Goal: Task Accomplishment & Management: Use online tool/utility

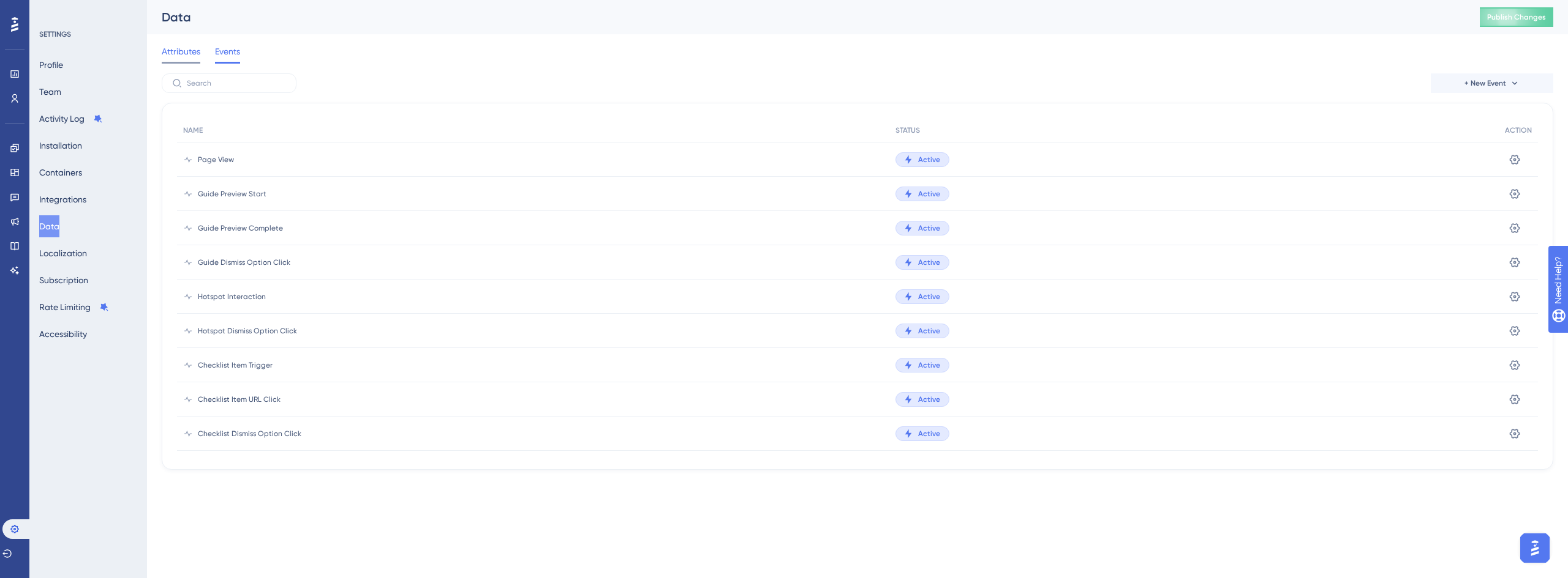
click at [174, 55] on span "Attributes" at bounding box center [181, 52] width 39 height 15
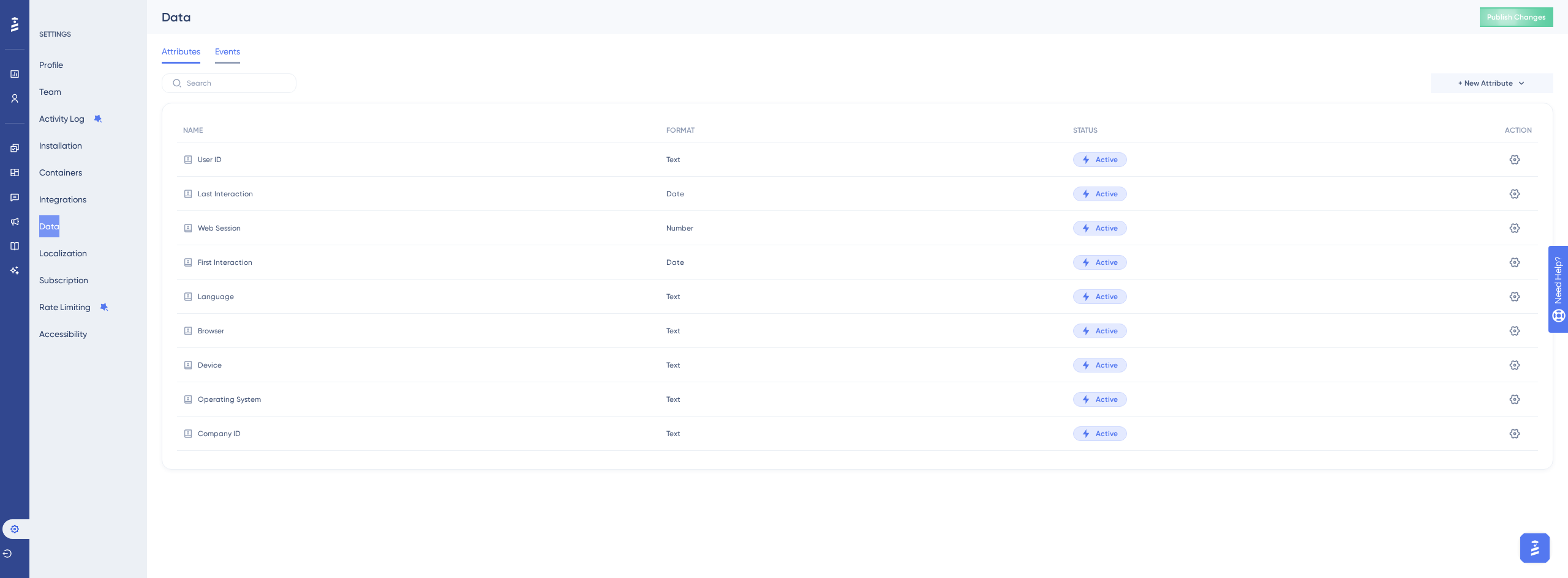
click at [236, 56] on span "Events" at bounding box center [227, 52] width 25 height 15
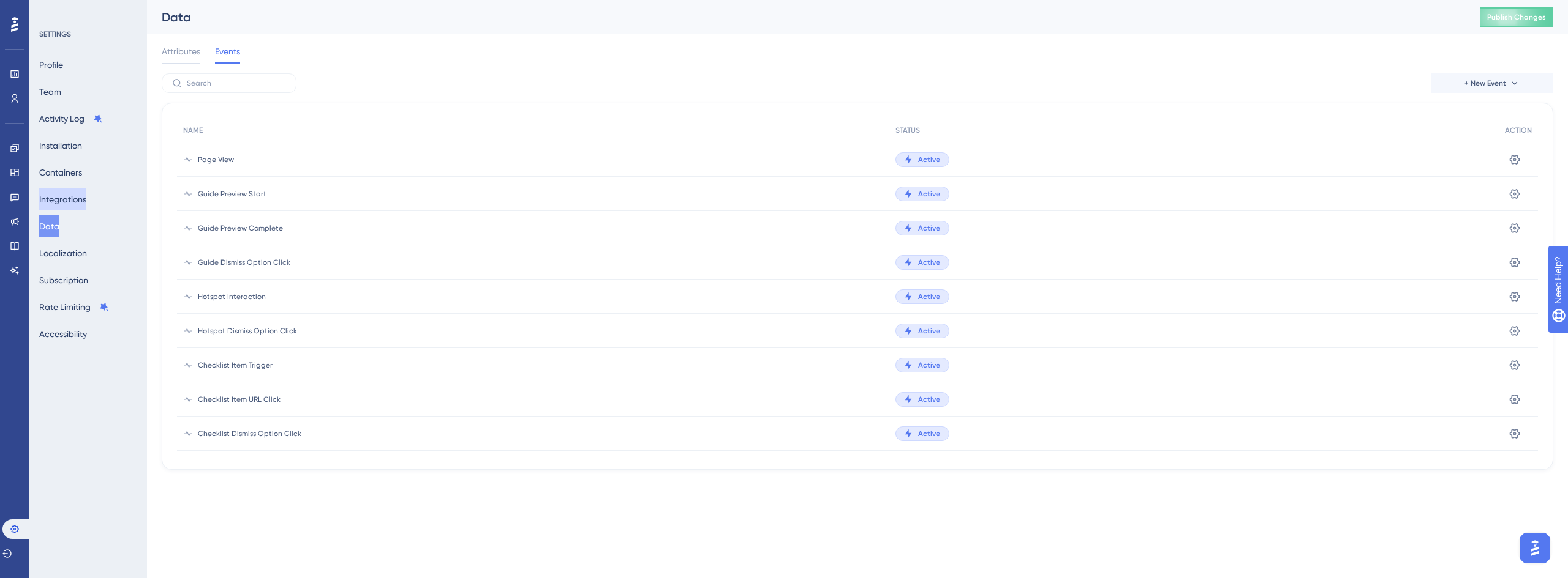
drag, startPoint x: 51, startPoint y: 223, endPoint x: 81, endPoint y: 207, distance: 34.0
click at [51, 223] on button "Data" at bounding box center [49, 226] width 20 height 22
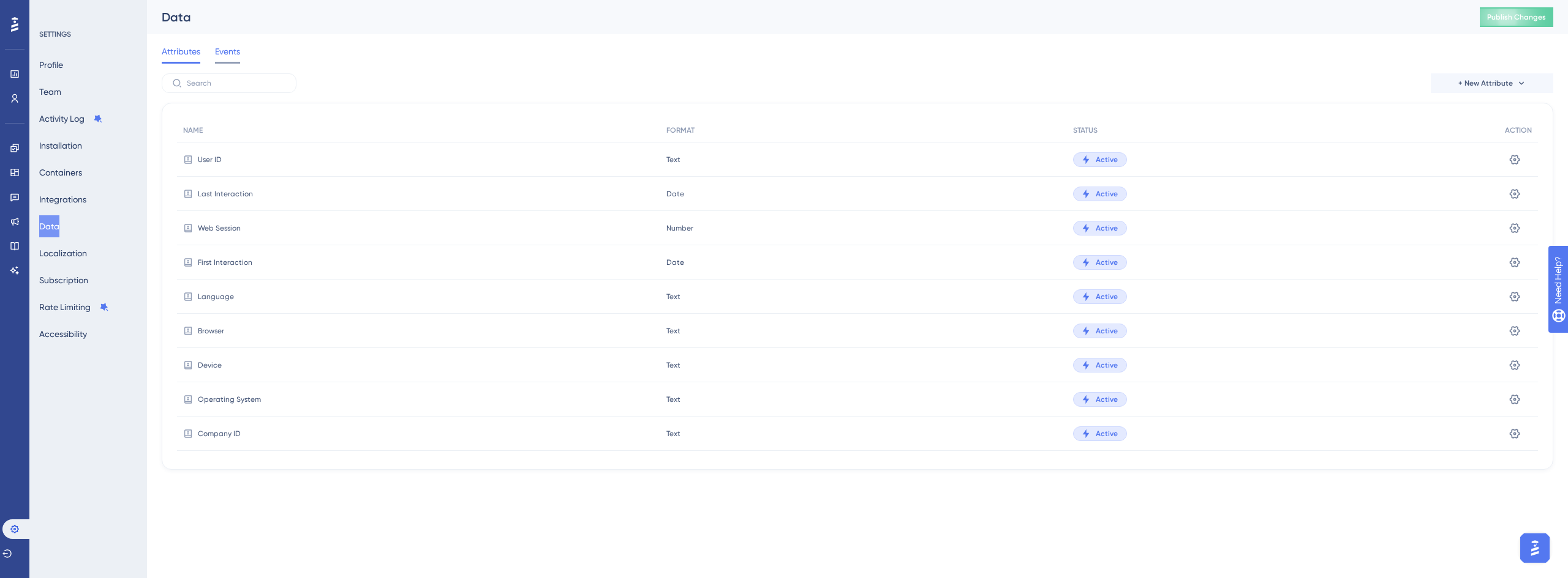
click at [225, 52] on span "Events" at bounding box center [227, 52] width 25 height 15
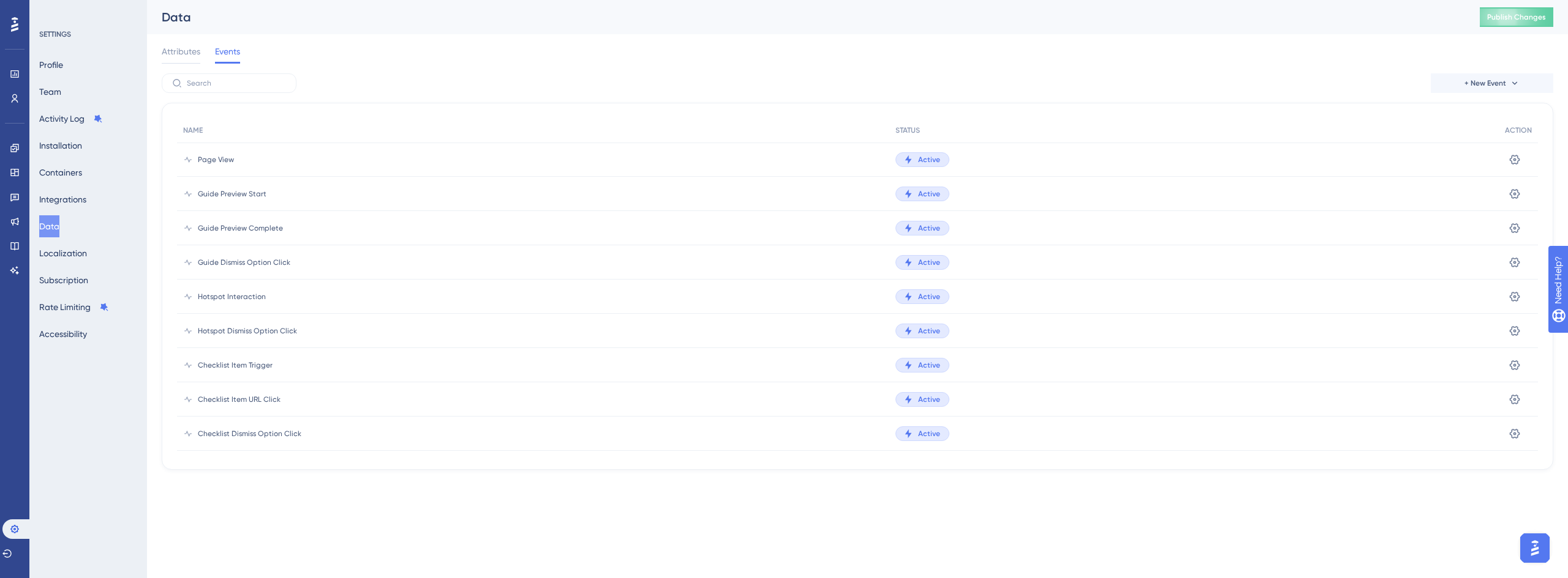
click at [16, 159] on div "Engagement Widgets Feedback Product Updates Knowledge Base AI Assistant" at bounding box center [15, 209] width 10 height 142
click at [16, 150] on icon at bounding box center [14, 147] width 8 height 8
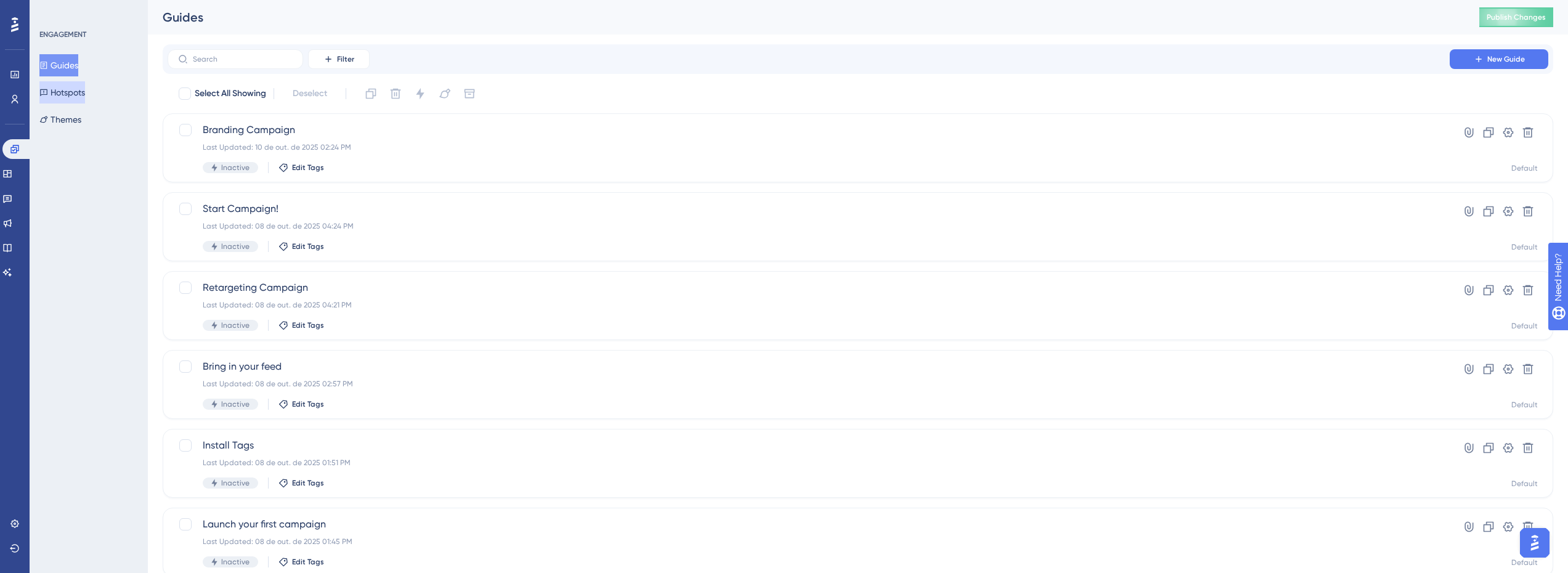
click at [68, 95] on button "Hotspots" at bounding box center [62, 92] width 46 height 22
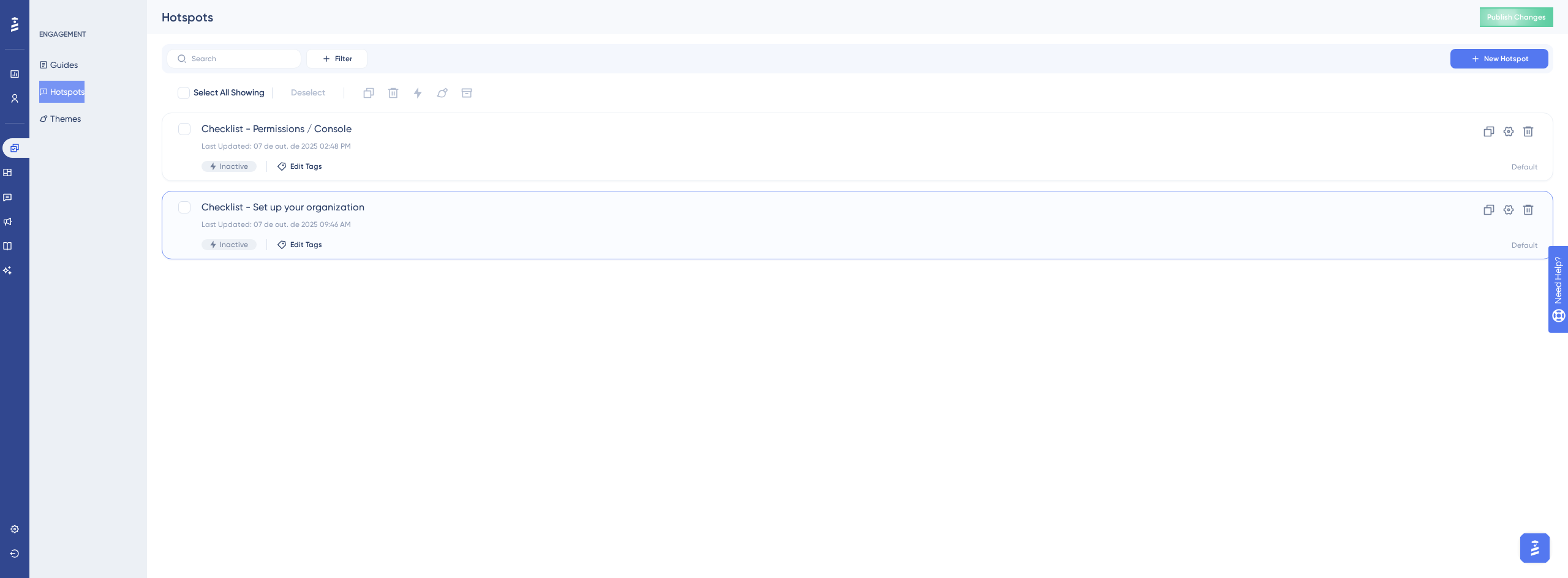
click at [350, 209] on span "Checklist - Set up your organization" at bounding box center [808, 208] width 1214 height 15
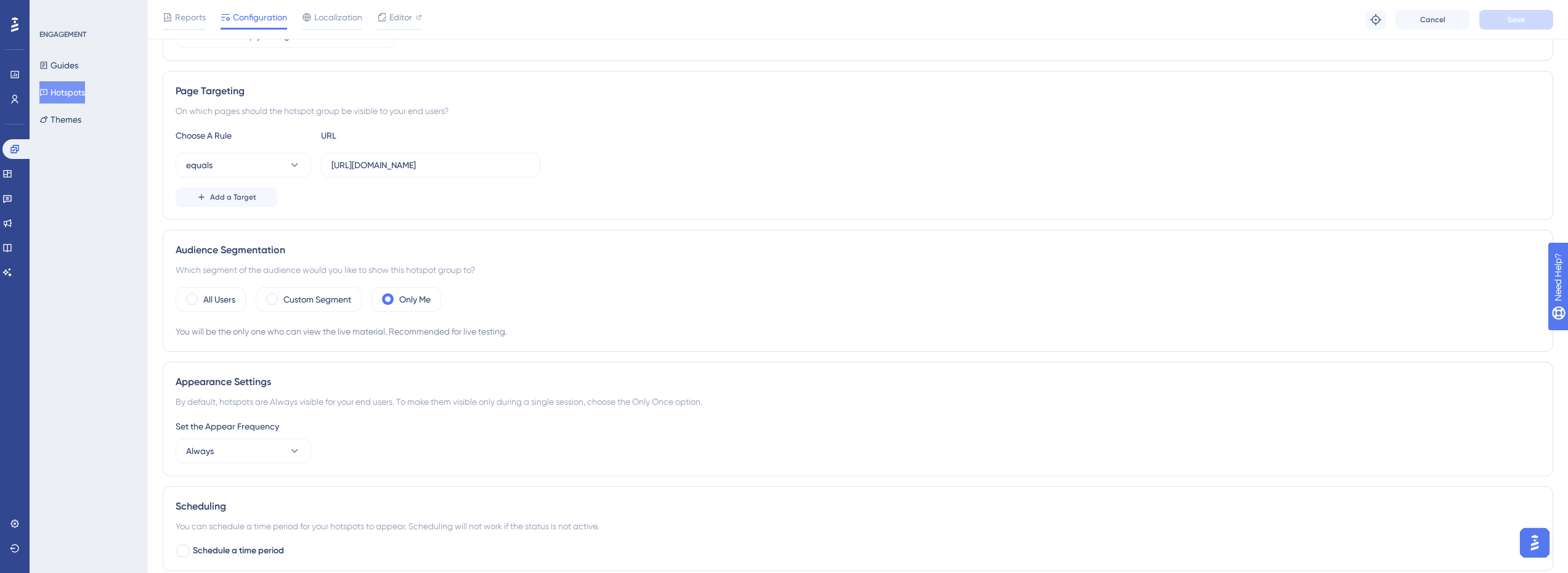
scroll to position [246, 0]
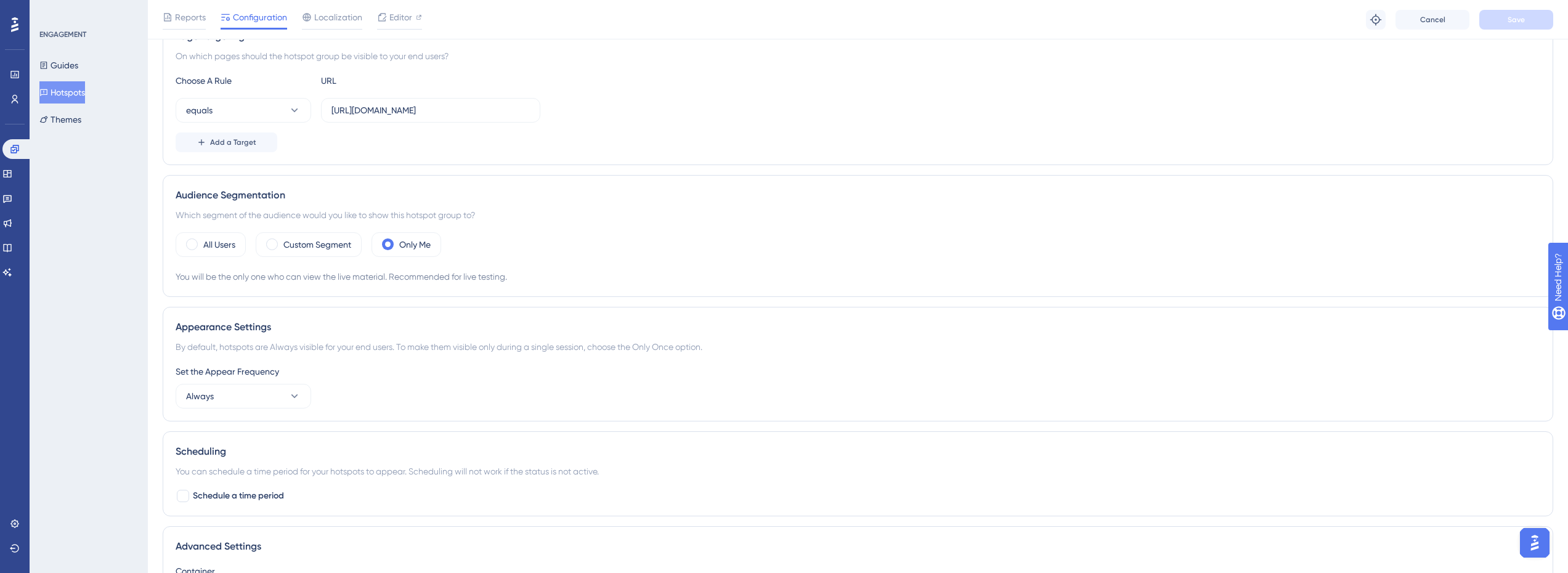
click at [67, 87] on button "Hotspots" at bounding box center [62, 92] width 46 height 22
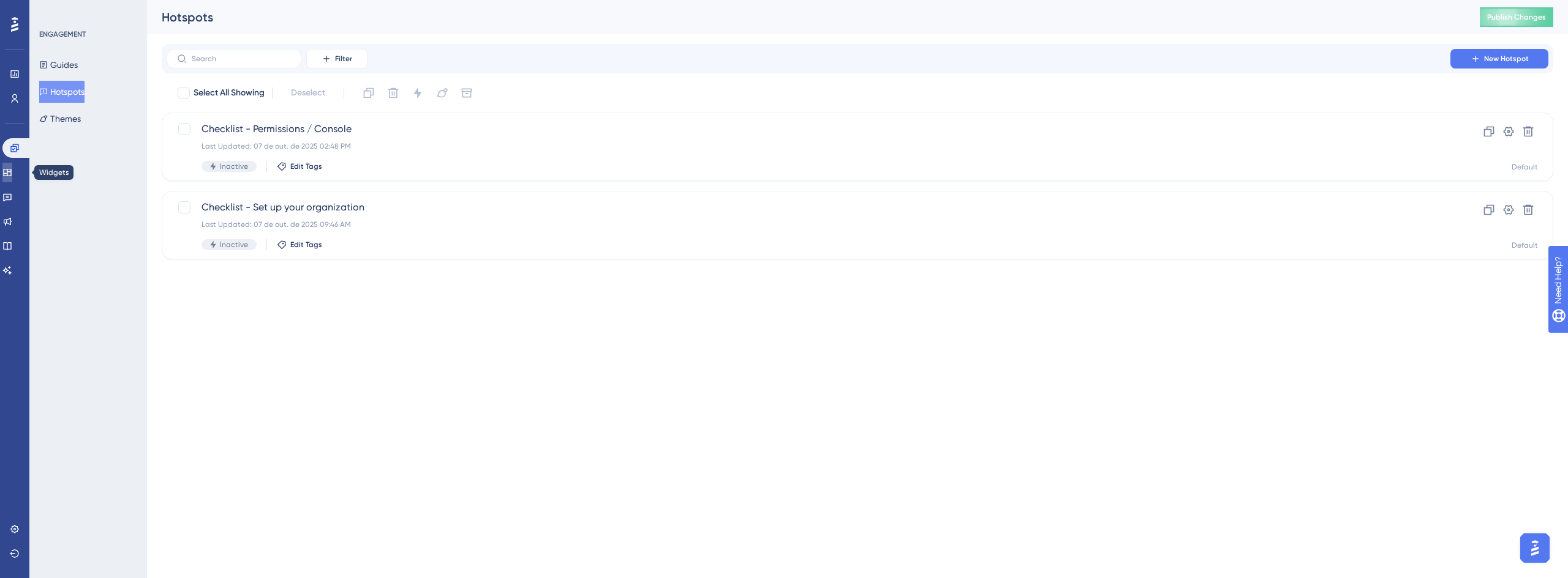
click at [12, 173] on icon at bounding box center [7, 173] width 10 height 10
click at [285, 214] on span "Checklist para agências" at bounding box center [808, 208] width 1214 height 15
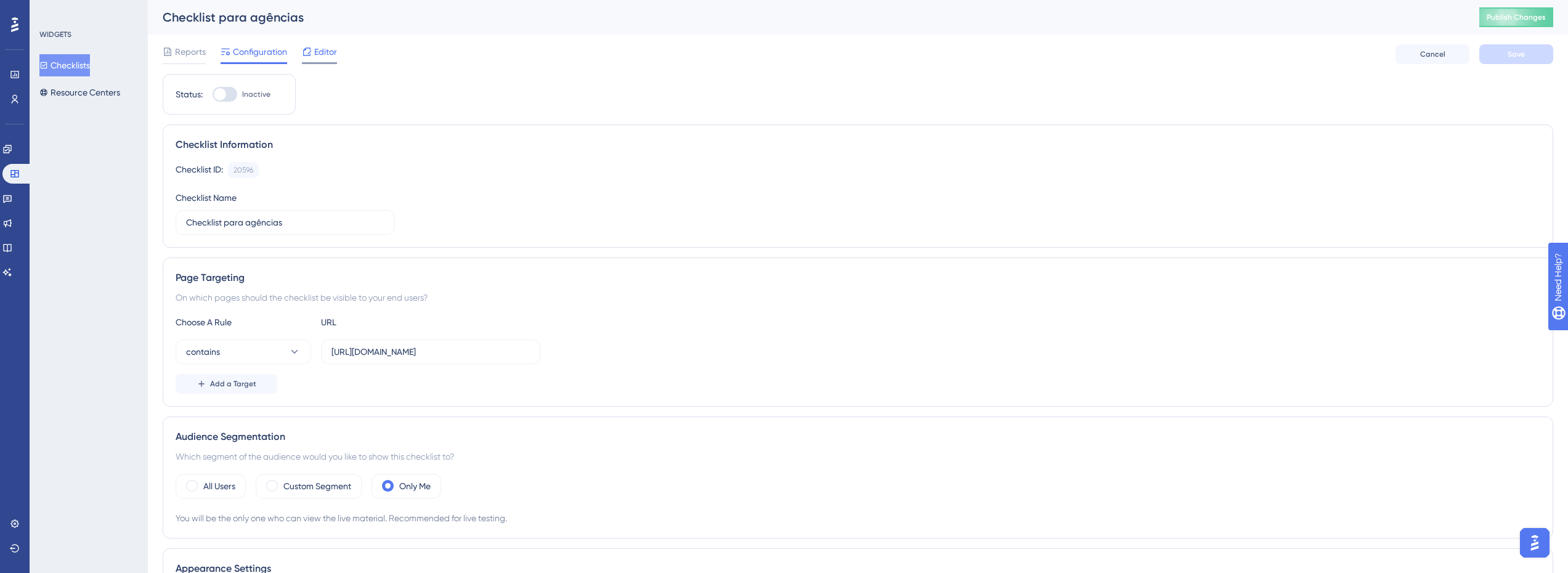
click at [321, 56] on span "Editor" at bounding box center [326, 52] width 23 height 15
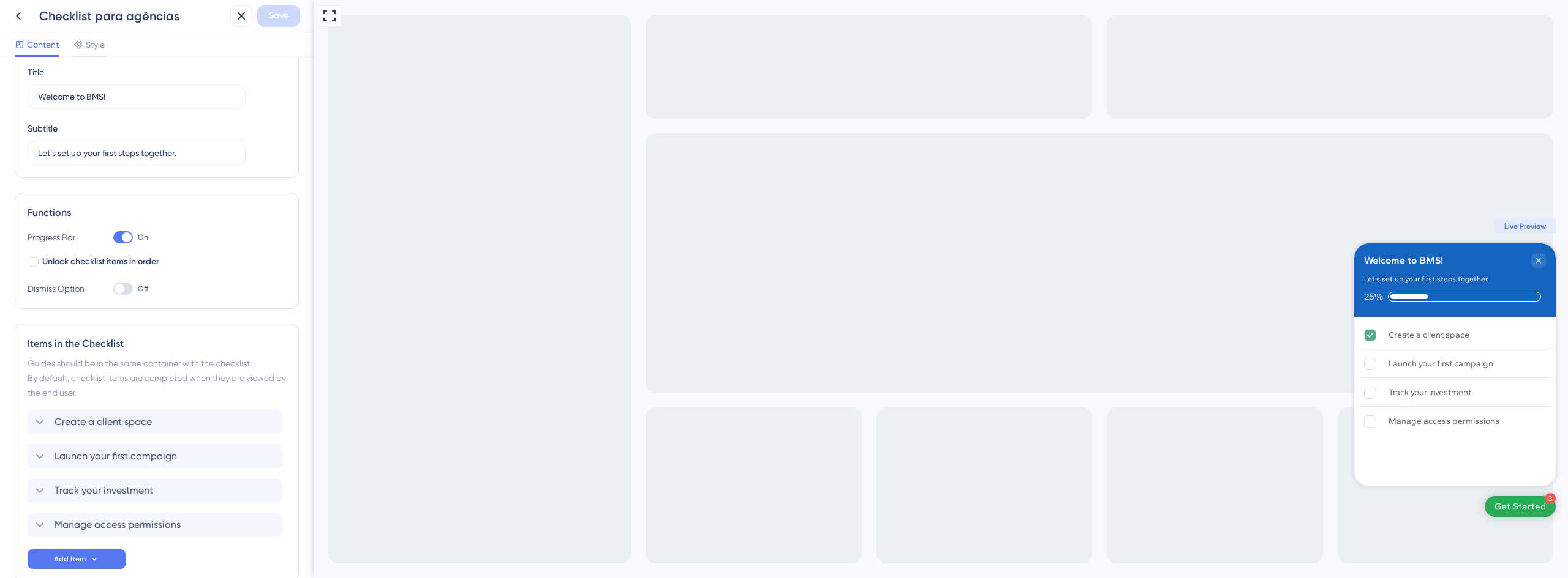
scroll to position [112, 0]
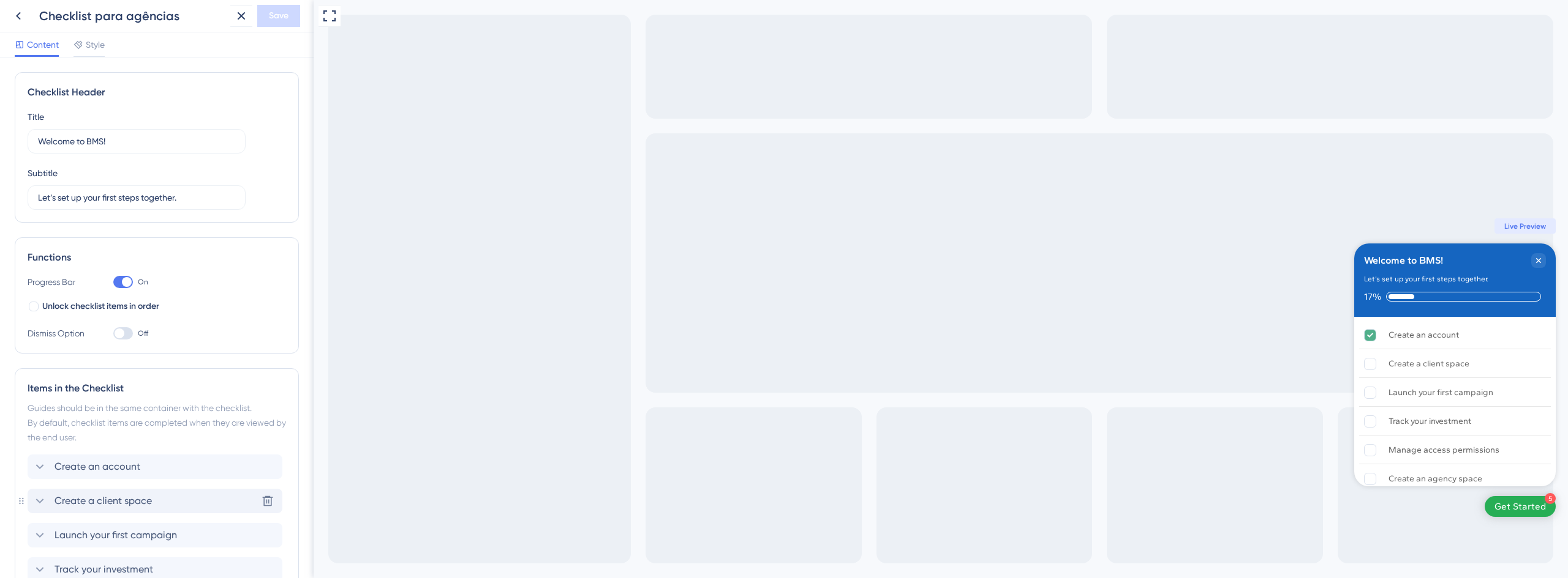
click at [111, 494] on span "Create a client space" at bounding box center [103, 501] width 97 height 15
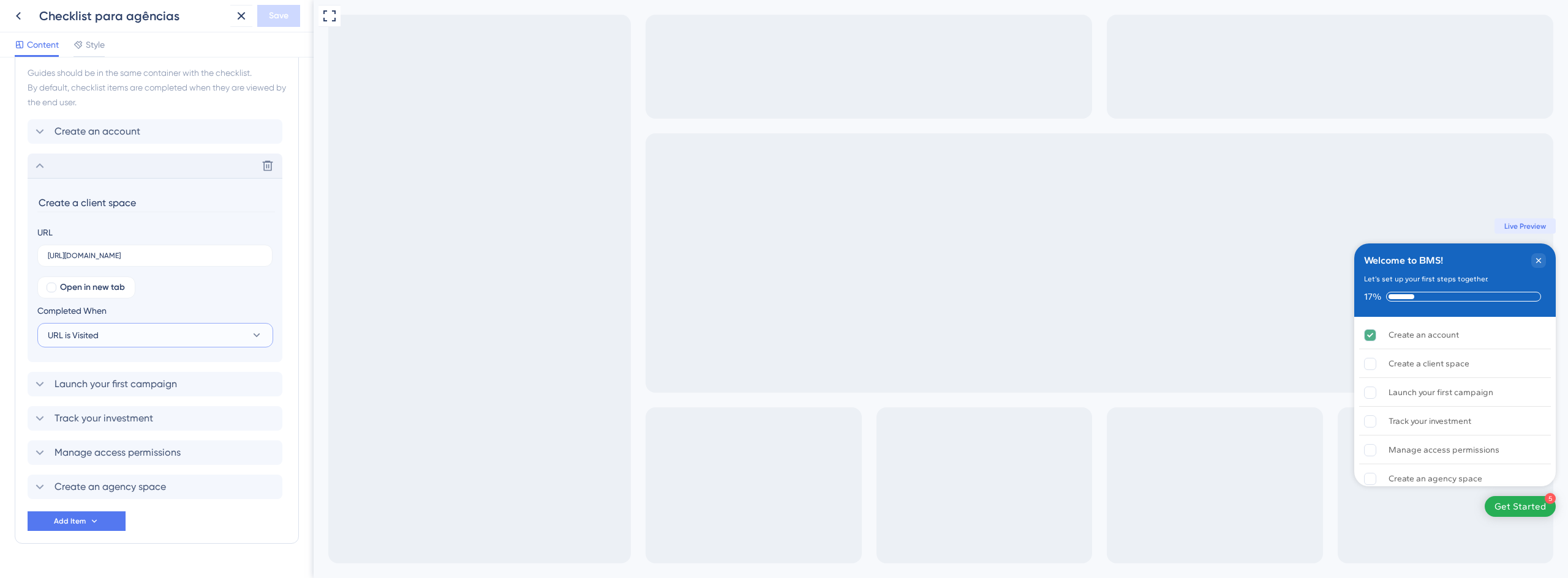
click at [110, 326] on button "URL is Visited" at bounding box center [155, 335] width 236 height 24
click at [99, 395] on span "Goal is Reached" at bounding box center [87, 397] width 64 height 15
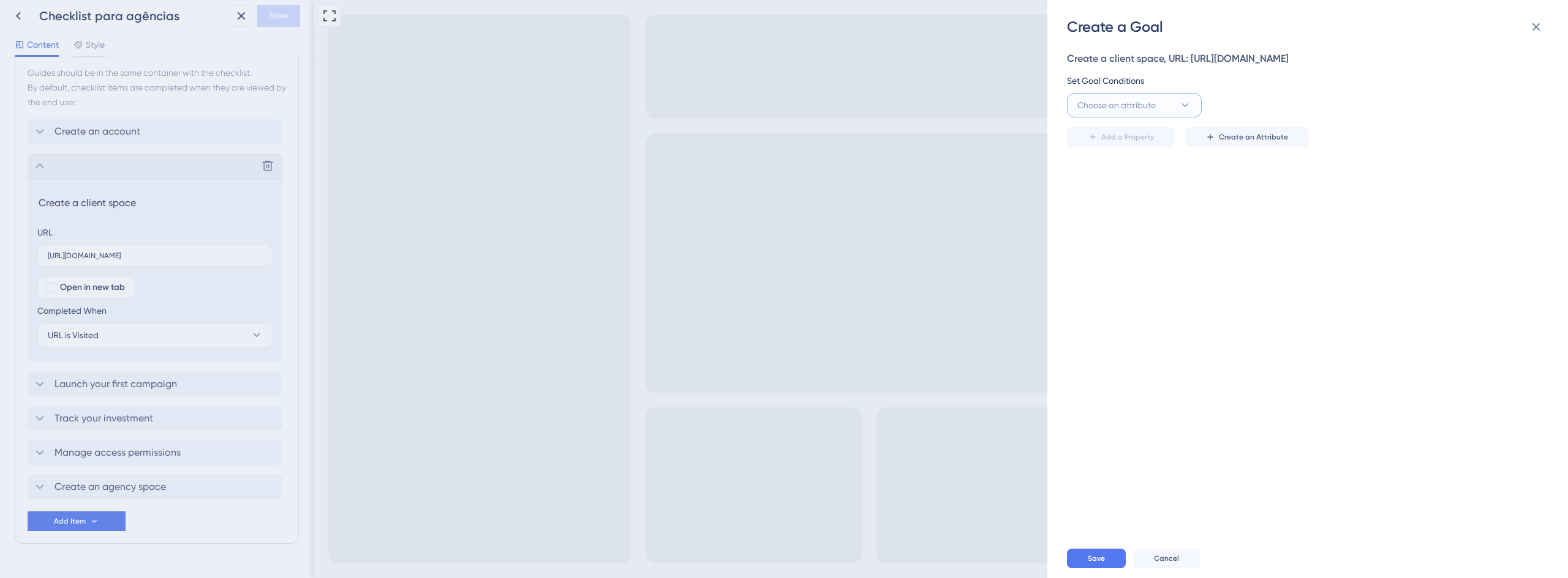
click at [1128, 115] on button "Choose an attribute" at bounding box center [1134, 105] width 135 height 24
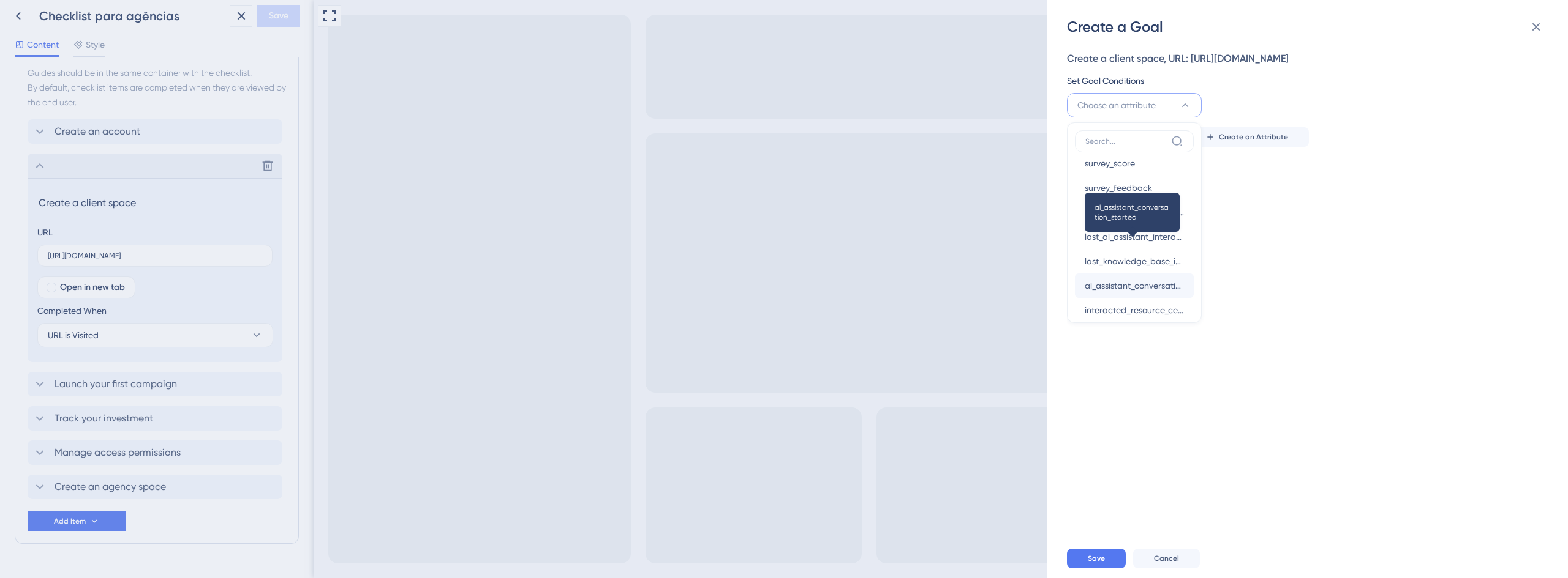
scroll to position [435, 0]
click at [1153, 100] on span "Choose an attribute" at bounding box center [1116, 105] width 78 height 15
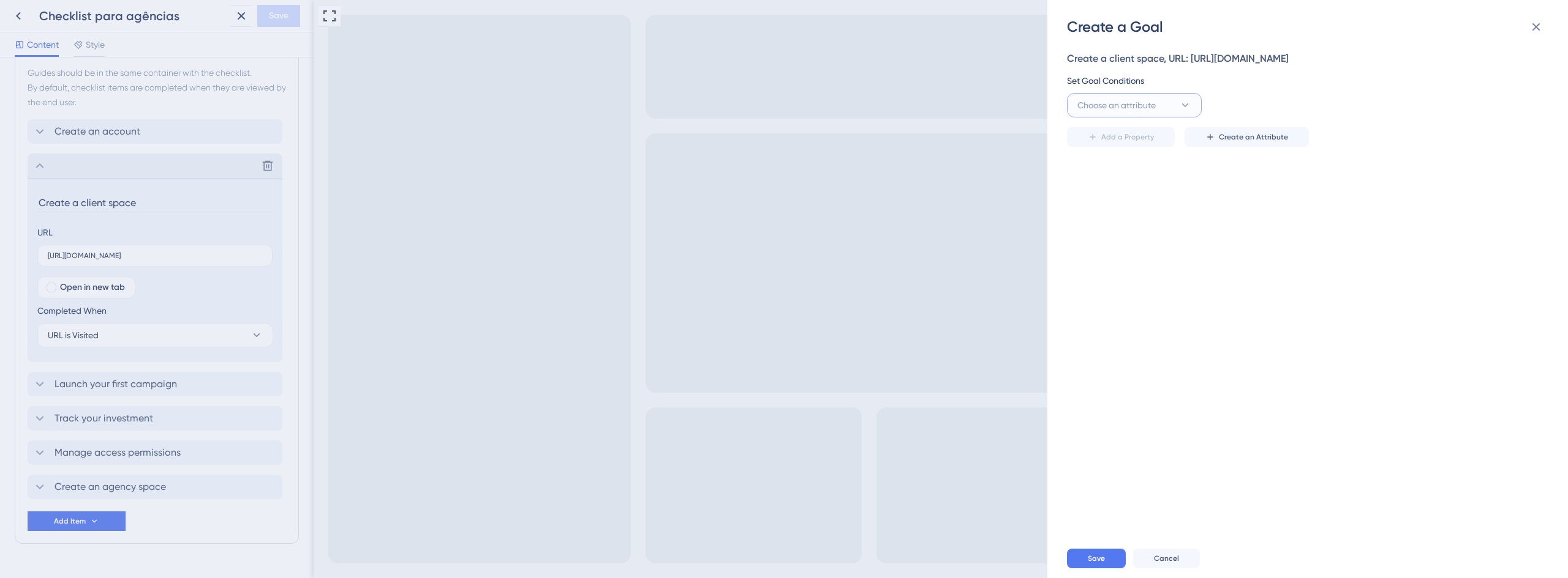
click at [1154, 100] on span "Choose an attribute" at bounding box center [1116, 105] width 78 height 15
click at [1158, 104] on button "Choose an attribute" at bounding box center [1134, 105] width 135 height 24
click at [1210, 133] on icon at bounding box center [1210, 137] width 10 height 10
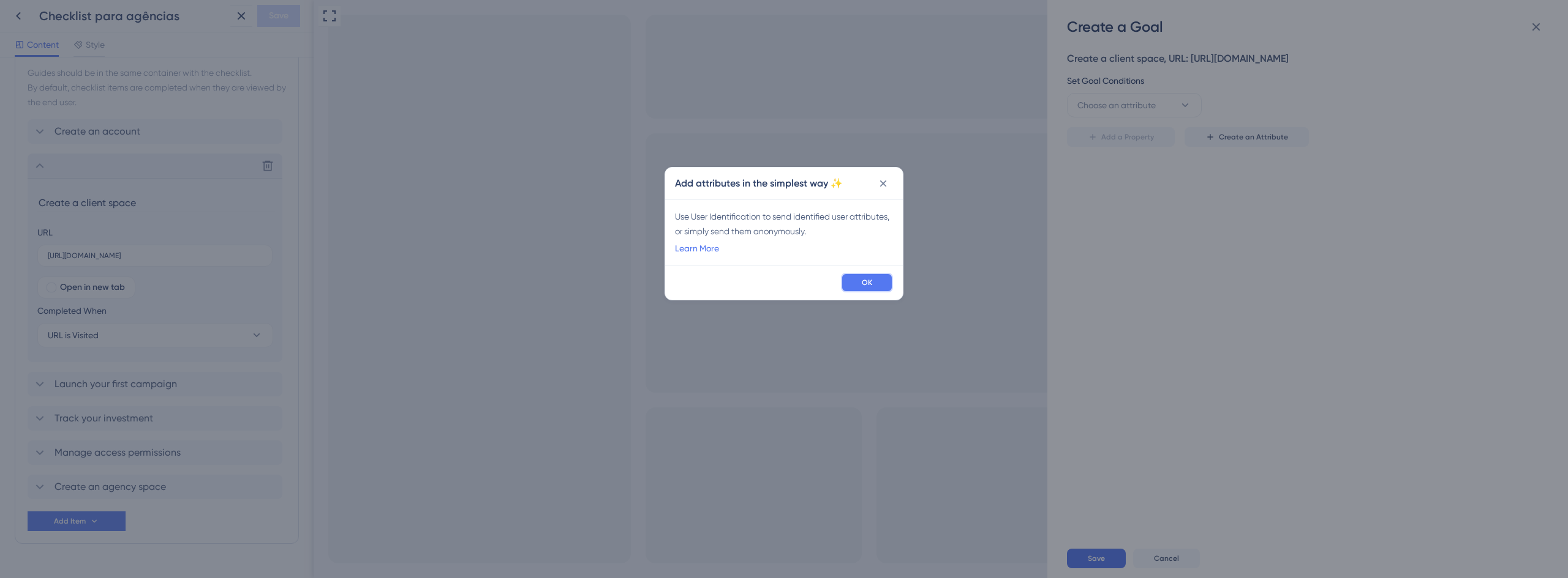
click at [875, 285] on button "OK" at bounding box center [866, 282] width 52 height 19
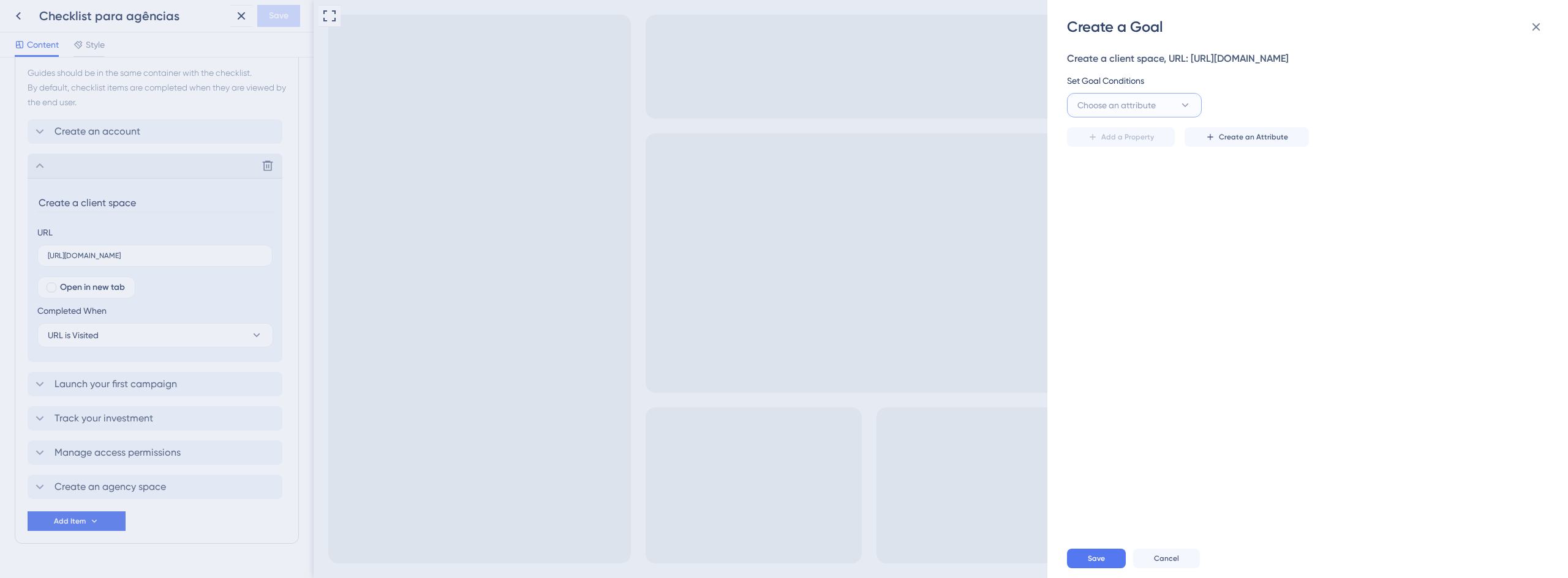
click at [1134, 110] on span "Choose an attribute" at bounding box center [1116, 105] width 78 height 15
click at [1104, 172] on div "Visited Page Visited Page" at bounding box center [1134, 180] width 99 height 24
click at [1368, 109] on input "text" at bounding box center [1439, 105] width 175 height 14
click at [1163, 109] on button "Visited Page" at bounding box center [1134, 105] width 135 height 24
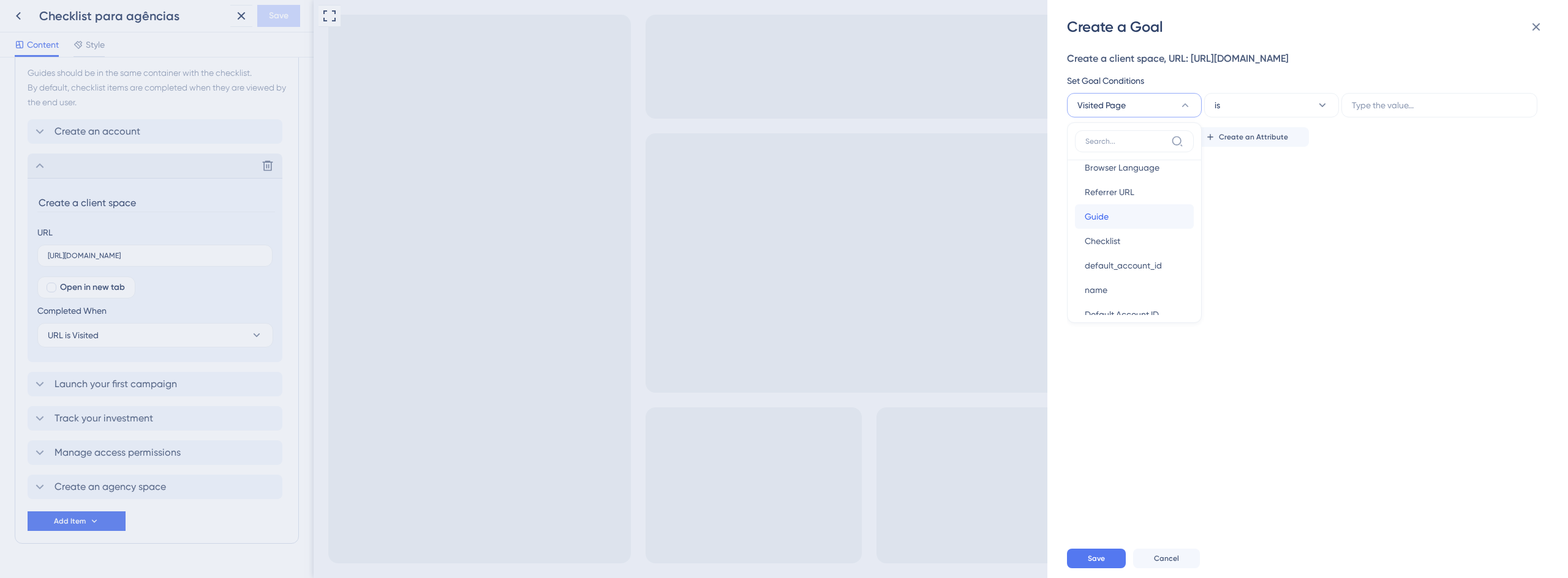
click at [1119, 223] on div "Guide Guide" at bounding box center [1134, 216] width 99 height 24
click at [1263, 108] on button "is seen" at bounding box center [1271, 105] width 135 height 24
click at [1254, 139] on div "is seen is seen" at bounding box center [1271, 142] width 99 height 24
click at [1382, 103] on span "Select an option" at bounding box center [1384, 105] width 64 height 15
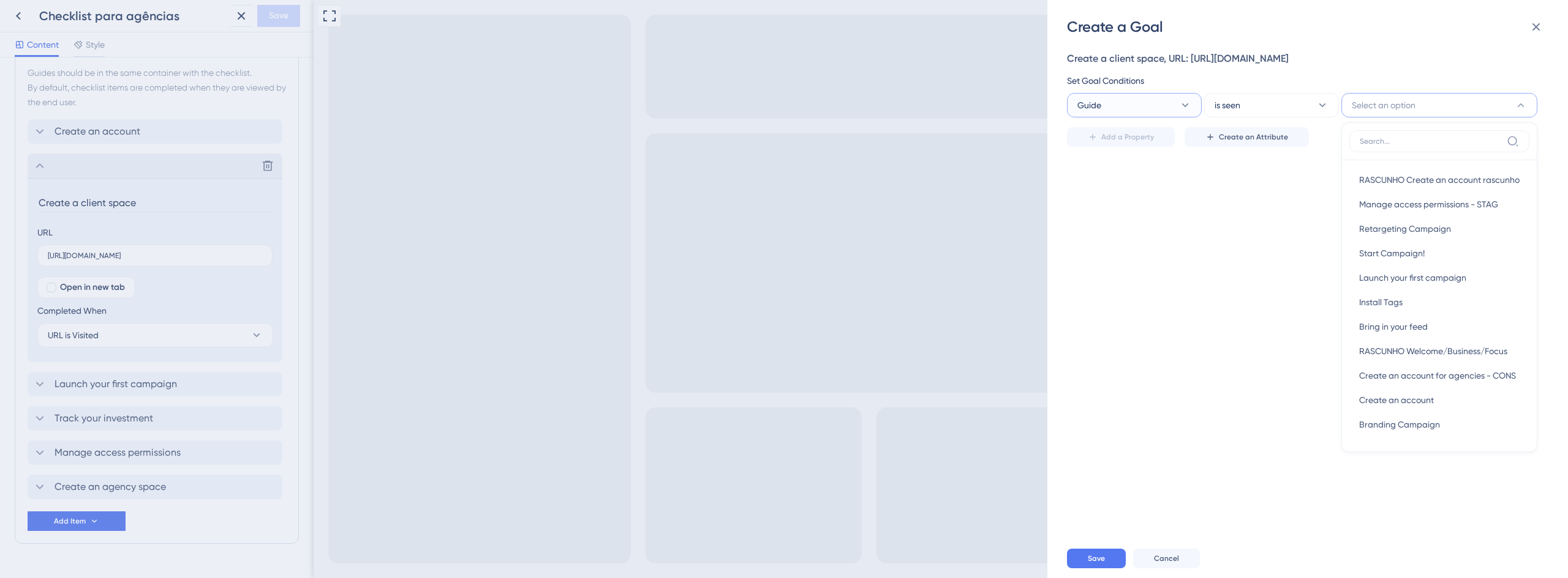
click at [1165, 107] on button "Guide" at bounding box center [1134, 105] width 135 height 24
click at [1126, 140] on input at bounding box center [1125, 142] width 81 height 10
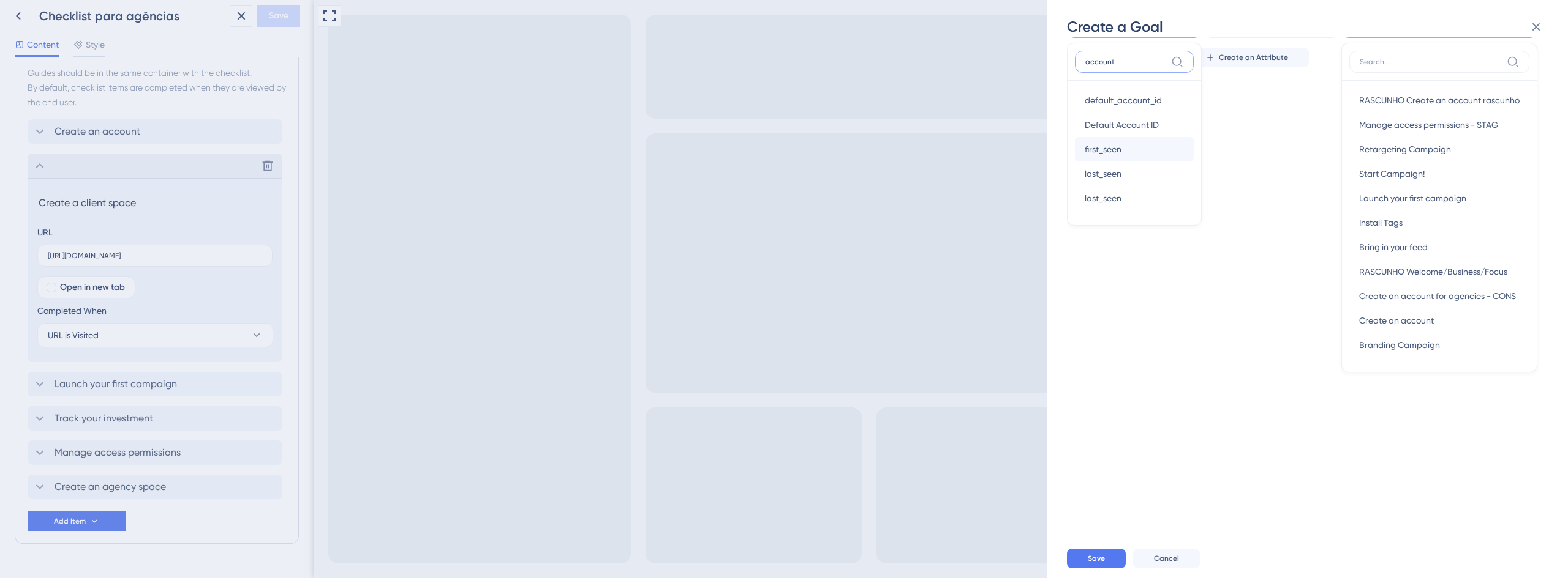
scroll to position [0, 0]
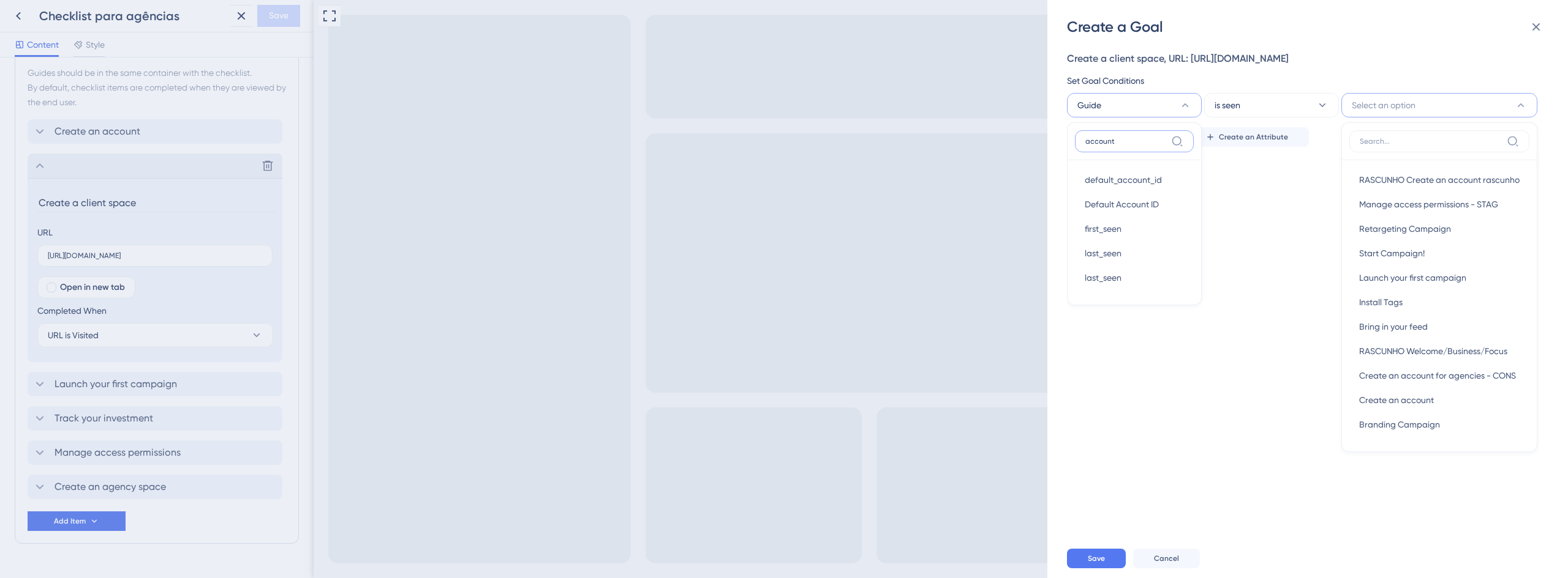
type input "account"
click at [1139, 139] on input "account" at bounding box center [1125, 142] width 81 height 10
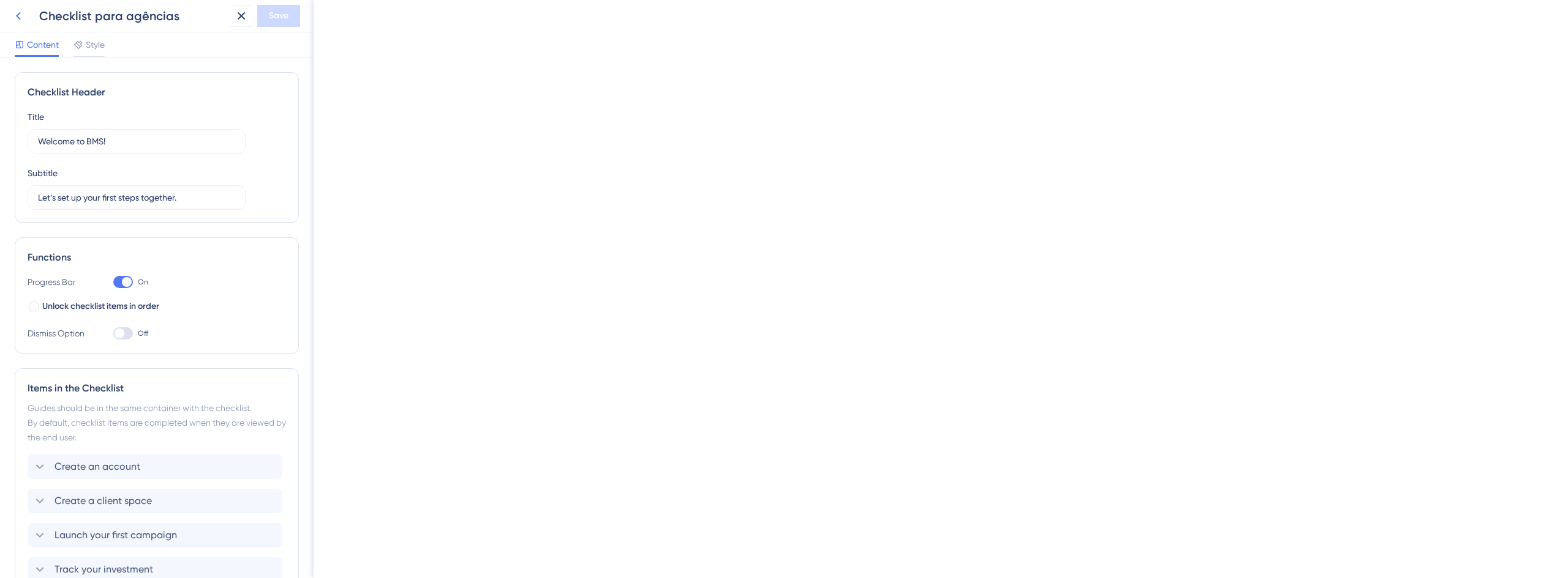
click at [26, 17] on button at bounding box center [18, 16] width 22 height 22
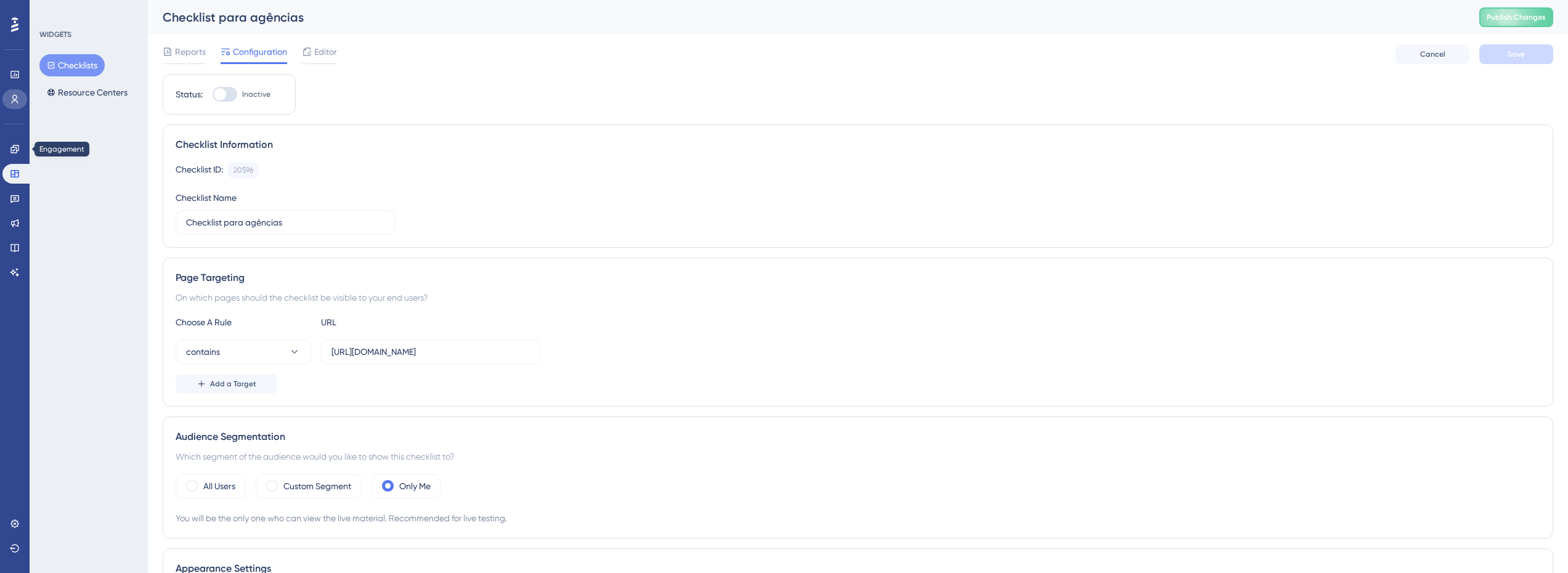
click at [16, 103] on icon at bounding box center [15, 99] width 10 height 10
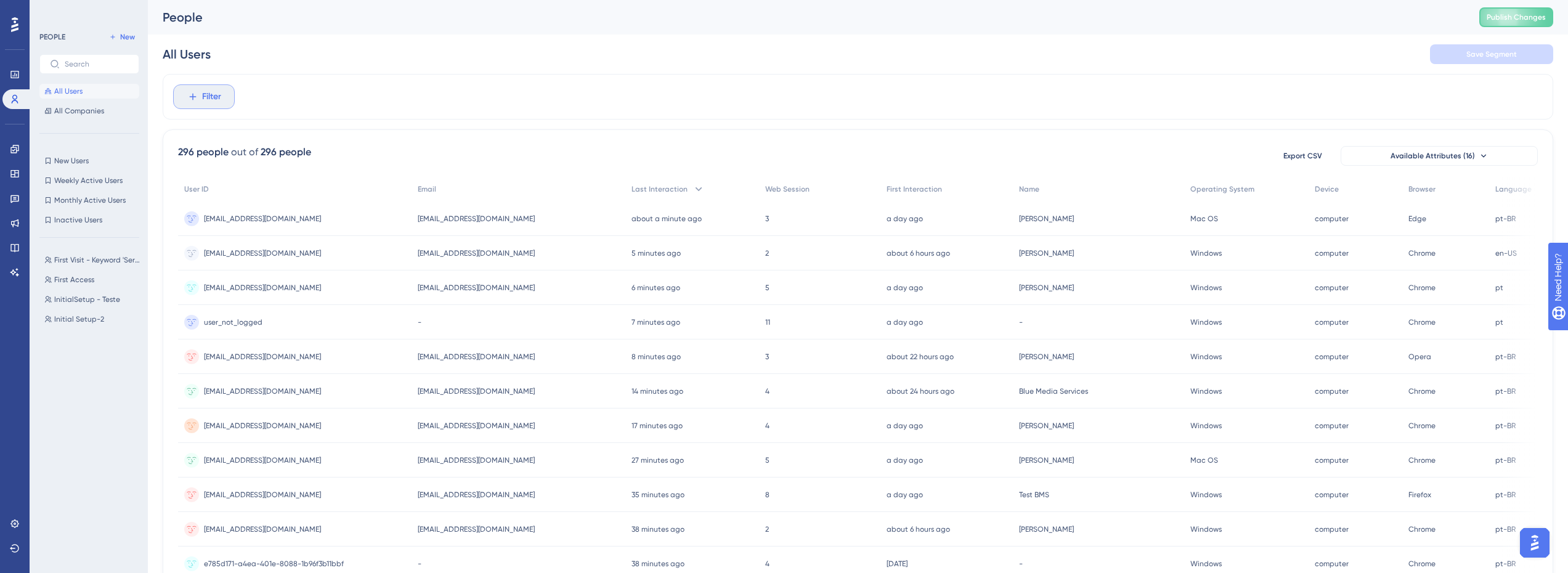
click at [185, 95] on button "Filter" at bounding box center [204, 96] width 62 height 25
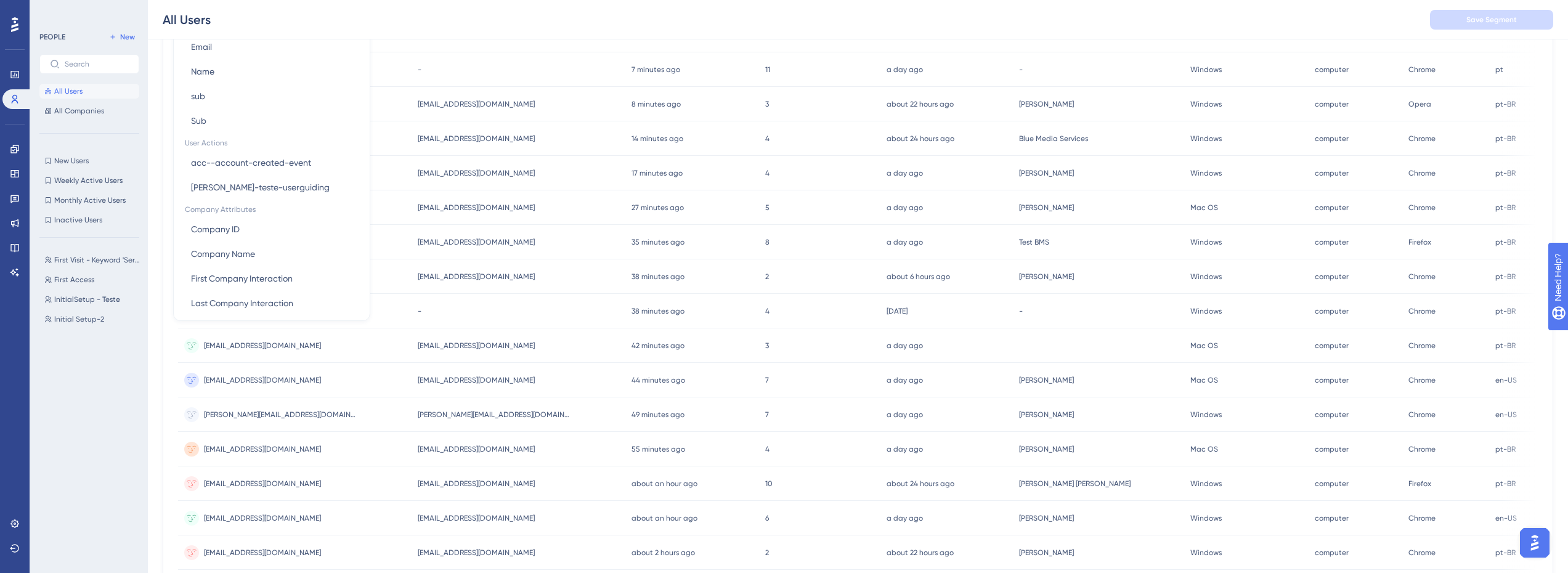
scroll to position [648, 0]
click at [264, 161] on button "acc--account-created-event acc--account-created-event" at bounding box center [271, 153] width 181 height 25
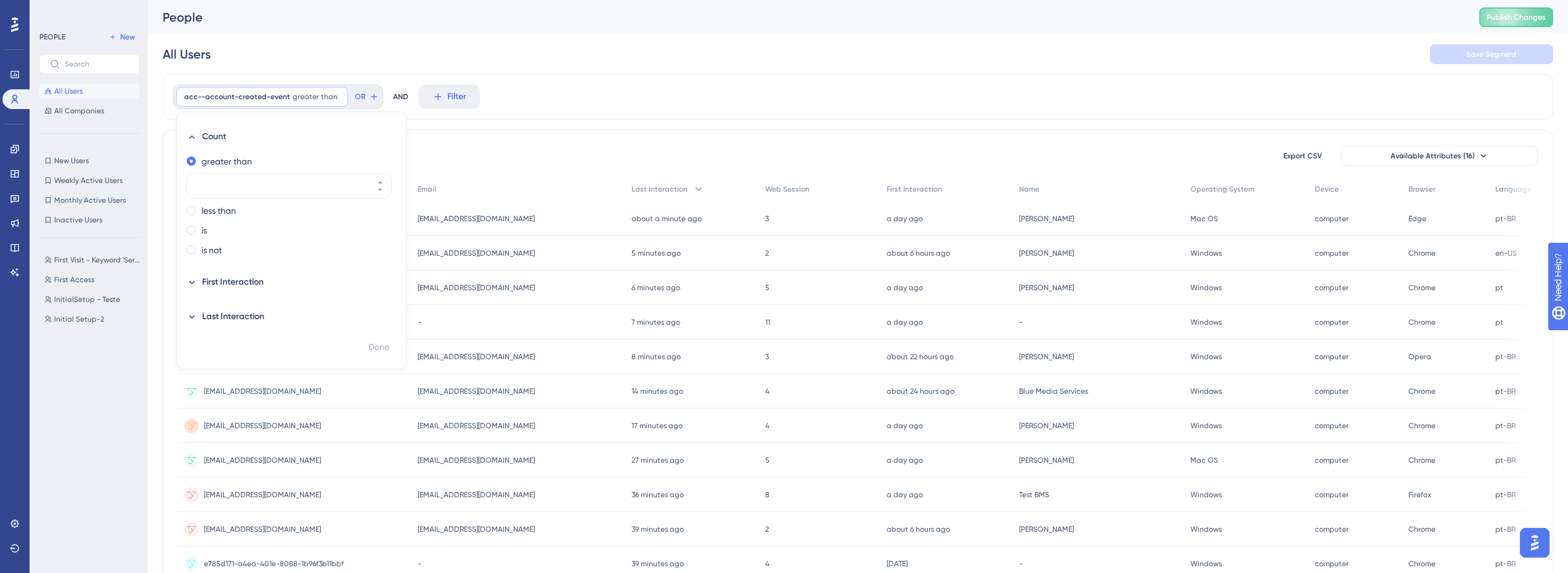
click at [446, 143] on div "296 people out of 296 people Export CSV Available Attributes (16) User ID Email…" at bounding box center [858, 538] width 1391 height 817
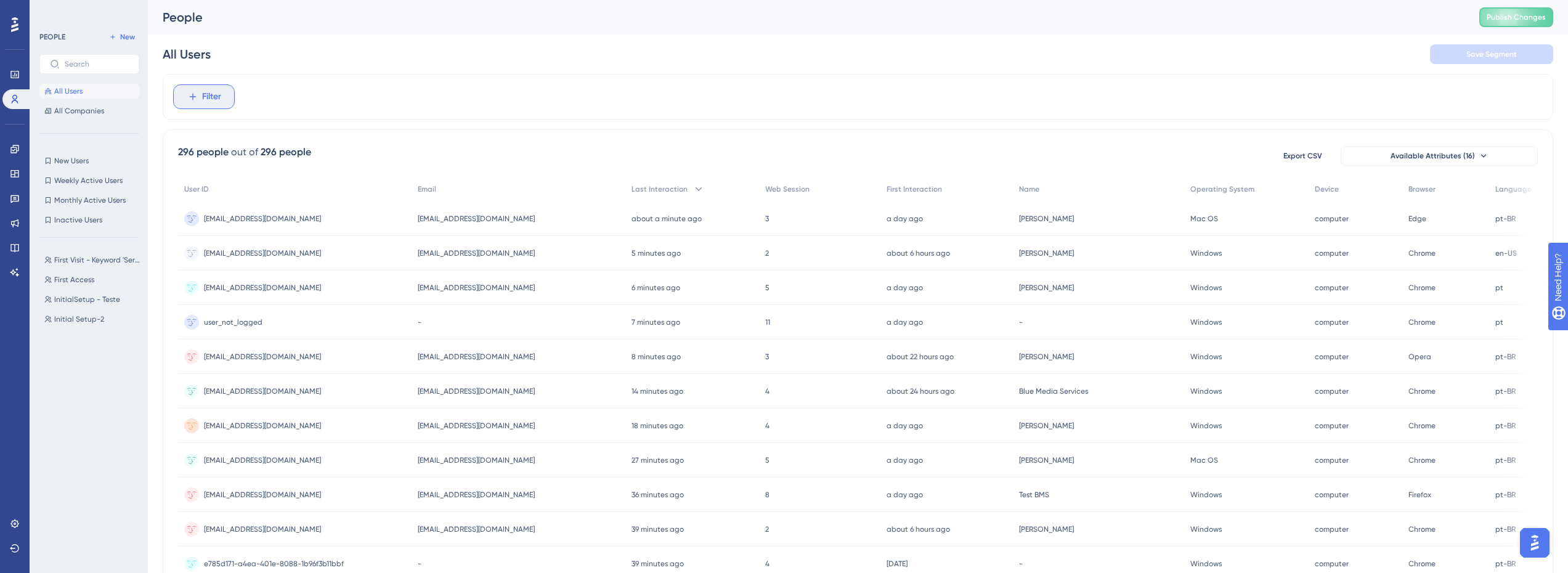
click at [230, 103] on button "Filter" at bounding box center [204, 96] width 62 height 25
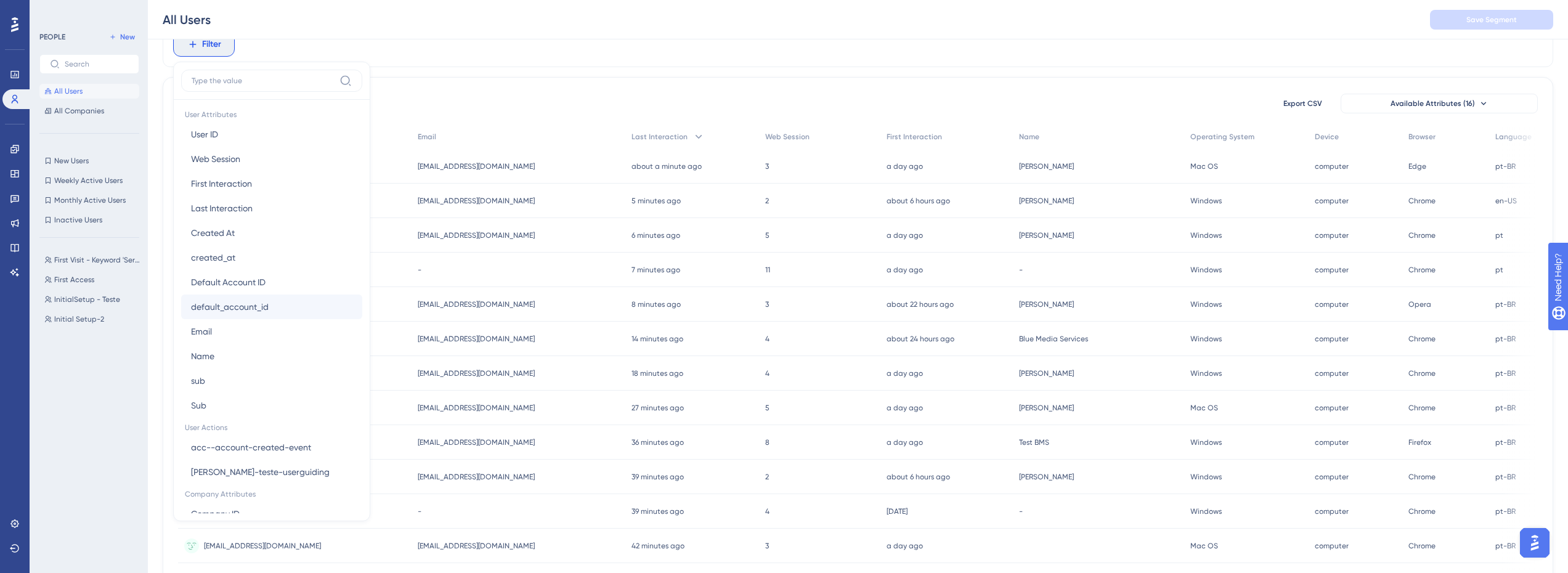
scroll to position [616, 0]
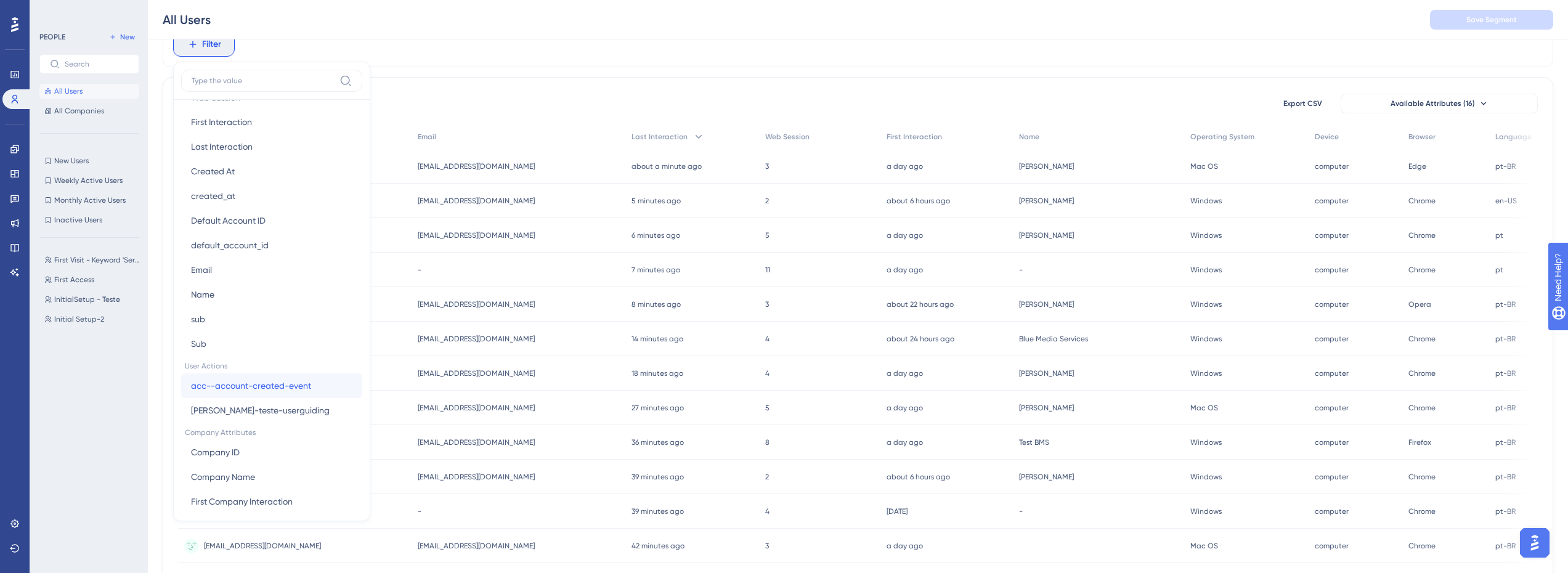
click at [236, 390] on span "acc--account-created-event" at bounding box center [251, 386] width 120 height 15
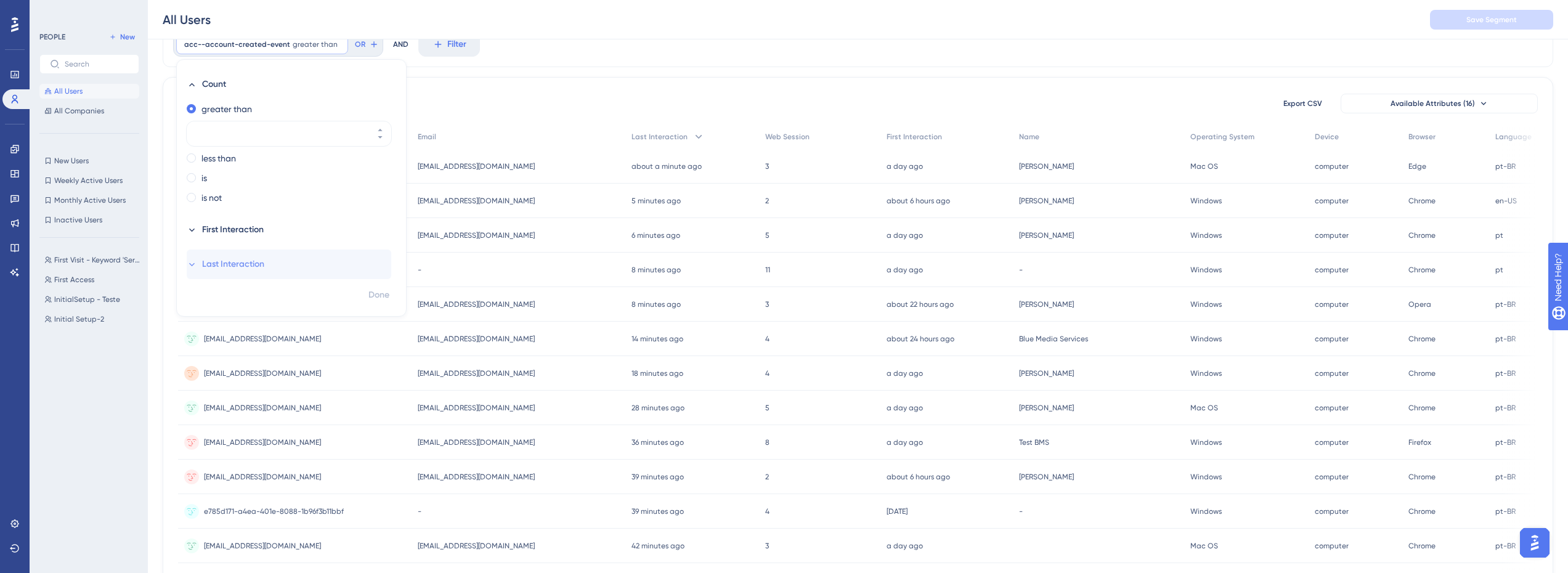
click at [256, 266] on span "Last Interaction" at bounding box center [233, 265] width 62 height 15
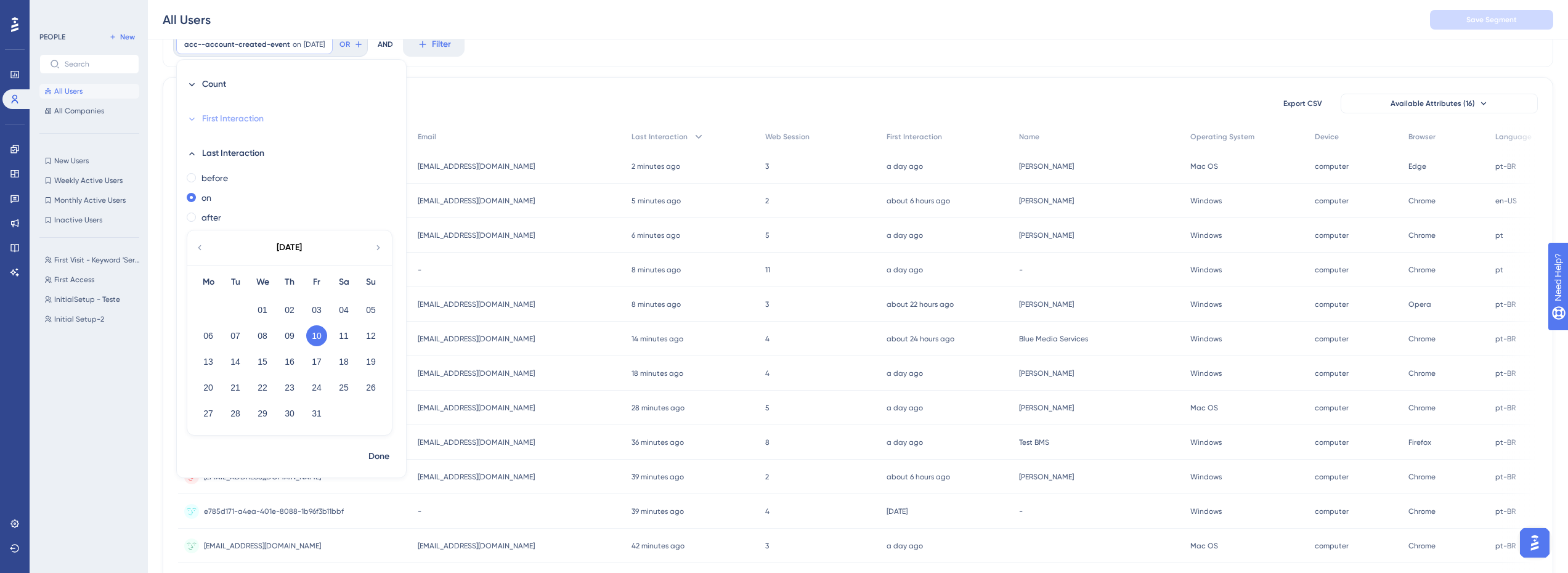
click at [239, 126] on span "First Interaction" at bounding box center [233, 119] width 62 height 15
click at [225, 143] on label "before" at bounding box center [215, 144] width 26 height 15
click at [200, 168] on div "on" at bounding box center [288, 163] width 204 height 15
click at [317, 303] on button "10" at bounding box center [316, 301] width 21 height 21
click at [383, 456] on span "Done" at bounding box center [378, 457] width 21 height 15
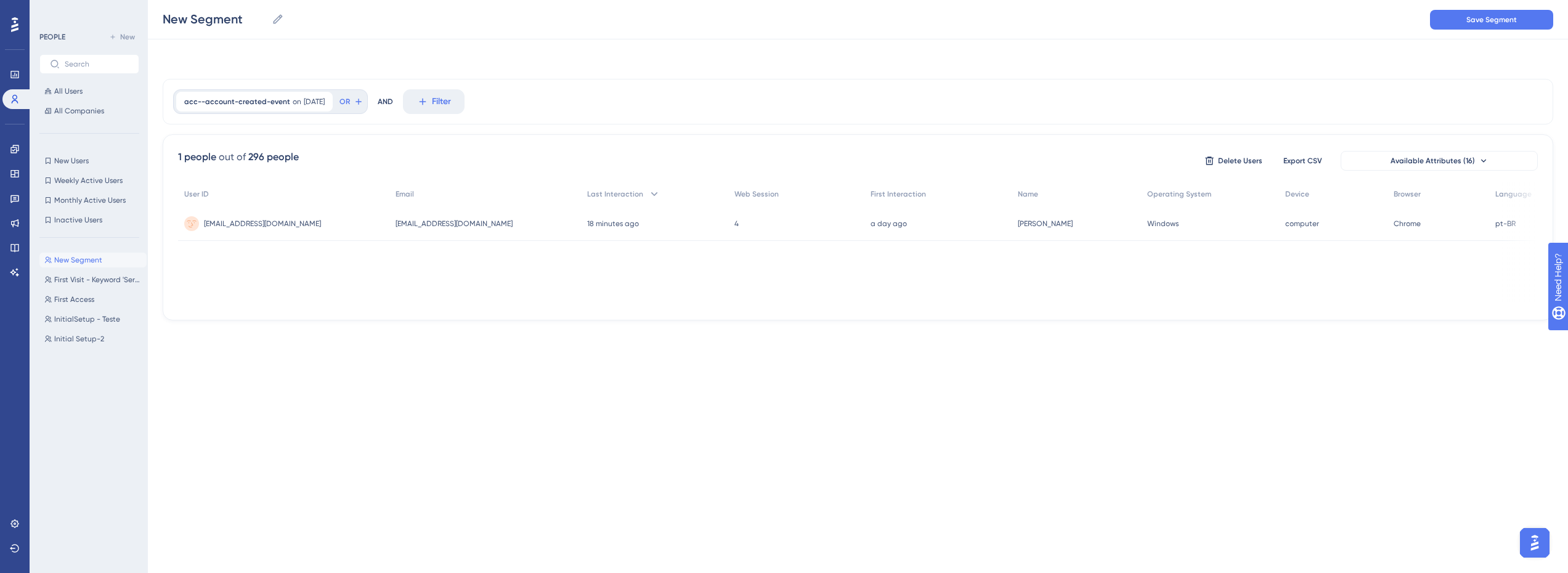
scroll to position [0, 0]
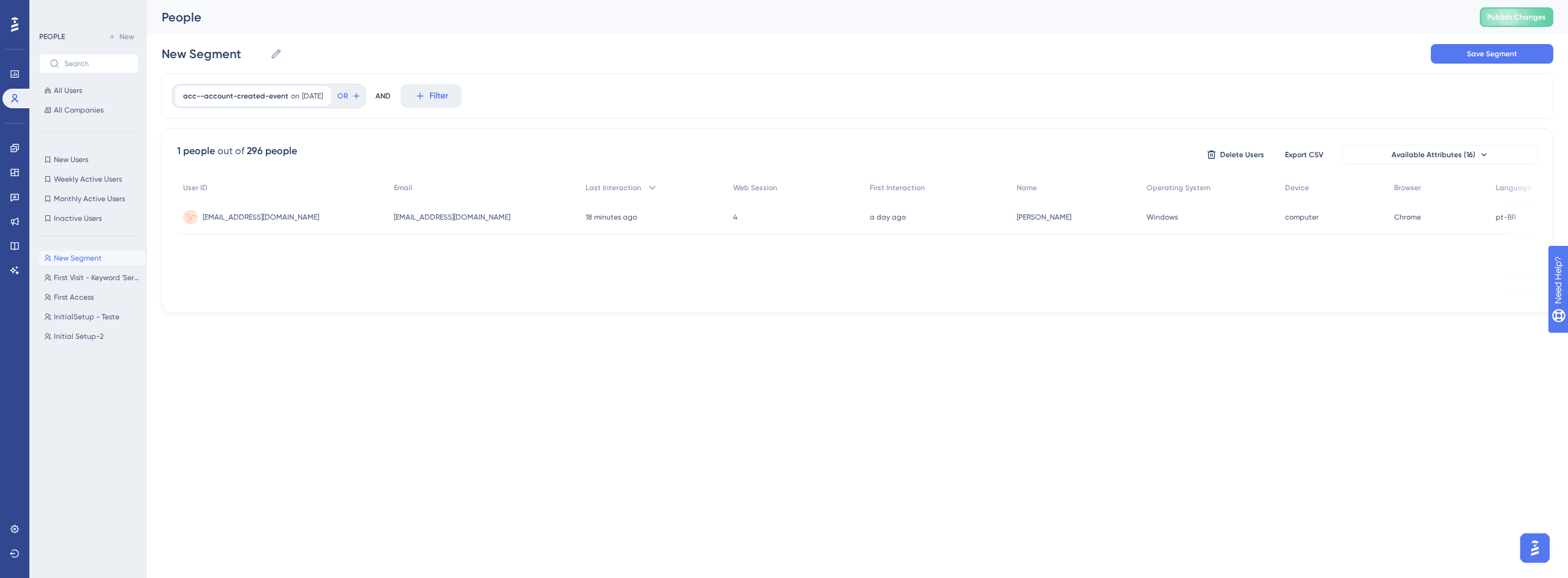
click at [457, 218] on span "giovannaakkari@bluems.com" at bounding box center [452, 217] width 116 height 10
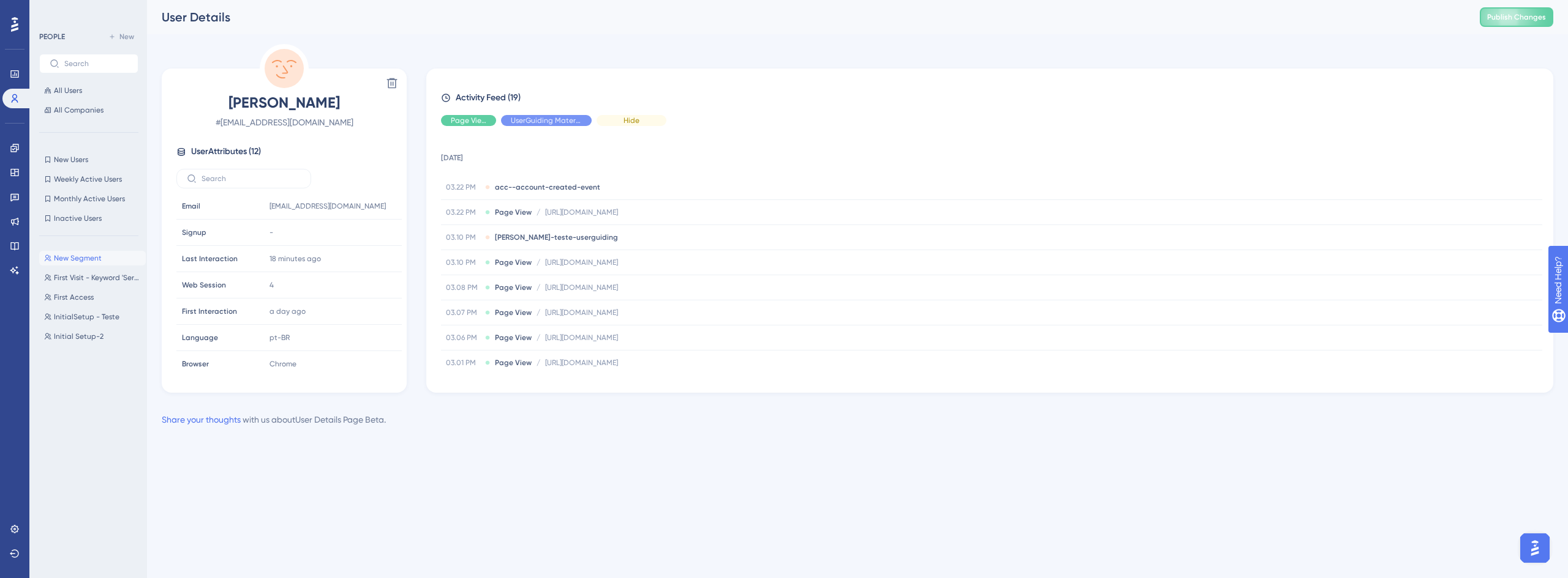
click at [614, 121] on div "Hide" at bounding box center [632, 120] width 70 height 11
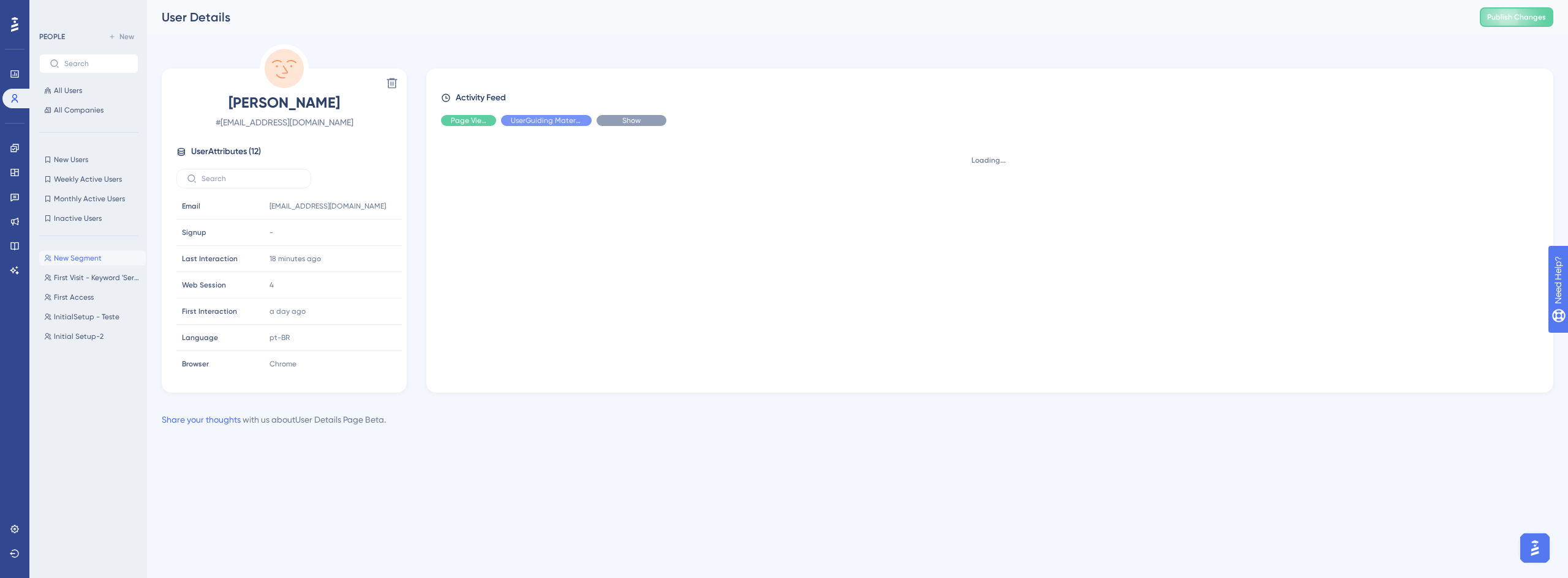
click at [612, 120] on div "Show" at bounding box center [632, 120] width 70 height 11
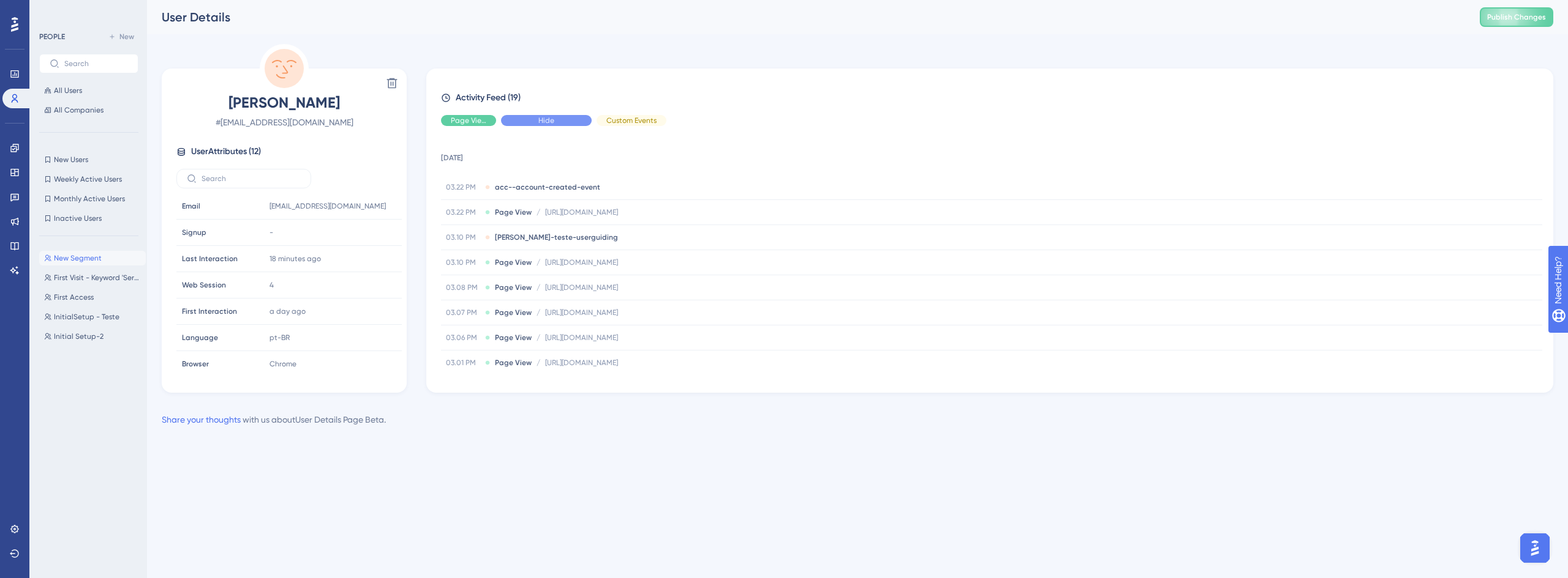
click at [575, 120] on div "Hide" at bounding box center [546, 120] width 91 height 11
click at [555, 119] on span "Show" at bounding box center [546, 120] width 18 height 10
click at [468, 121] on span "Hide" at bounding box center [468, 120] width 16 height 10
click at [525, 121] on div "Hide" at bounding box center [546, 120] width 91 height 11
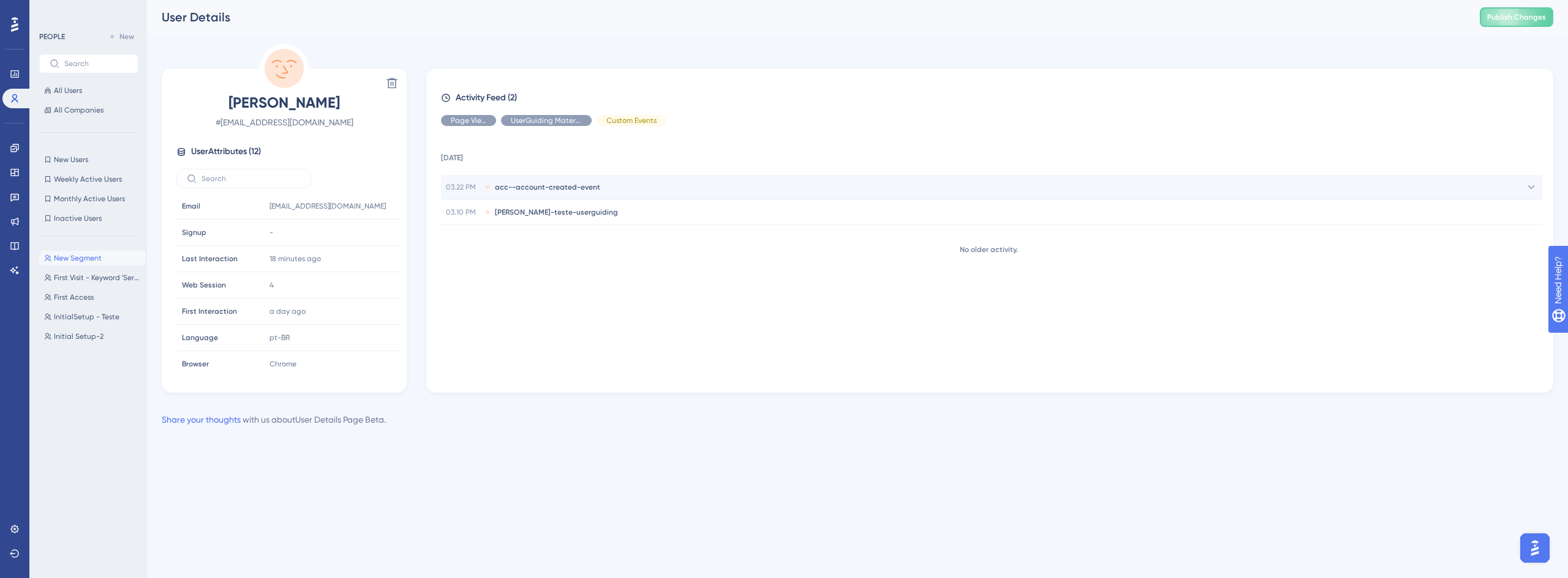
click at [570, 187] on span "acc--account-created-event" at bounding box center [547, 187] width 106 height 10
click at [9, 532] on link at bounding box center [14, 529] width 24 height 19
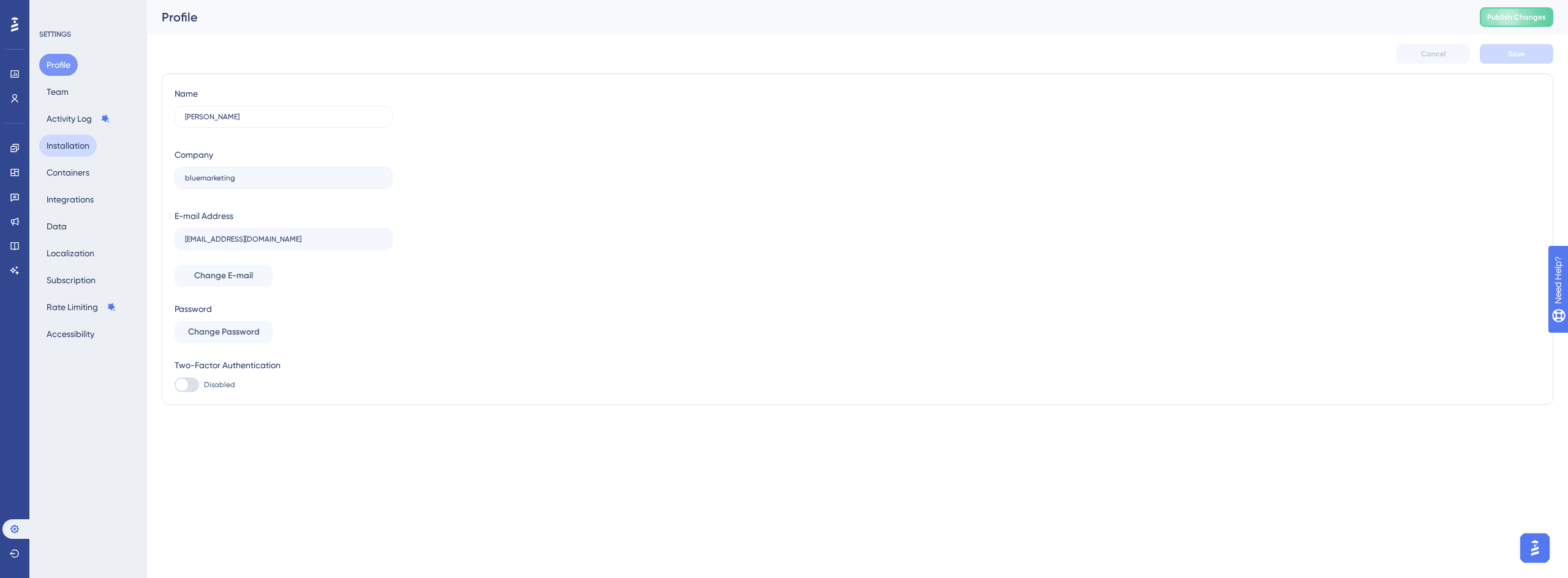
click at [82, 145] on button "Installation" at bounding box center [68, 145] width 57 height 22
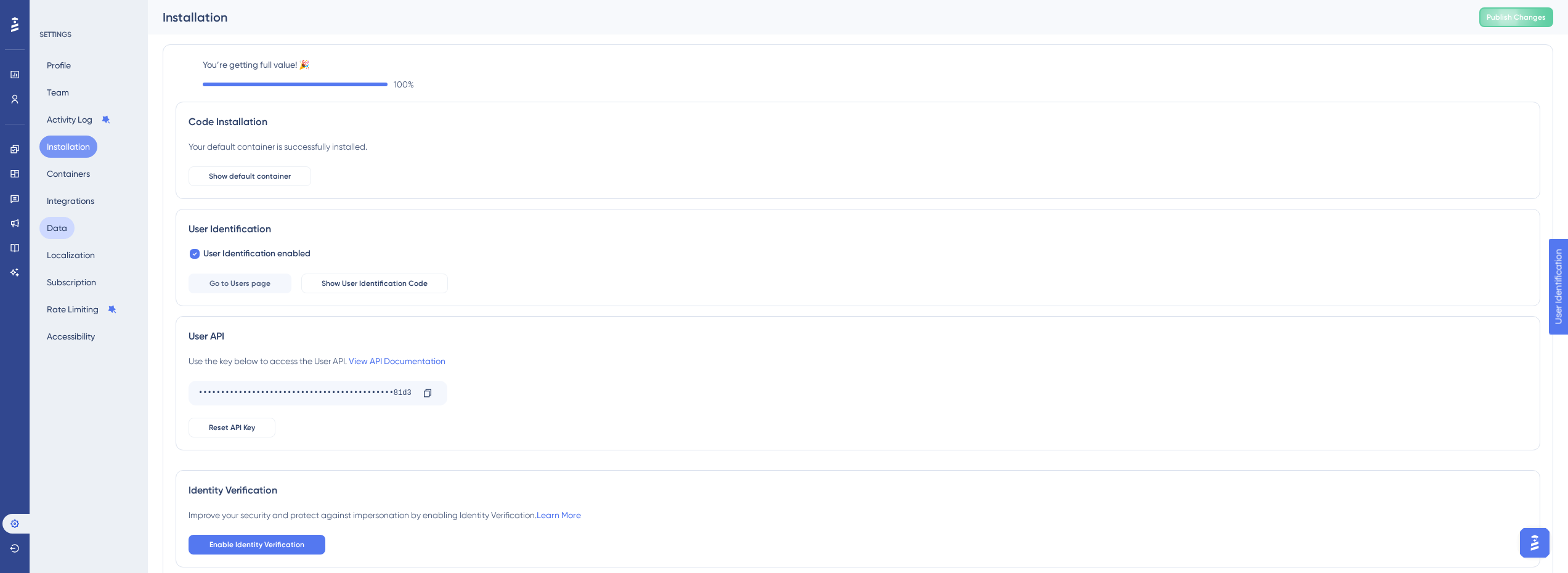
click at [67, 226] on button "Data" at bounding box center [57, 227] width 35 height 22
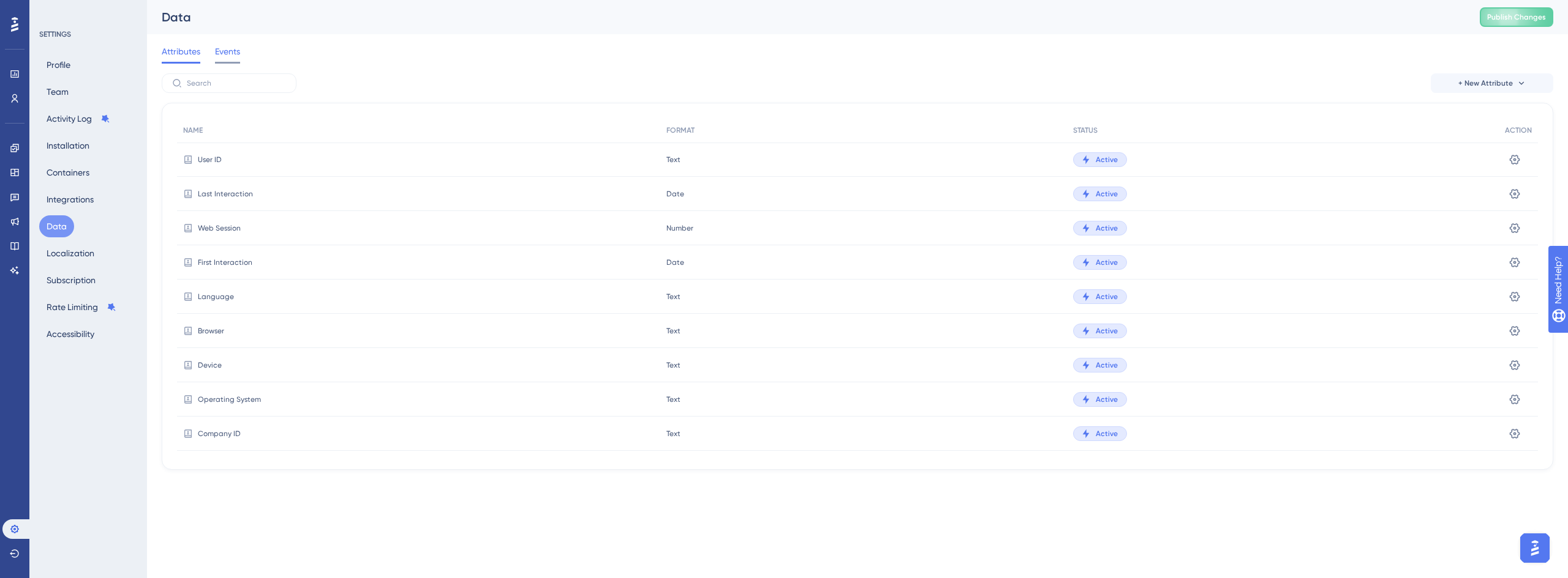
click at [233, 56] on span "Events" at bounding box center [227, 52] width 25 height 15
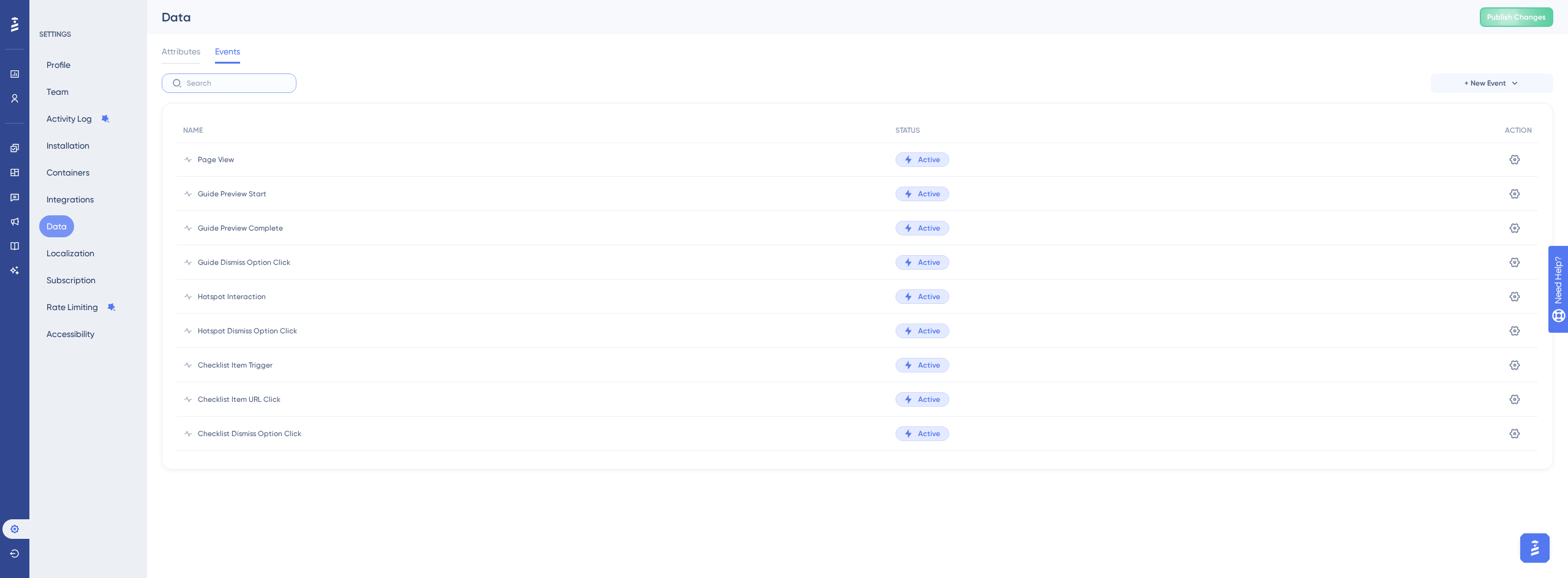
click at [224, 85] on input "text" at bounding box center [236, 83] width 99 height 9
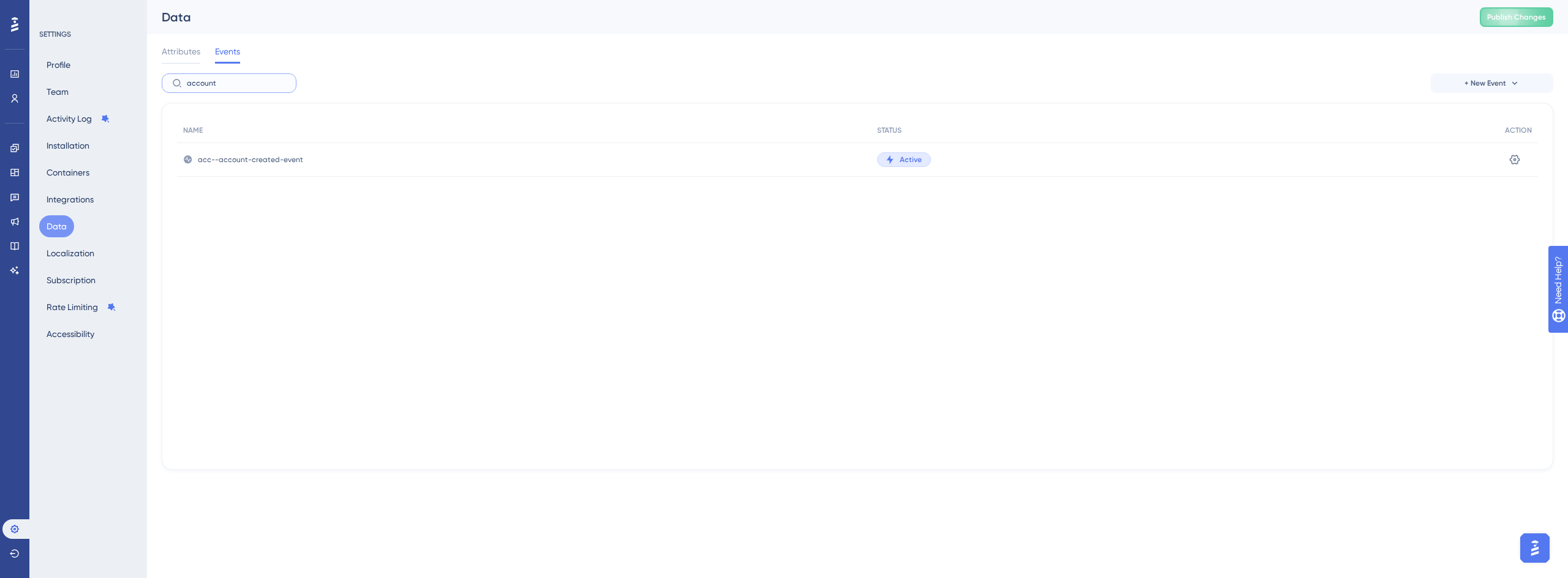
type input "account"
drag, startPoint x: 190, startPoint y: 154, endPoint x: 229, endPoint y: 160, distance: 39.5
click at [228, 160] on div "acc--account-created-event" at bounding box center [523, 159] width 694 height 34
click at [236, 160] on span "acc--account-created-event" at bounding box center [251, 160] width 106 height 10
drag, startPoint x: 309, startPoint y: 157, endPoint x: 174, endPoint y: 154, distance: 135.0
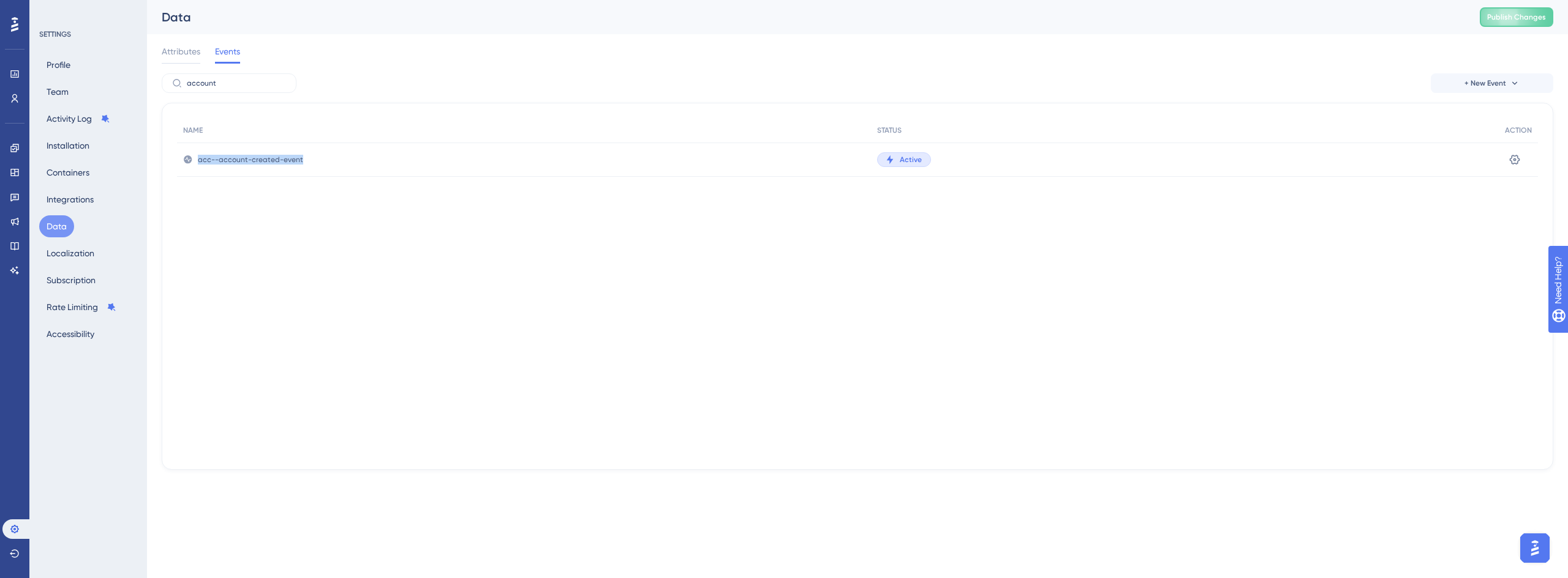
click at [174, 154] on div "NAME STATUS ACTION acc--account-created-event Active Settings" at bounding box center [857, 287] width 1391 height 367
click at [786, 163] on div "acc--account-created-event" at bounding box center [523, 159] width 694 height 34
drag, startPoint x: 261, startPoint y: 157, endPoint x: 300, endPoint y: 164, distance: 39.6
click at [300, 164] on div "acc--account-created-event" at bounding box center [523, 159] width 694 height 34
click at [299, 164] on span "acc--account-created-event" at bounding box center [251, 160] width 106 height 10
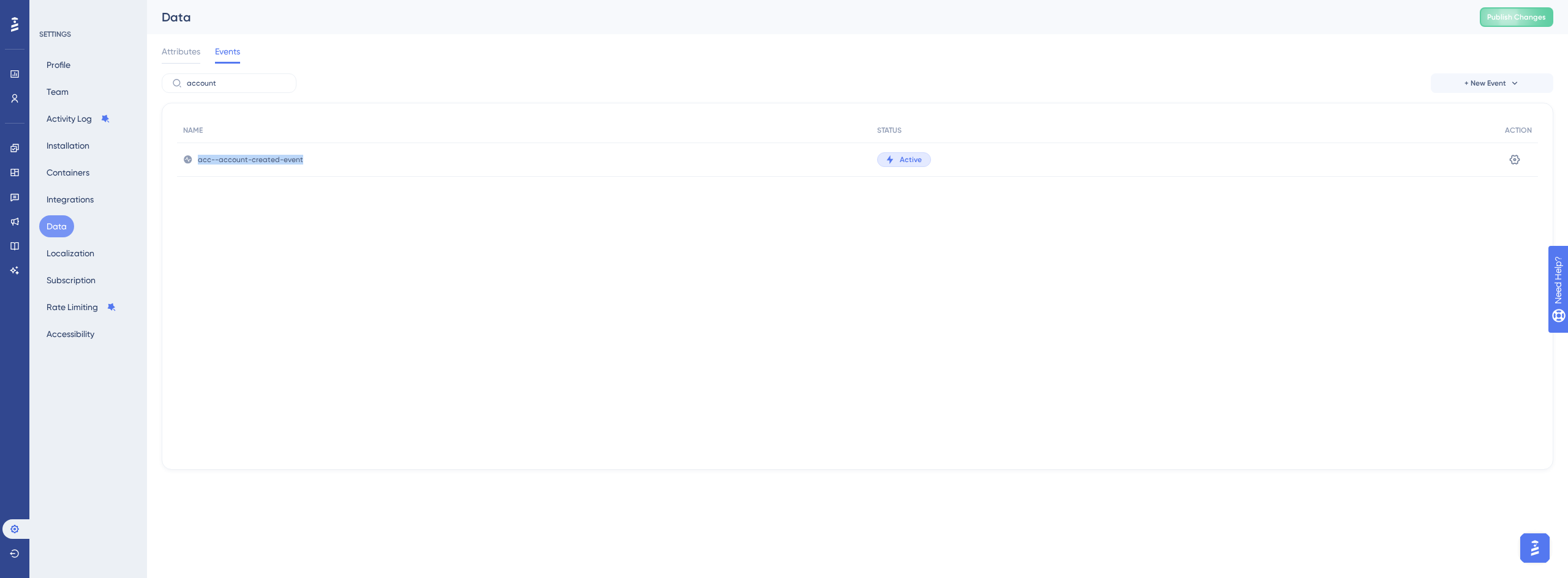
drag, startPoint x: 299, startPoint y: 164, endPoint x: 197, endPoint y: 166, distance: 102.0
click at [197, 166] on div "acc--account-created-event" at bounding box center [523, 159] width 694 height 34
click at [174, 54] on span "Attributes" at bounding box center [181, 52] width 39 height 15
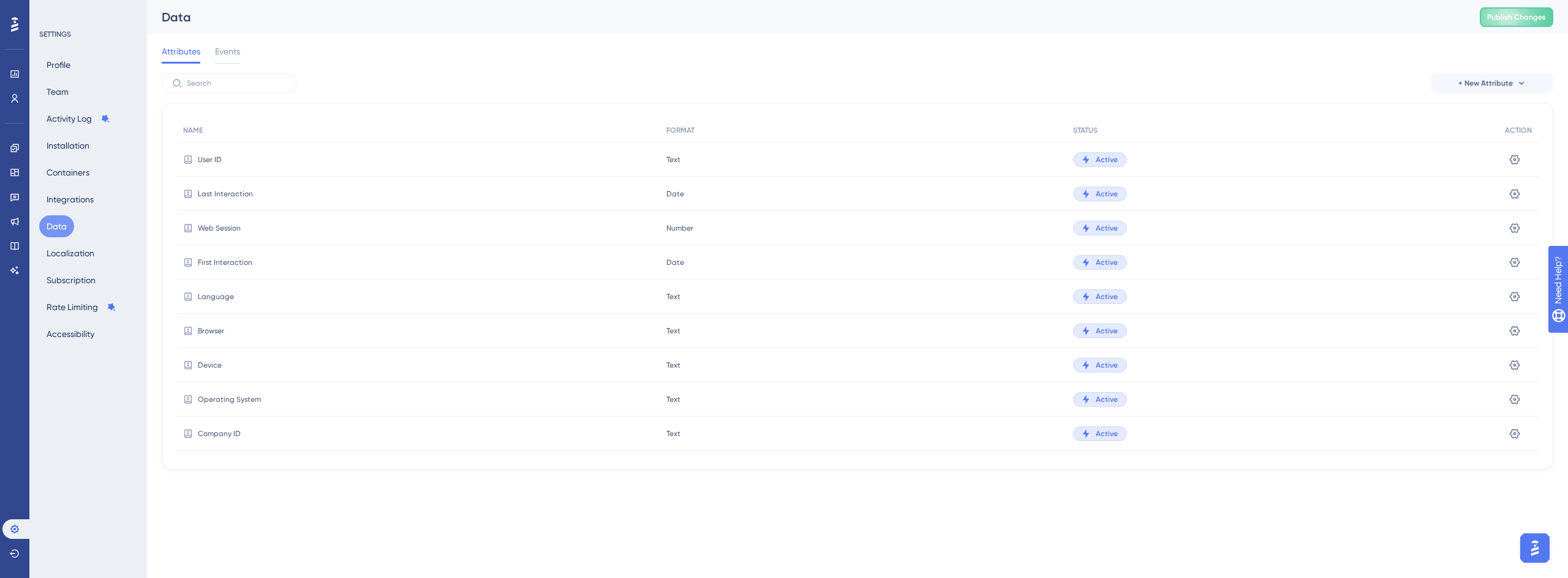
click at [342, 473] on div "Performance Users Engagement Widgets Feedback Product Updates Knowledge Base AI…" at bounding box center [857, 245] width 1421 height 489
click at [1523, 76] on button "+ New Attribute" at bounding box center [1492, 83] width 122 height 19
click at [1462, 117] on span "Custom Attribute" at bounding box center [1481, 118] width 67 height 15
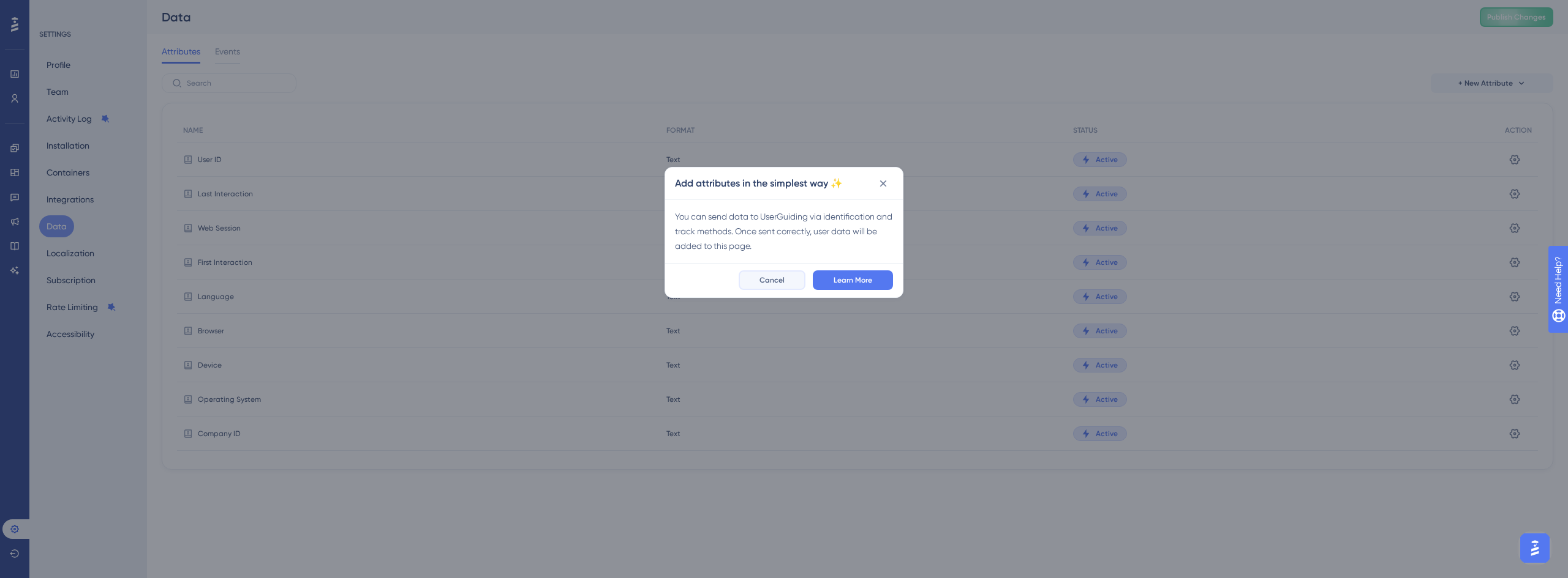
click at [777, 284] on span "Cancel" at bounding box center [772, 280] width 25 height 10
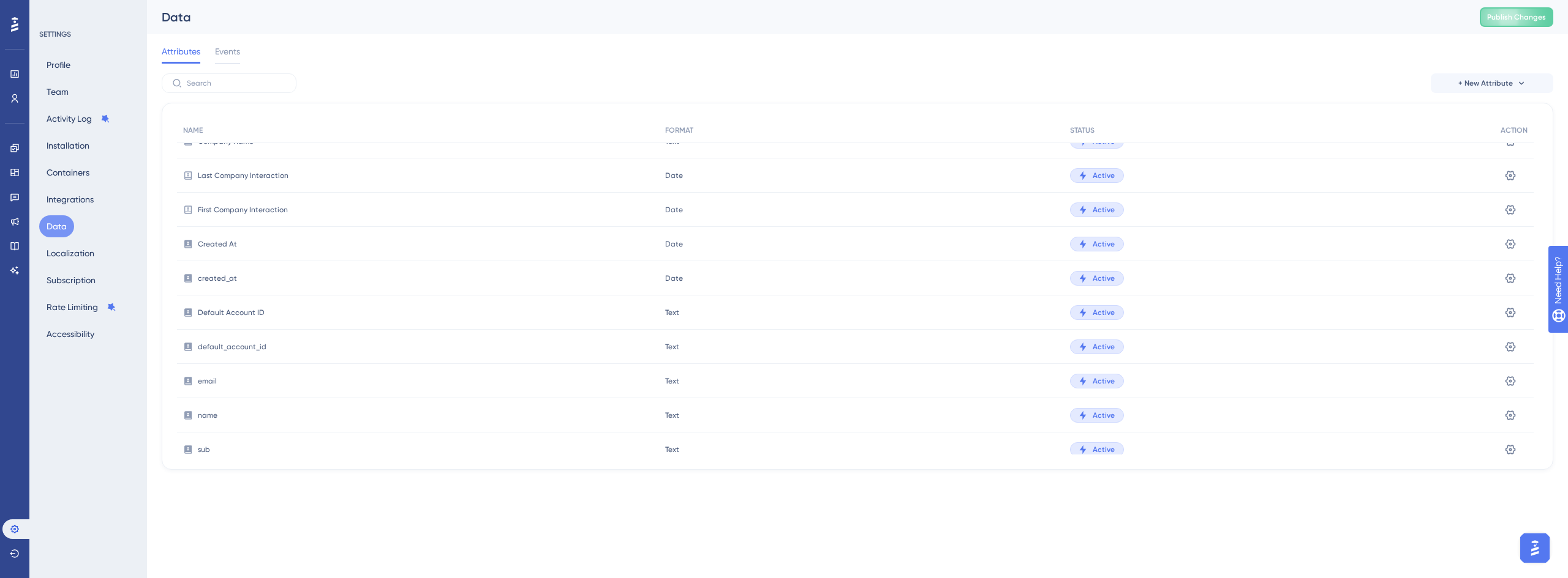
scroll to position [388, 0]
click at [211, 321] on span "email" at bounding box center [207, 320] width 19 height 10
click at [259, 288] on span "default_account_id" at bounding box center [232, 286] width 69 height 10
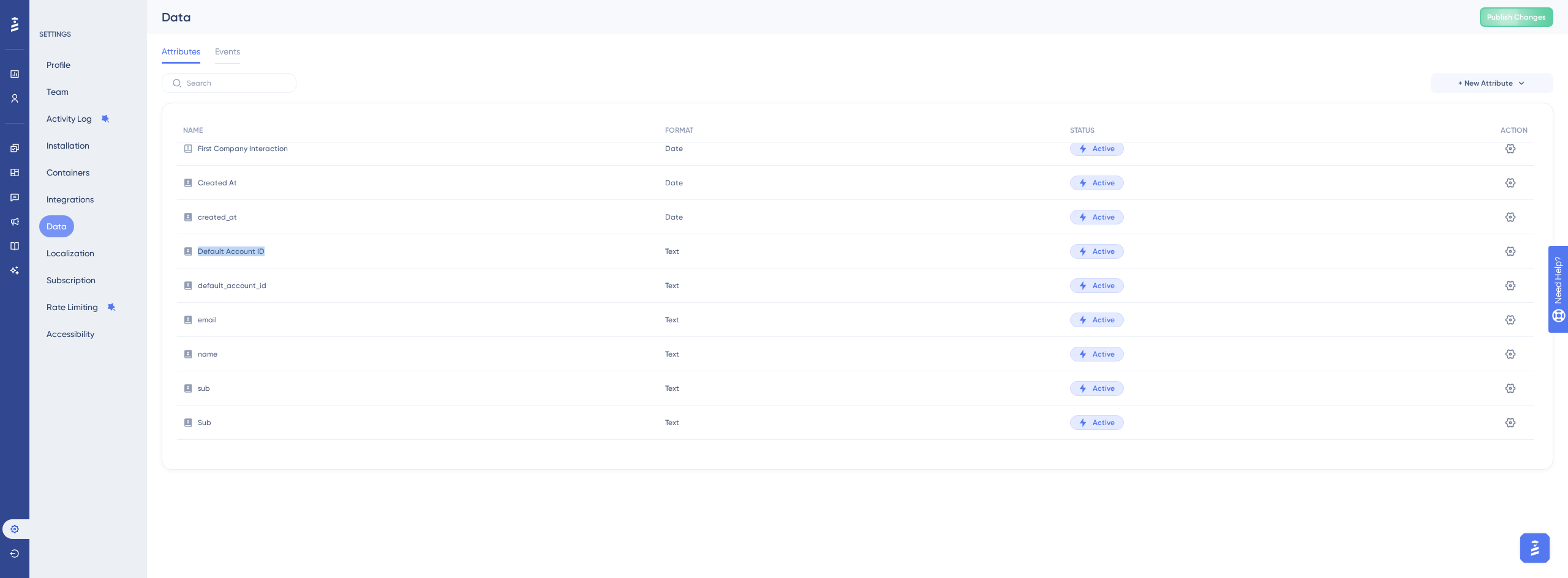
drag, startPoint x: 272, startPoint y: 247, endPoint x: 198, endPoint y: 265, distance: 76.2
click at [198, 265] on div "Default Account ID" at bounding box center [417, 251] width 482 height 34
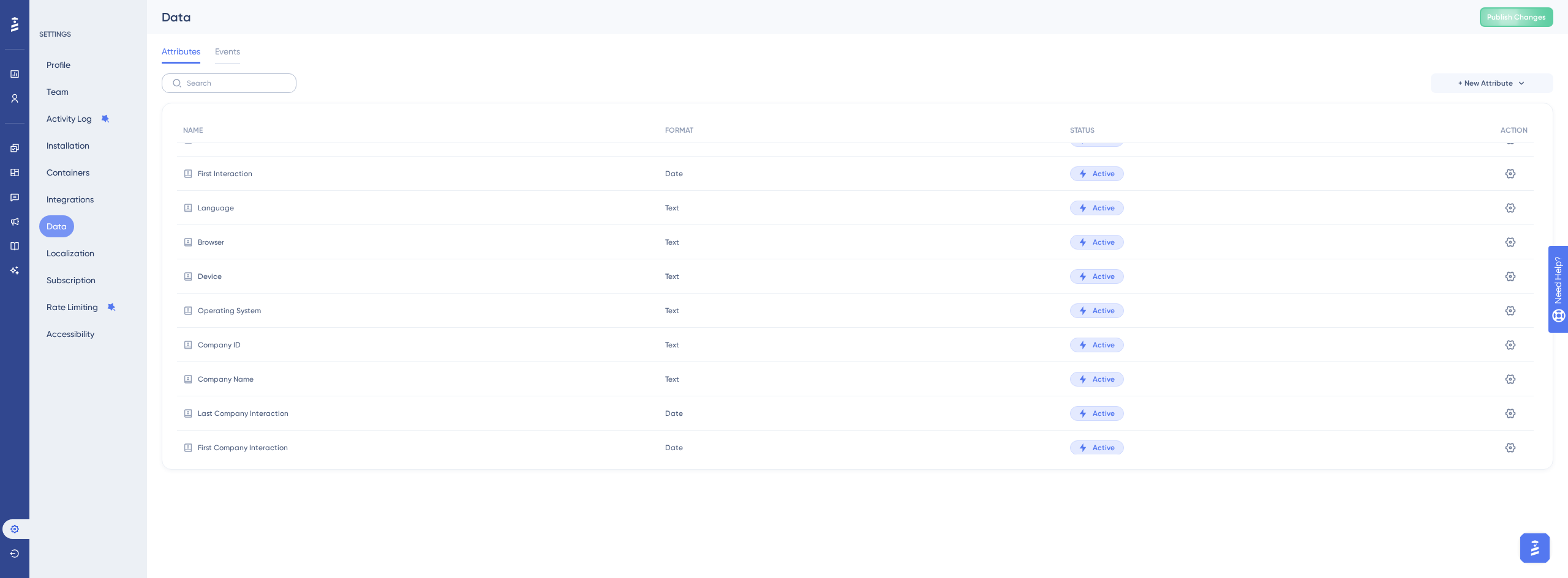
scroll to position [21, 0]
click at [221, 54] on span "Events" at bounding box center [227, 52] width 25 height 15
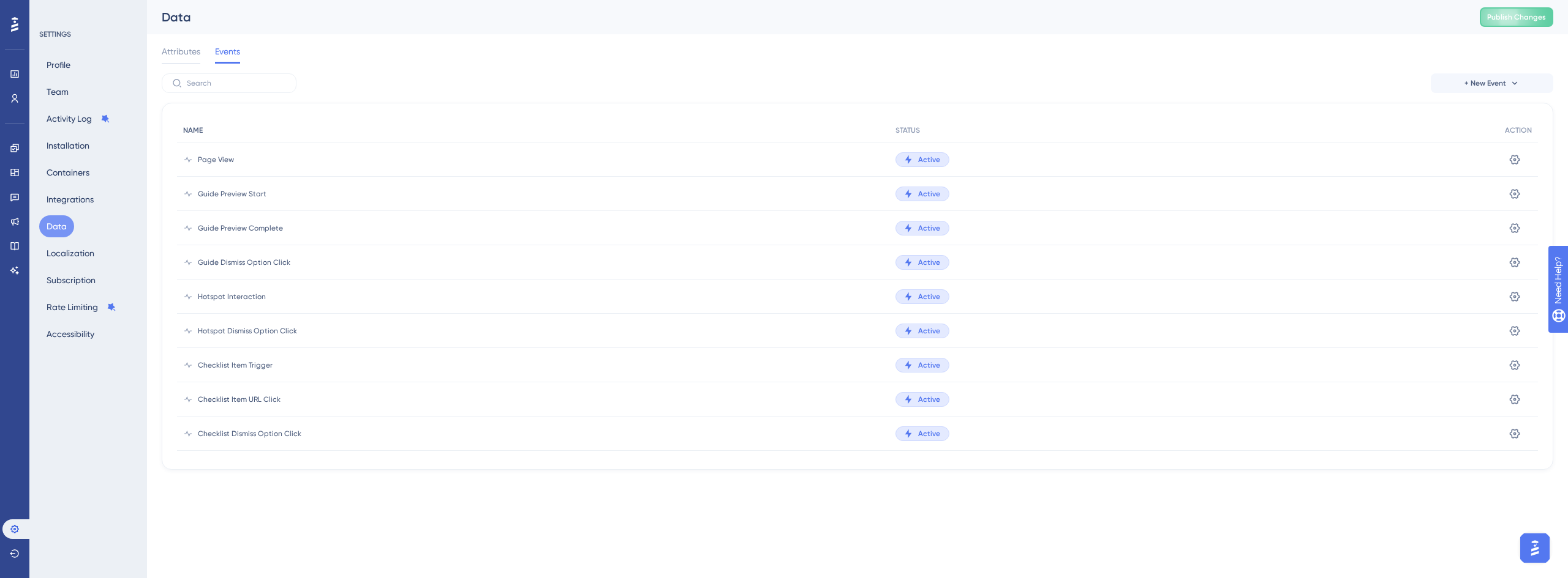
click at [243, 118] on div "NAME" at bounding box center [533, 130] width 712 height 25
click at [252, 87] on input "text" at bounding box center [236, 83] width 99 height 9
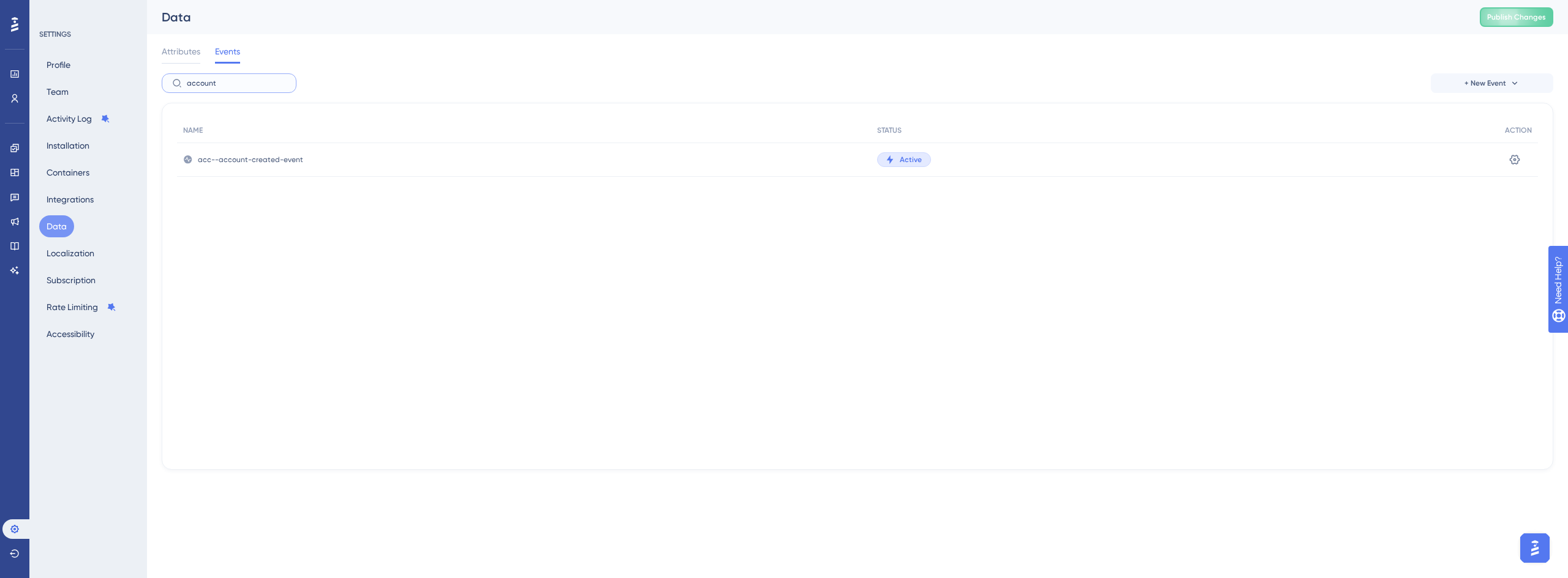
type input "account"
click at [285, 157] on span "acc--account-created-event" at bounding box center [251, 160] width 106 height 10
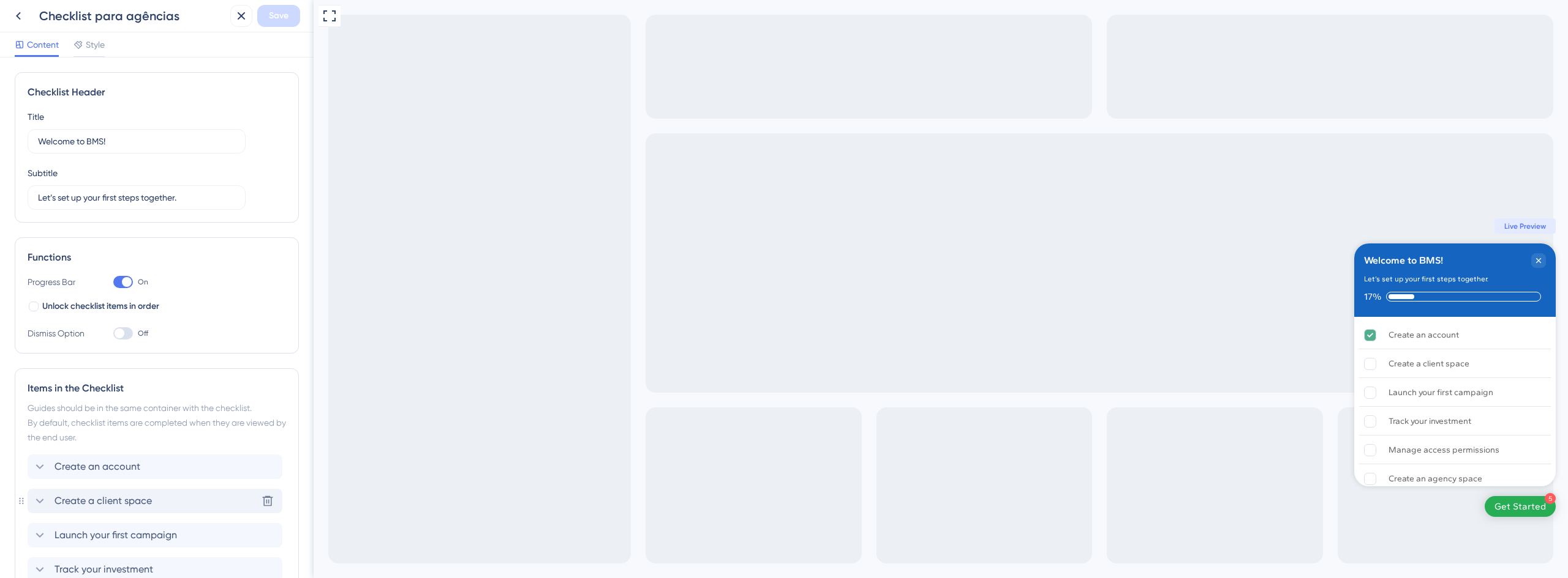
click at [132, 497] on span "Create a client space" at bounding box center [103, 501] width 97 height 15
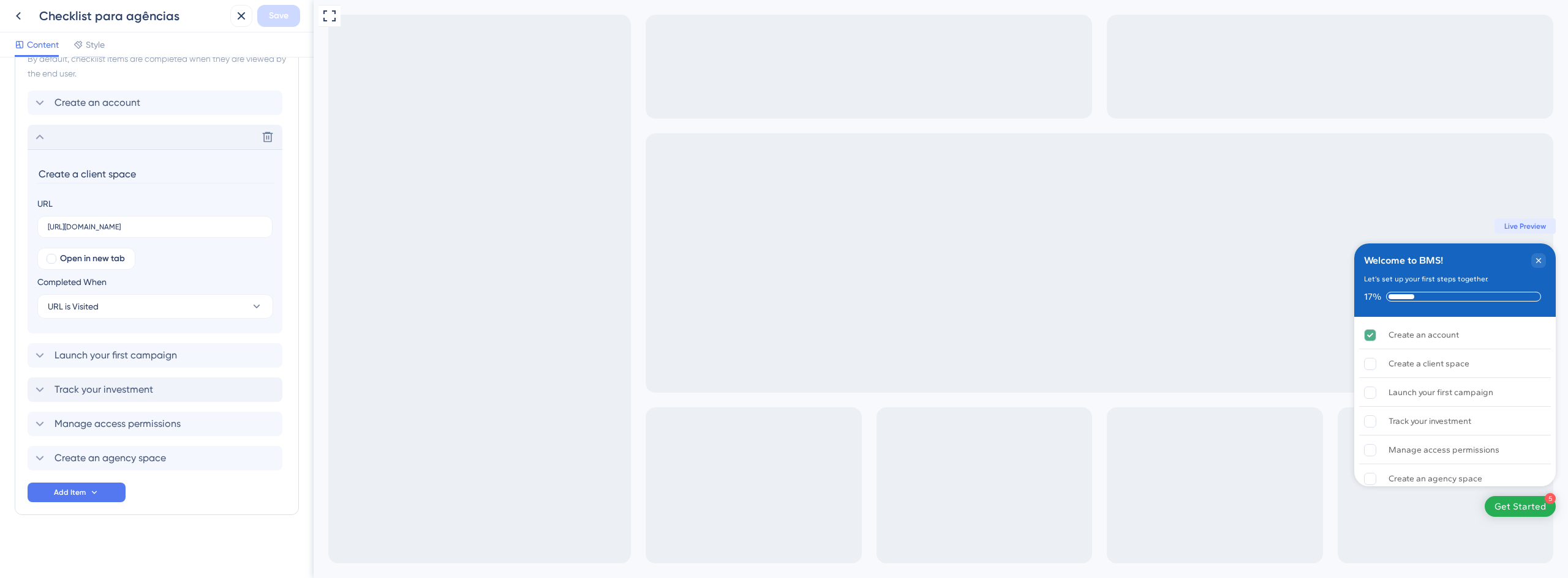
scroll to position [365, 0]
click at [152, 308] on button "URL is Visited" at bounding box center [155, 306] width 236 height 24
click at [121, 360] on div "Goal is Reached Goal is Reached" at bounding box center [155, 368] width 201 height 24
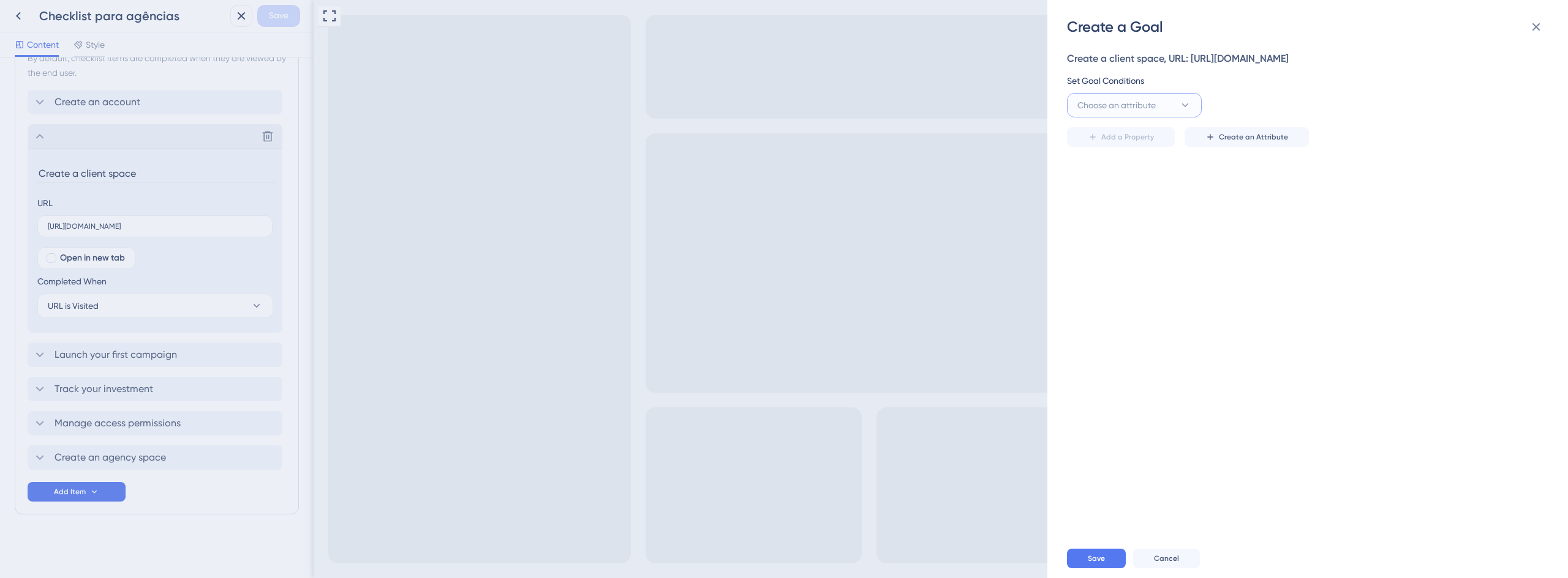
click at [1152, 113] on button "Choose an attribute" at bounding box center [1134, 105] width 135 height 24
type input "account"
click at [1122, 235] on div "first_seen first_seen" at bounding box center [1134, 228] width 99 height 24
click at [1281, 107] on button "before" at bounding box center [1271, 105] width 135 height 24
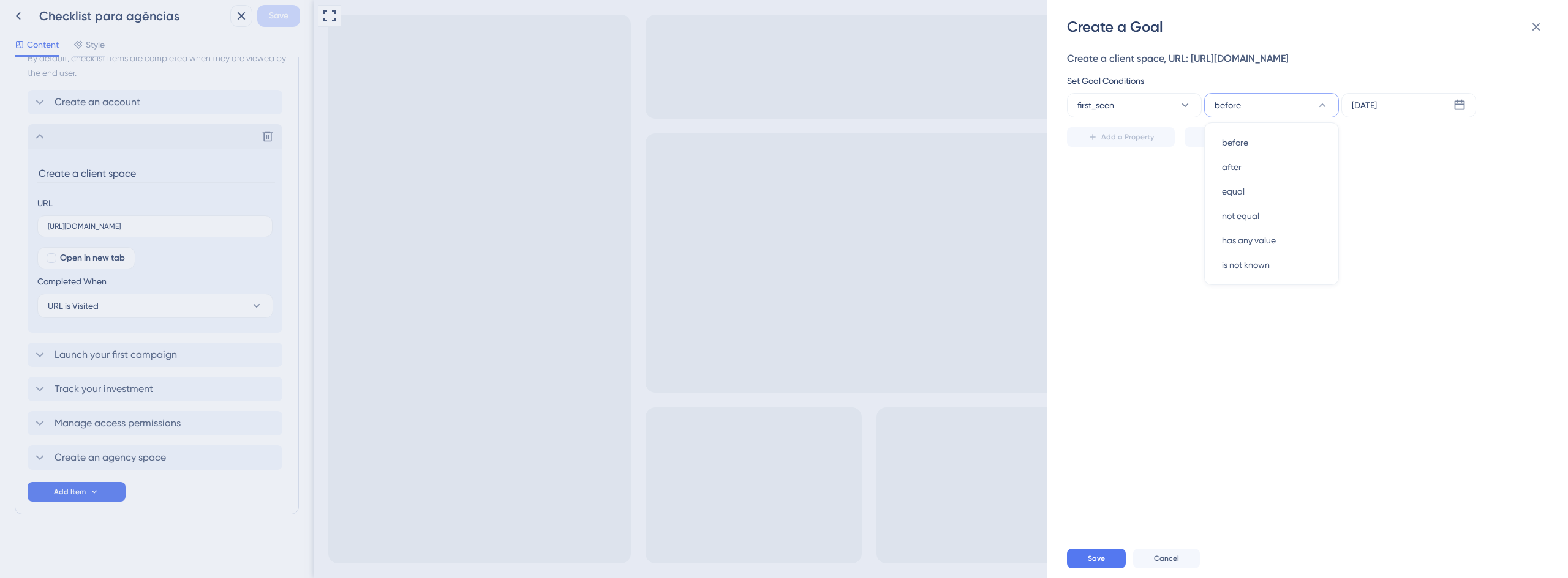
click at [1281, 107] on button "before" at bounding box center [1271, 105] width 135 height 24
click at [1147, 103] on button "first_seen" at bounding box center [1134, 105] width 135 height 24
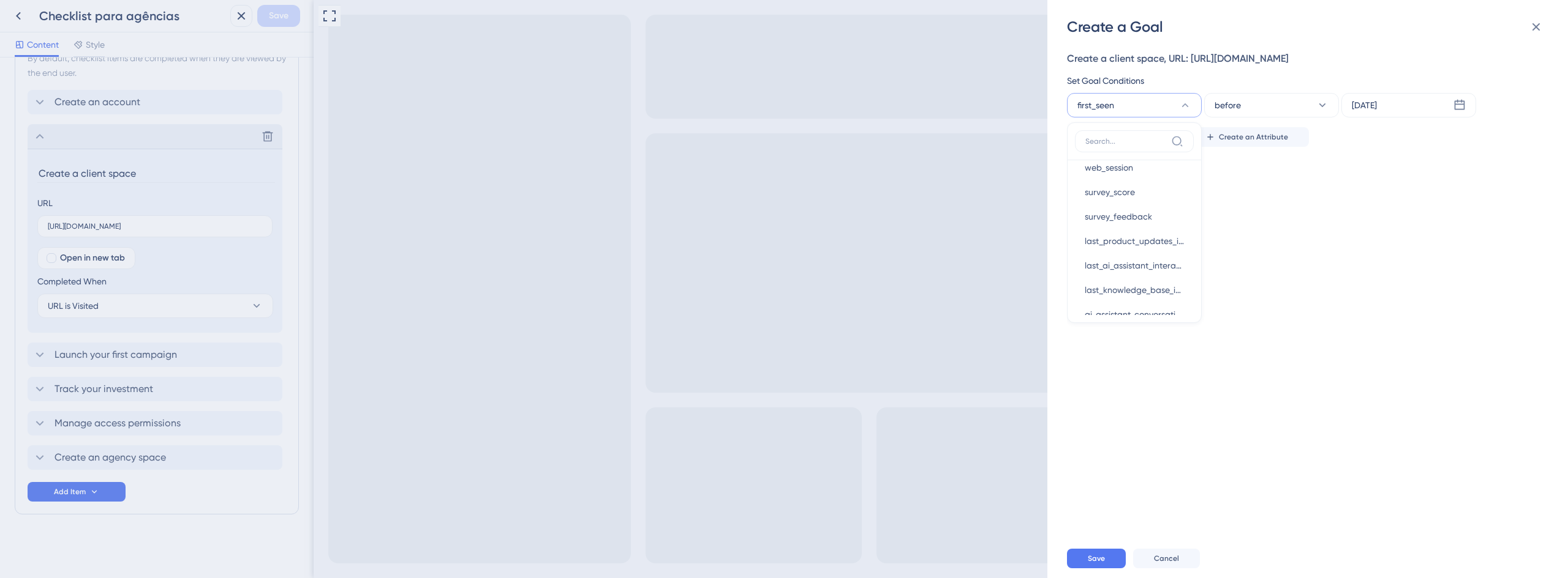
scroll to position [489, 0]
click at [130, 489] on div "Create a Goal Create a client space, URL: https://console.staging.bluems.com/ac…" at bounding box center [784, 289] width 1568 height 578
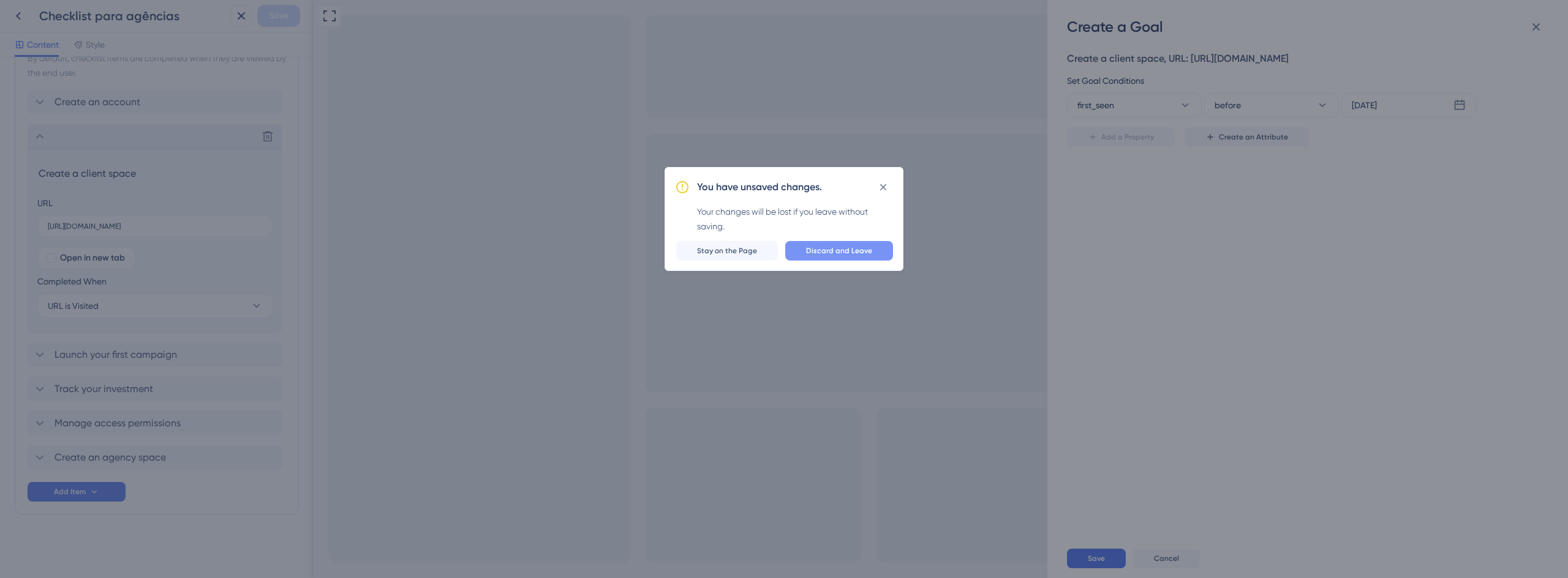
click at [833, 252] on span "Discard and Leave" at bounding box center [839, 251] width 66 height 10
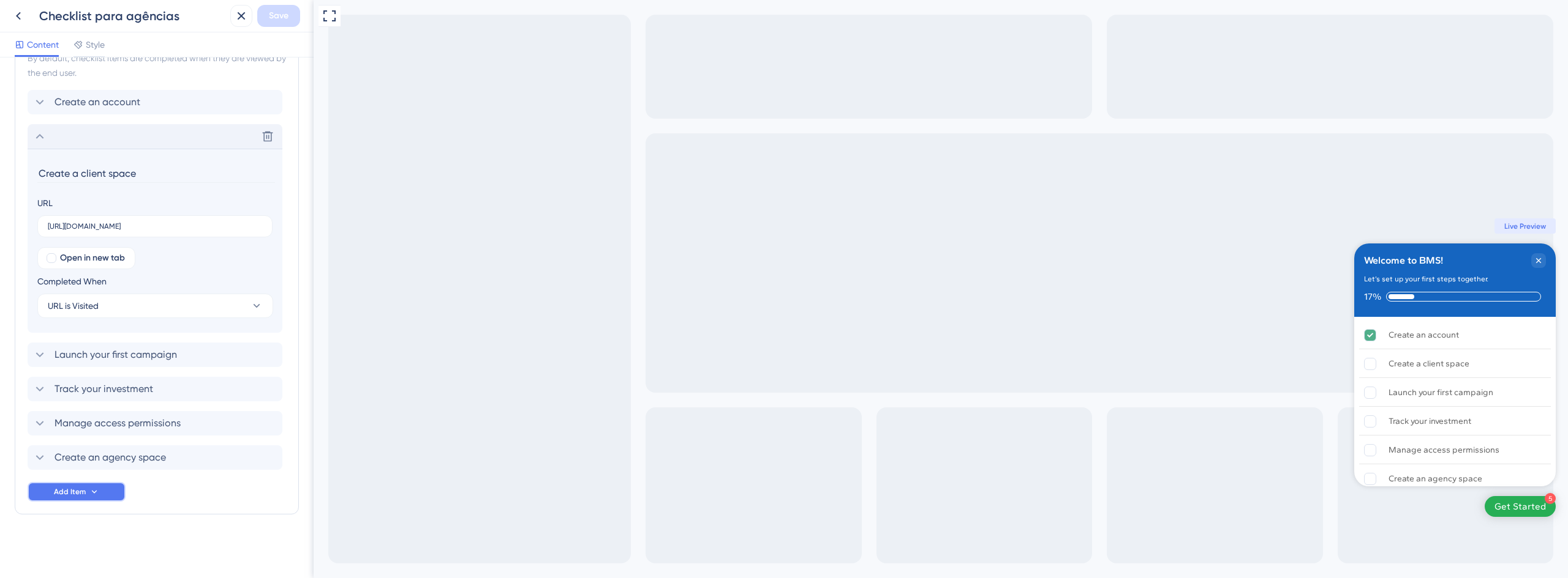
click at [89, 495] on icon at bounding box center [94, 492] width 10 height 10
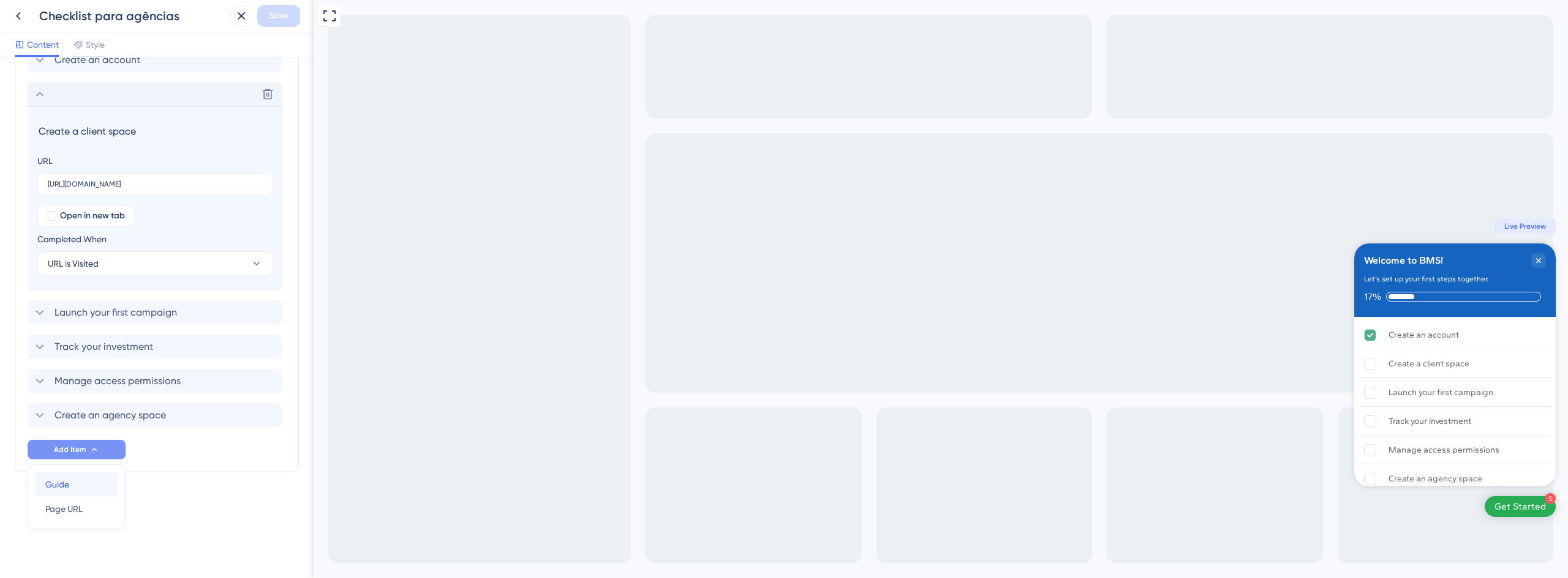
click at [88, 488] on div "Guide Guide" at bounding box center [77, 484] width 62 height 24
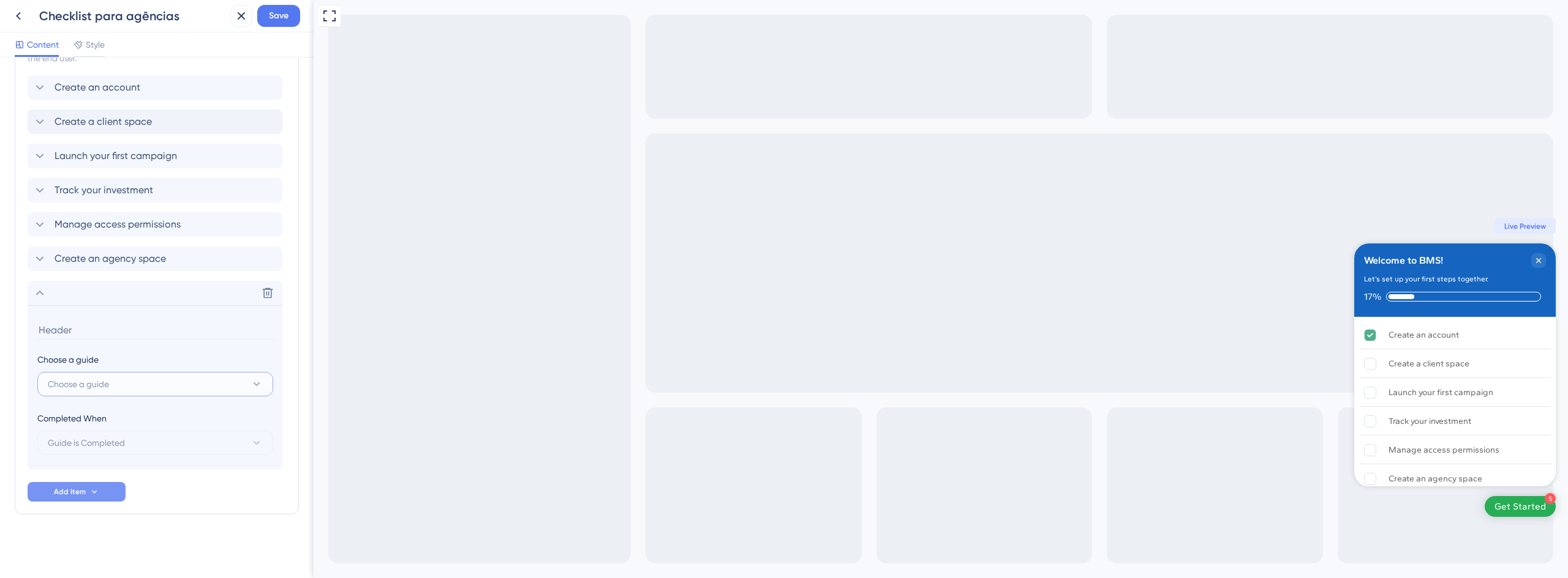
click at [135, 384] on button "Choose a guide" at bounding box center [155, 384] width 236 height 24
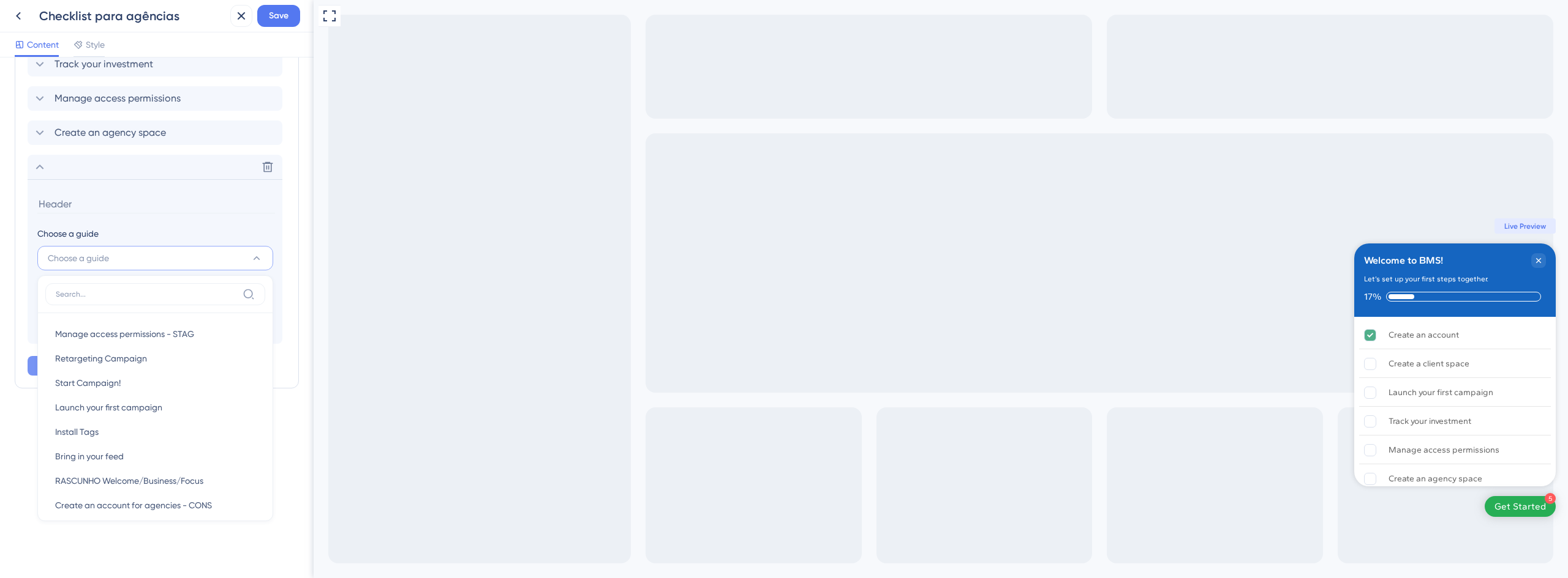
scroll to position [22, 0]
click at [181, 261] on button "Choose a guide" at bounding box center [155, 258] width 236 height 24
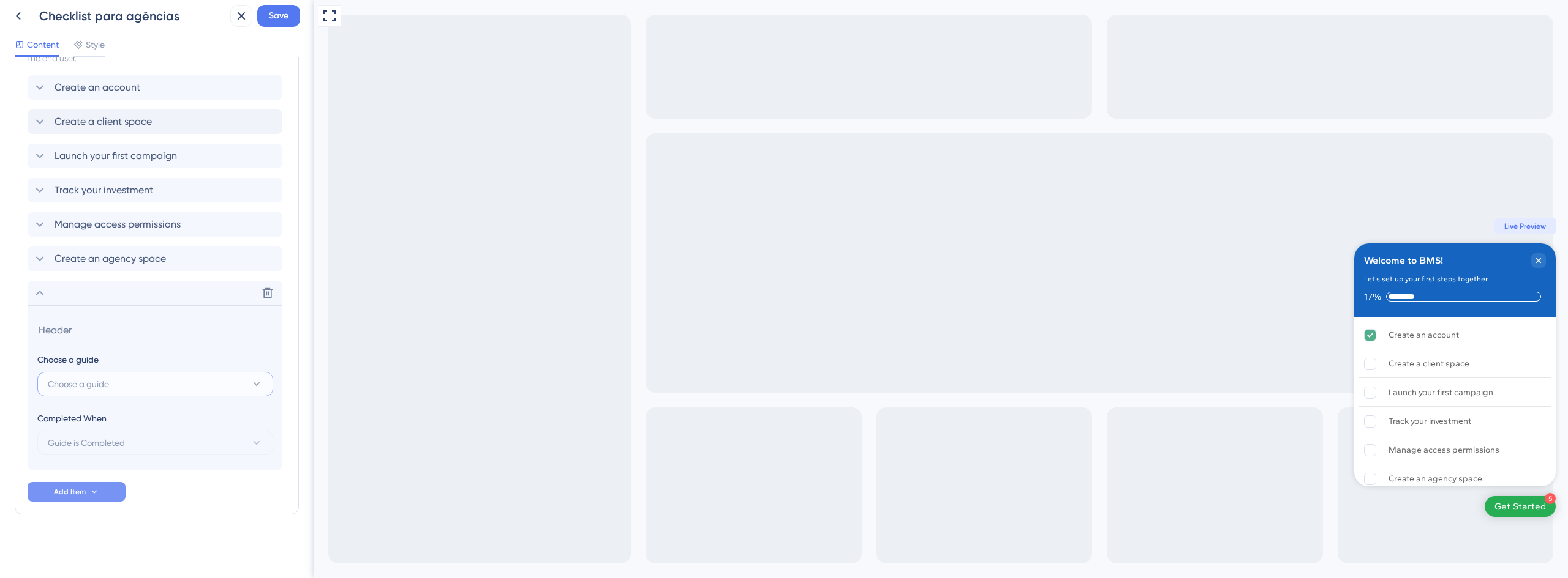
click at [139, 383] on button "Choose a guide" at bounding box center [155, 384] width 236 height 24
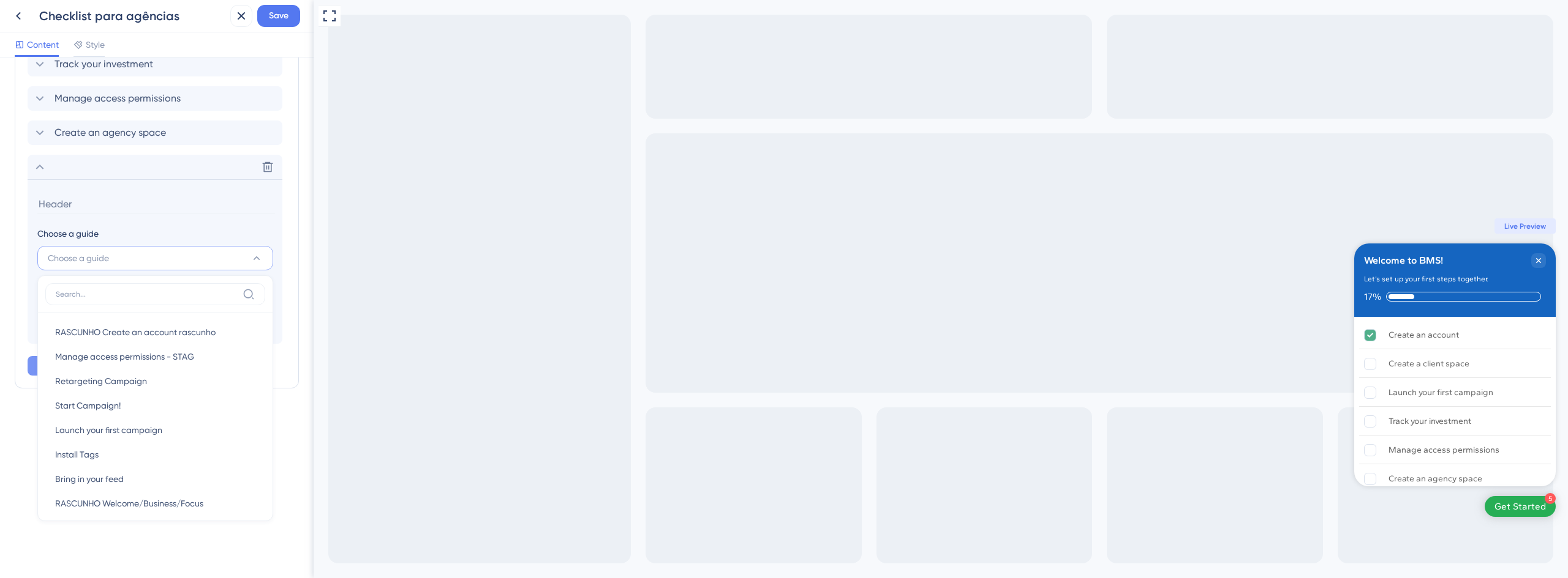
scroll to position [0, 0]
click at [189, 266] on button "Choose a guide" at bounding box center [155, 258] width 236 height 24
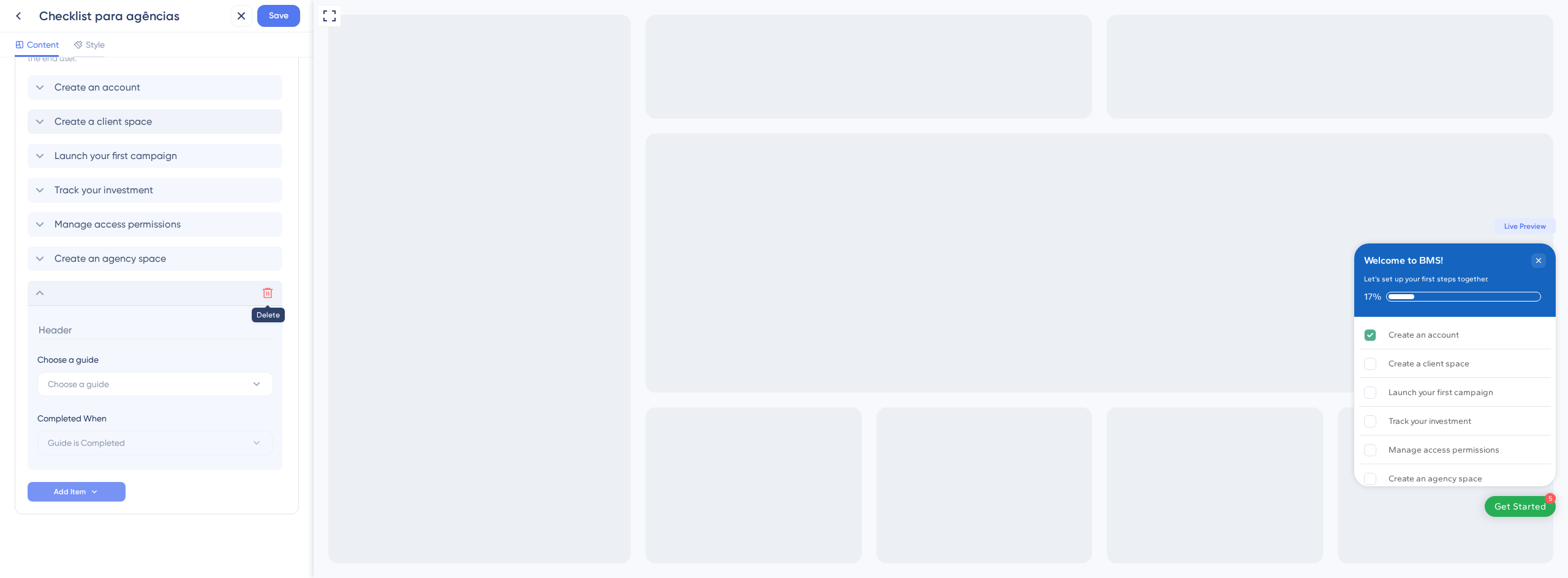
click at [265, 292] on icon at bounding box center [268, 293] width 12 height 12
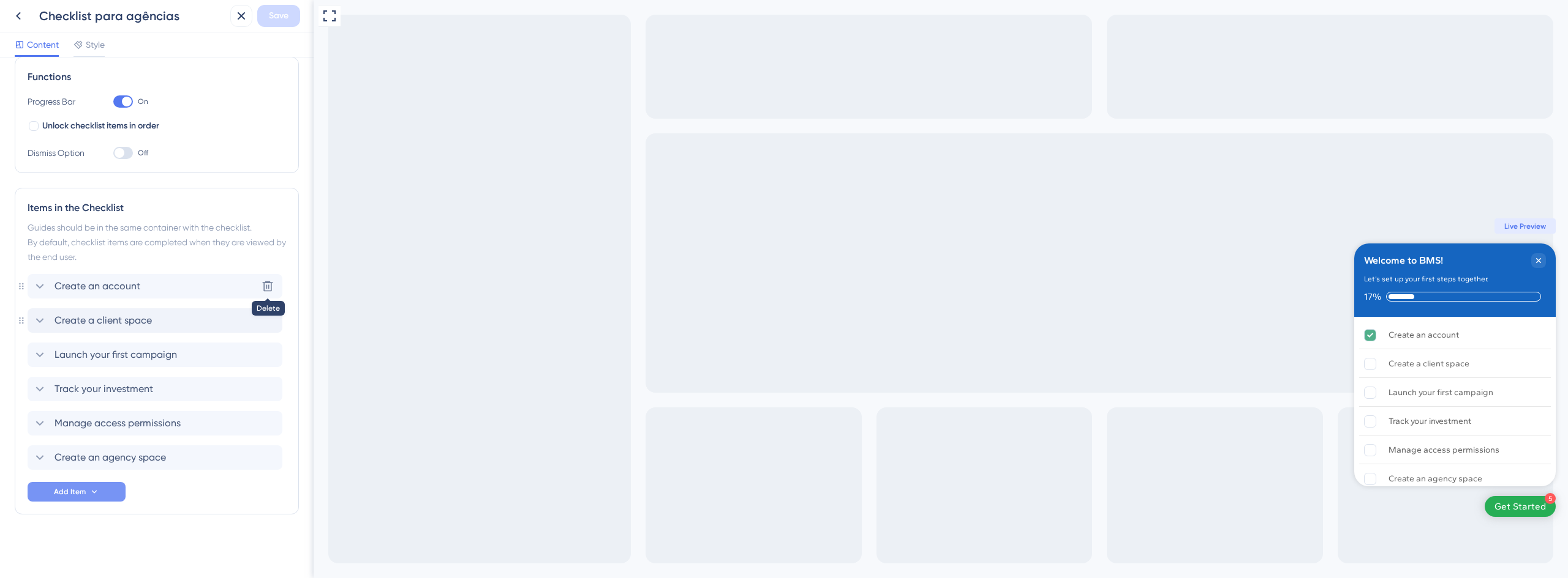
scroll to position [180, 0]
click at [118, 316] on span "Create a client space" at bounding box center [103, 321] width 97 height 15
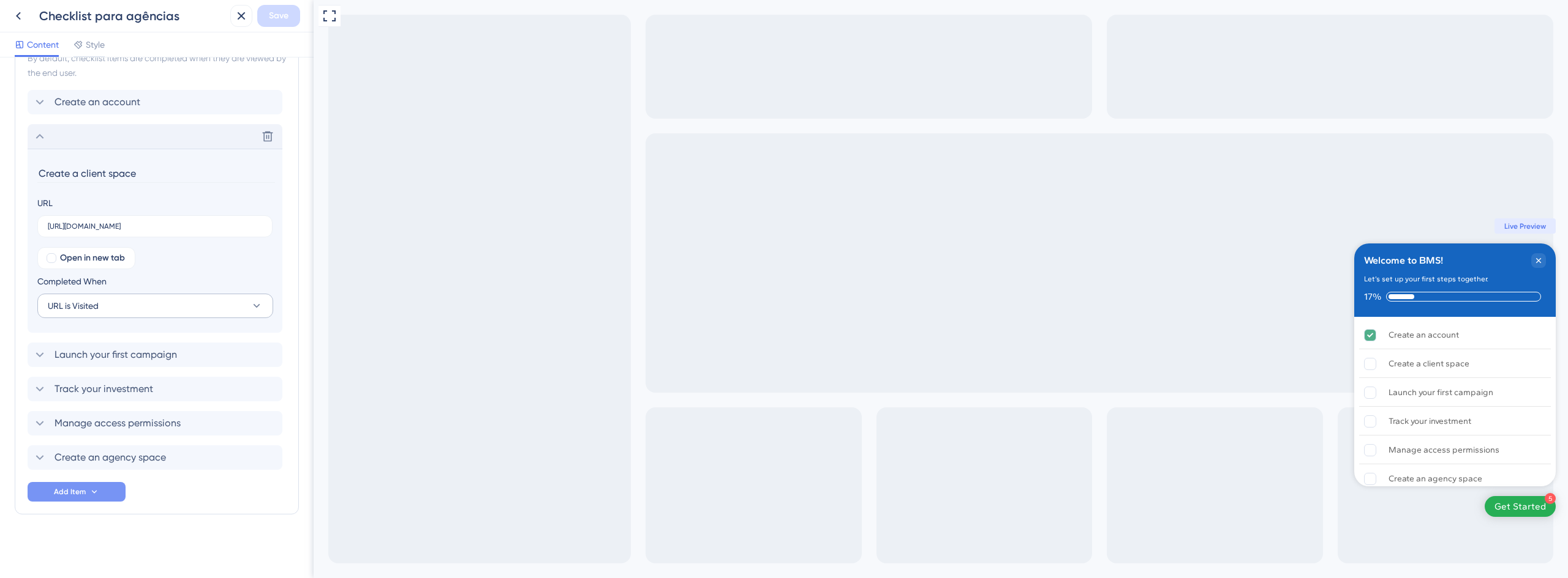
scroll to position [303, 0]
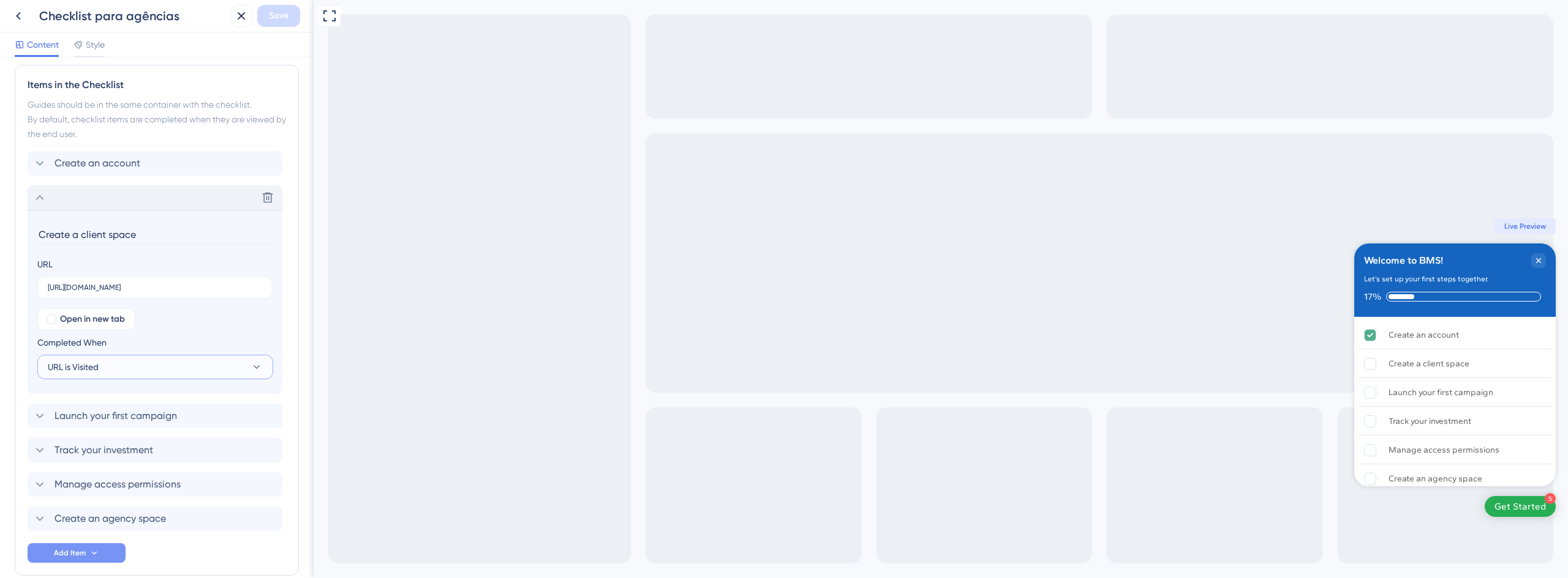
click at [98, 364] on span "URL is Visited" at bounding box center [72, 367] width 51 height 15
click at [109, 429] on span "Goal is Reached" at bounding box center [87, 429] width 64 height 15
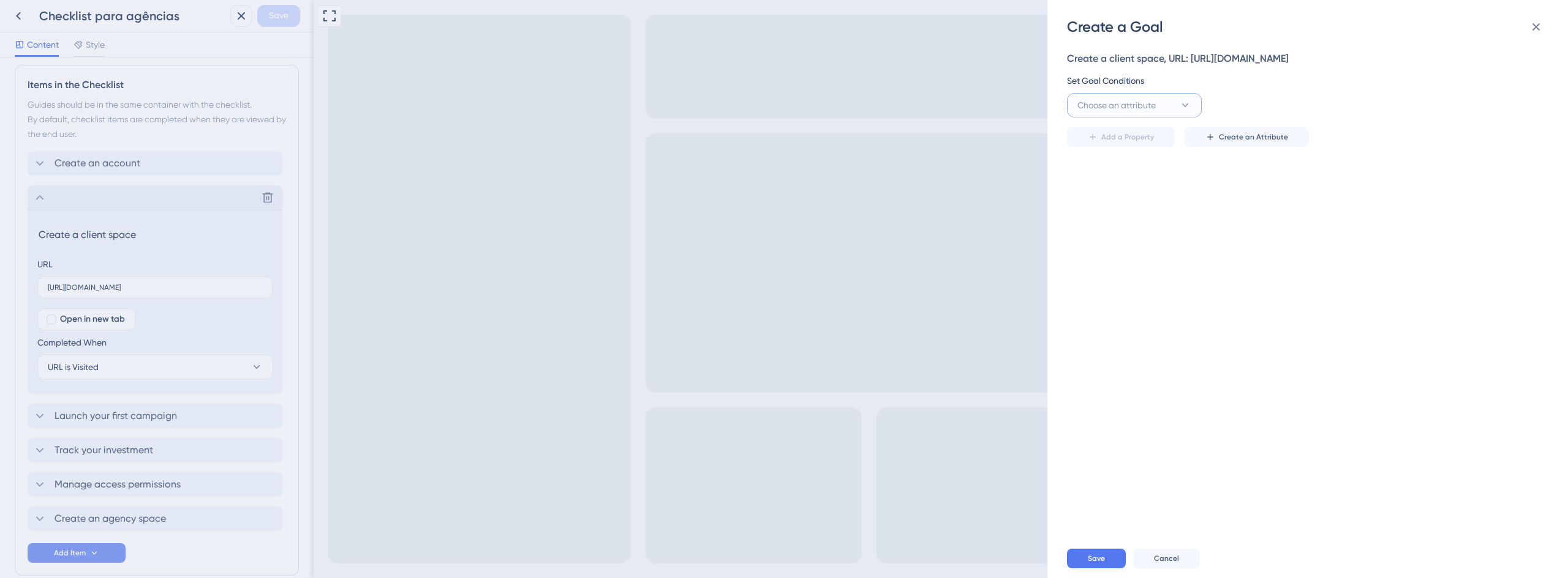
click at [1154, 107] on span "Choose an attribute" at bounding box center [1116, 105] width 78 height 15
click at [1123, 255] on span "Referrer URL" at bounding box center [1109, 253] width 49 height 15
click at [1362, 107] on input "text" at bounding box center [1439, 105] width 175 height 14
click at [1160, 102] on button "Referrer URL" at bounding box center [1134, 105] width 135 height 24
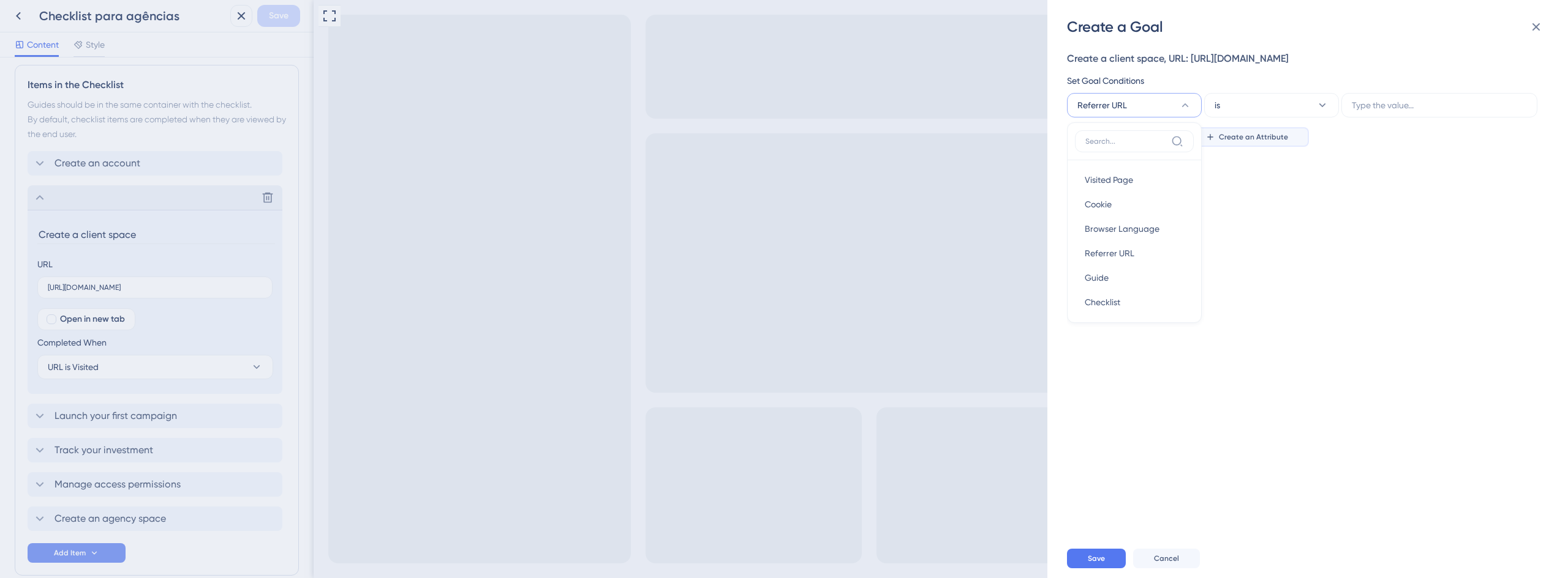
click at [1232, 136] on span "Create an Attribute" at bounding box center [1253, 137] width 69 height 10
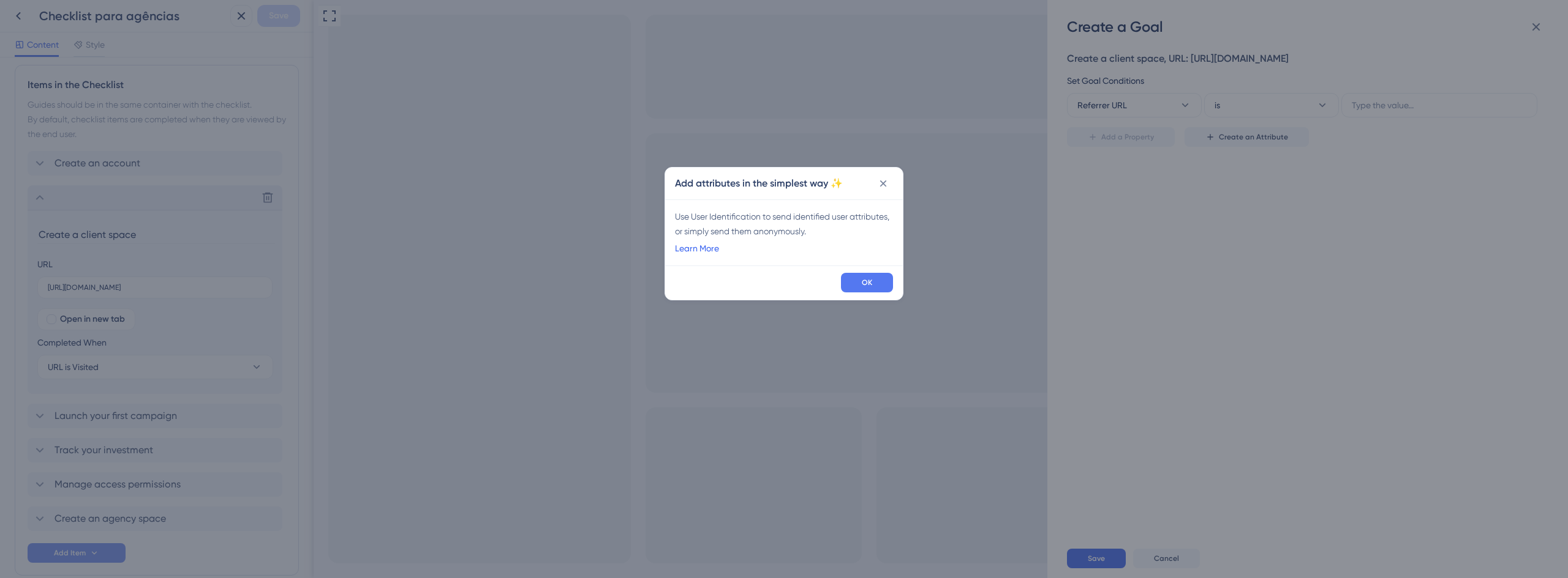
click at [698, 249] on link "Learn More" at bounding box center [697, 248] width 44 height 15
click at [858, 282] on button "OK" at bounding box center [866, 282] width 52 height 19
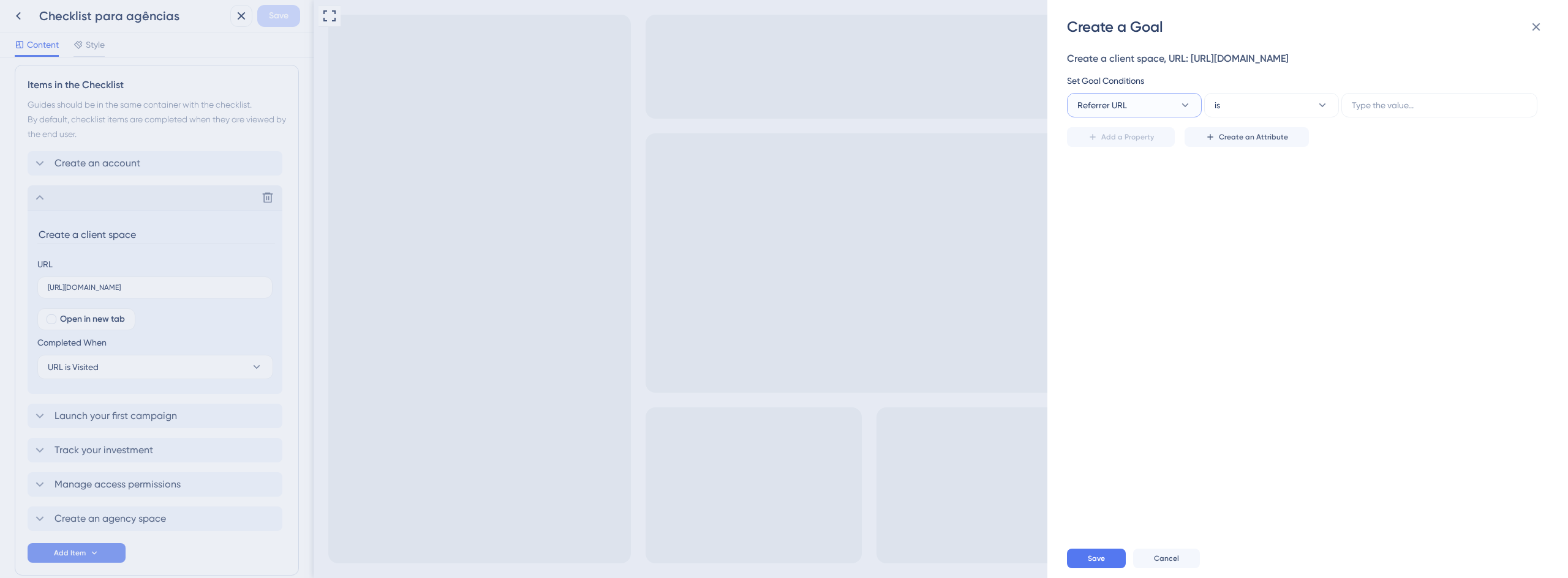
click at [1134, 98] on button "Referrer URL" at bounding box center [1134, 105] width 135 height 24
click at [1117, 180] on span "Visited Page" at bounding box center [1108, 180] width 48 height 15
click at [1241, 112] on button "is" at bounding box center [1271, 105] width 135 height 24
click at [1241, 184] on span "contains" at bounding box center [1239, 192] width 34 height 15
click at [1372, 107] on input "text" at bounding box center [1439, 105] width 175 height 14
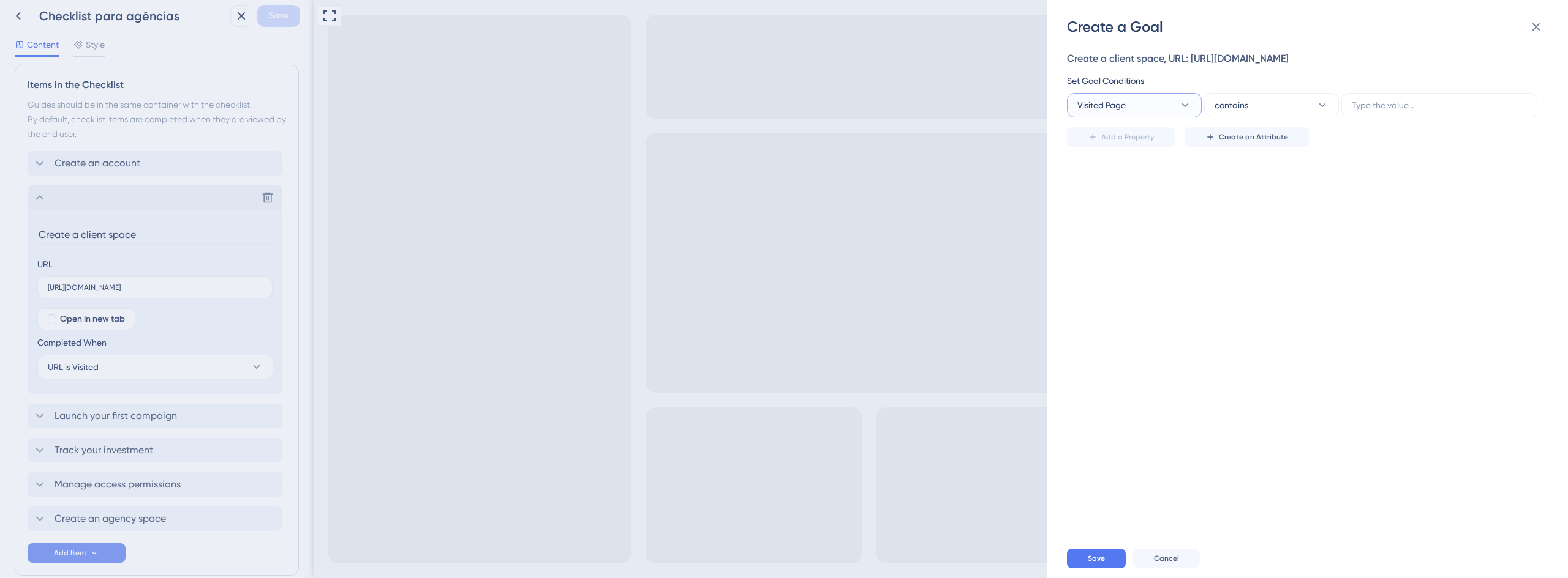
click at [1183, 107] on icon at bounding box center [1185, 105] width 12 height 12
click at [1147, 140] on input at bounding box center [1125, 142] width 81 height 10
type input "a"
click at [1251, 100] on button "contains" at bounding box center [1271, 105] width 135 height 24
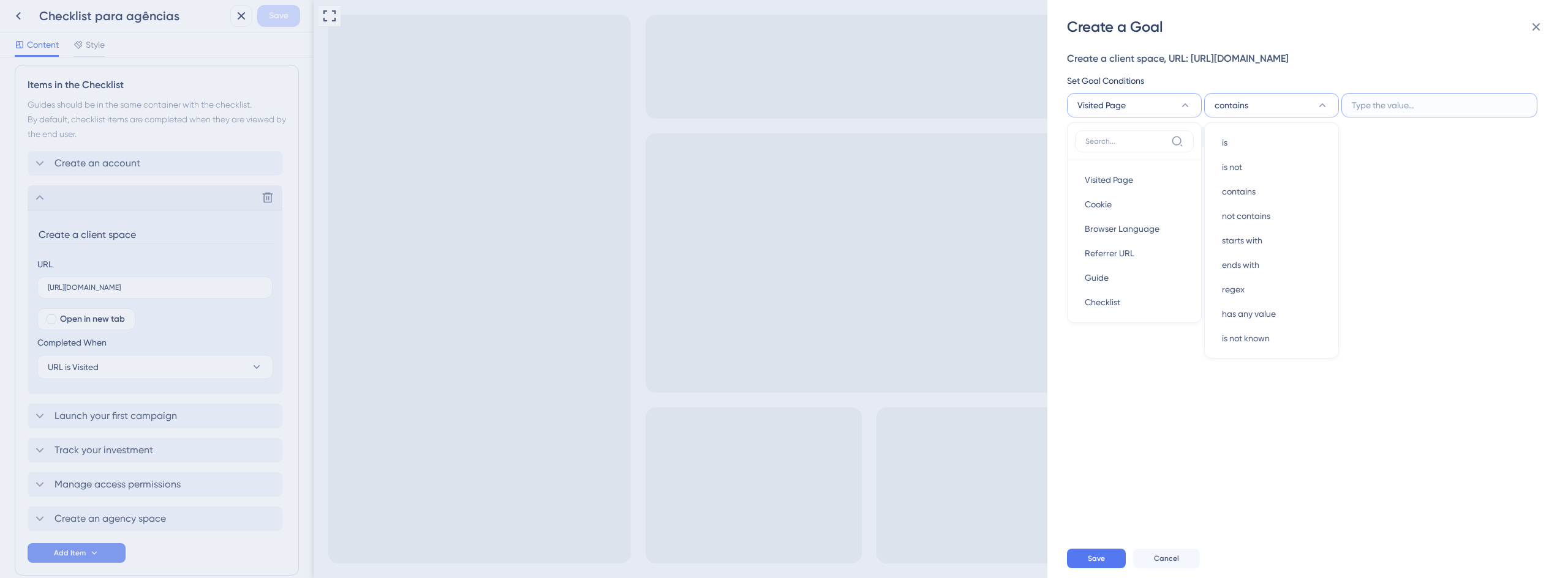
click at [1354, 100] on input "text" at bounding box center [1439, 105] width 175 height 14
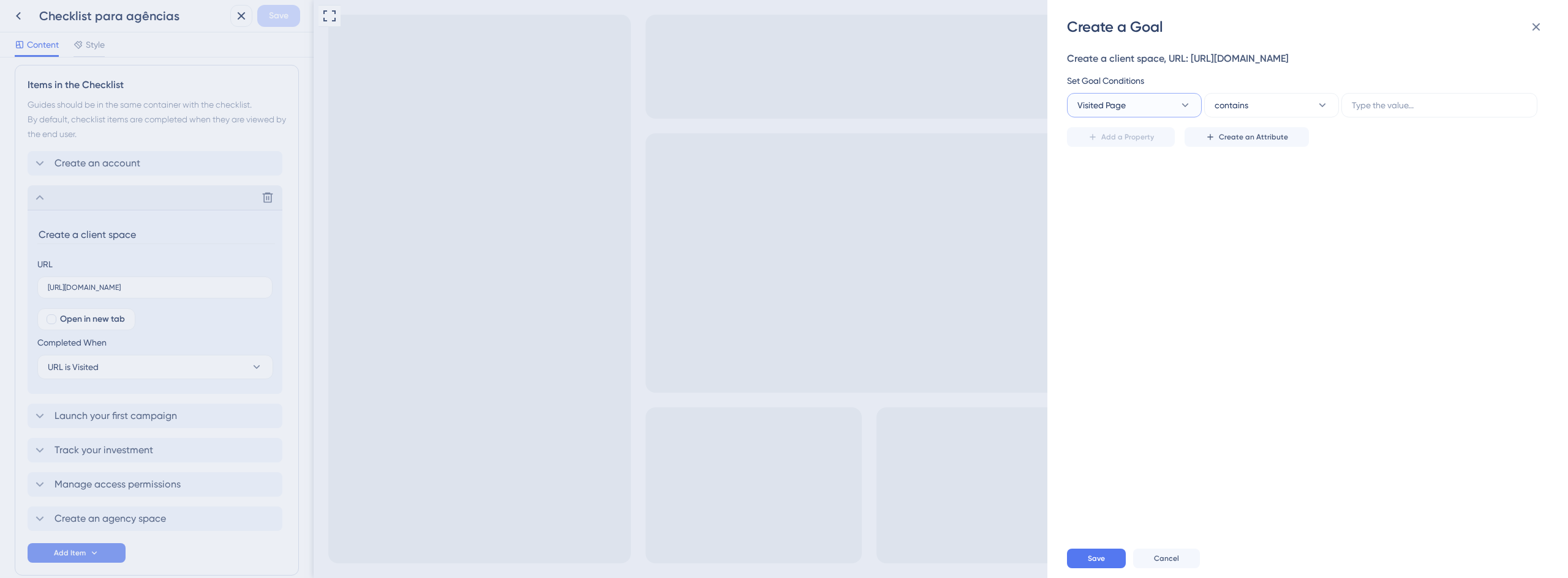
click at [1158, 105] on button "Visited Page" at bounding box center [1134, 105] width 135 height 24
click at [1374, 99] on input "text" at bounding box center [1439, 105] width 175 height 14
click at [1178, 112] on button "Visited Page" at bounding box center [1134, 105] width 135 height 24
click at [1359, 109] on input "text" at bounding box center [1439, 105] width 175 height 14
click at [1264, 110] on button "contains" at bounding box center [1271, 105] width 135 height 24
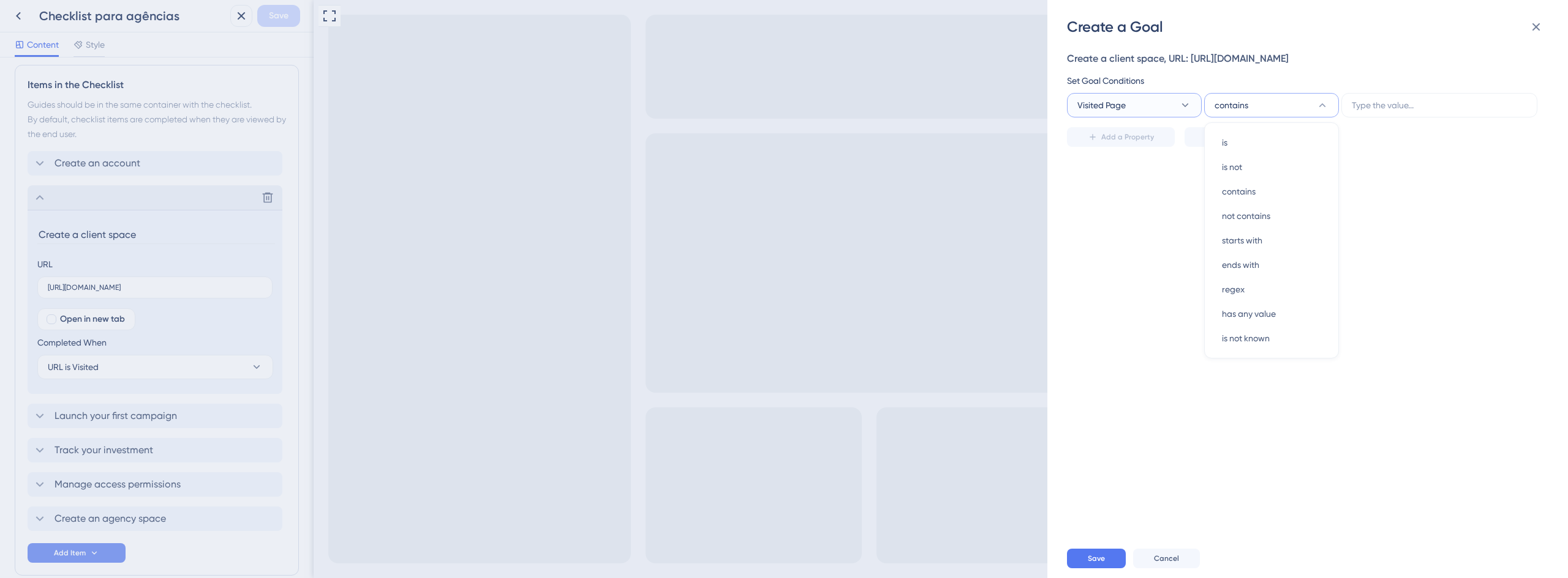
click at [1175, 110] on button "Visited Page" at bounding box center [1134, 105] width 135 height 24
click at [1121, 137] on input at bounding box center [1125, 142] width 81 height 10
type input "te"
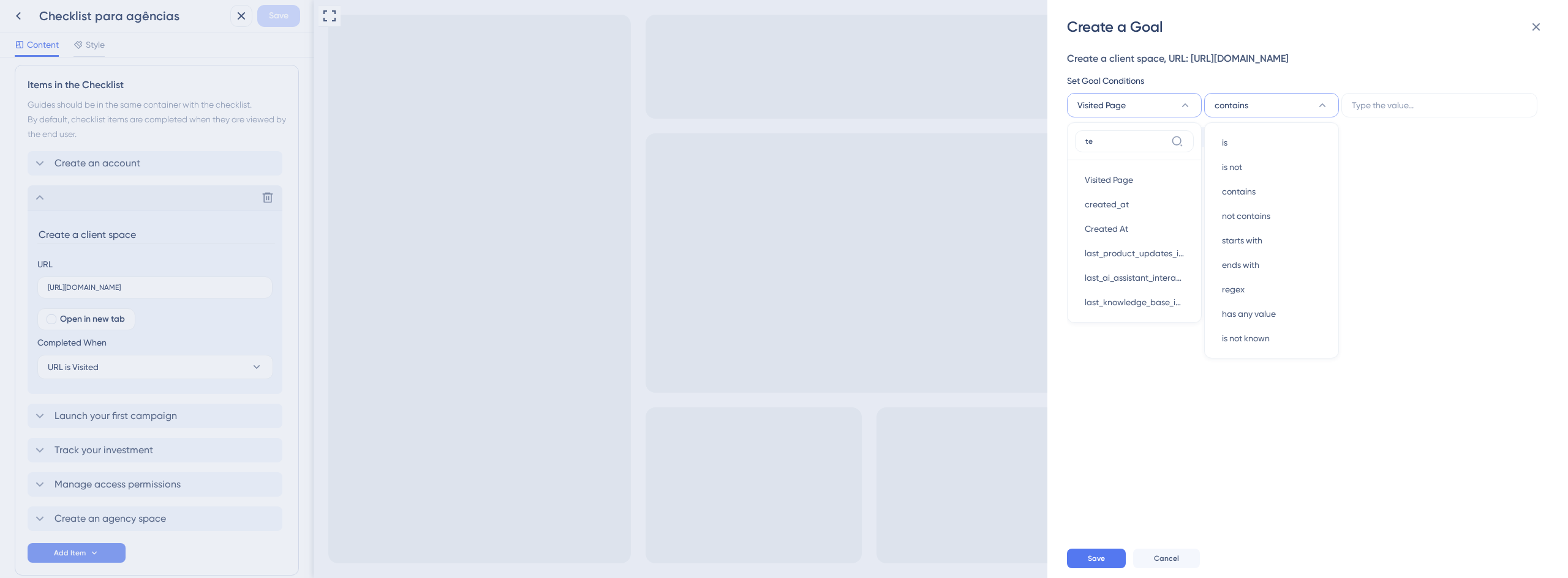
click at [1142, 108] on button "Visited Page" at bounding box center [1134, 105] width 135 height 24
click at [1149, 112] on button "Visited Page" at bounding box center [1134, 105] width 135 height 24
click at [1099, 282] on span "Guide" at bounding box center [1096, 278] width 24 height 15
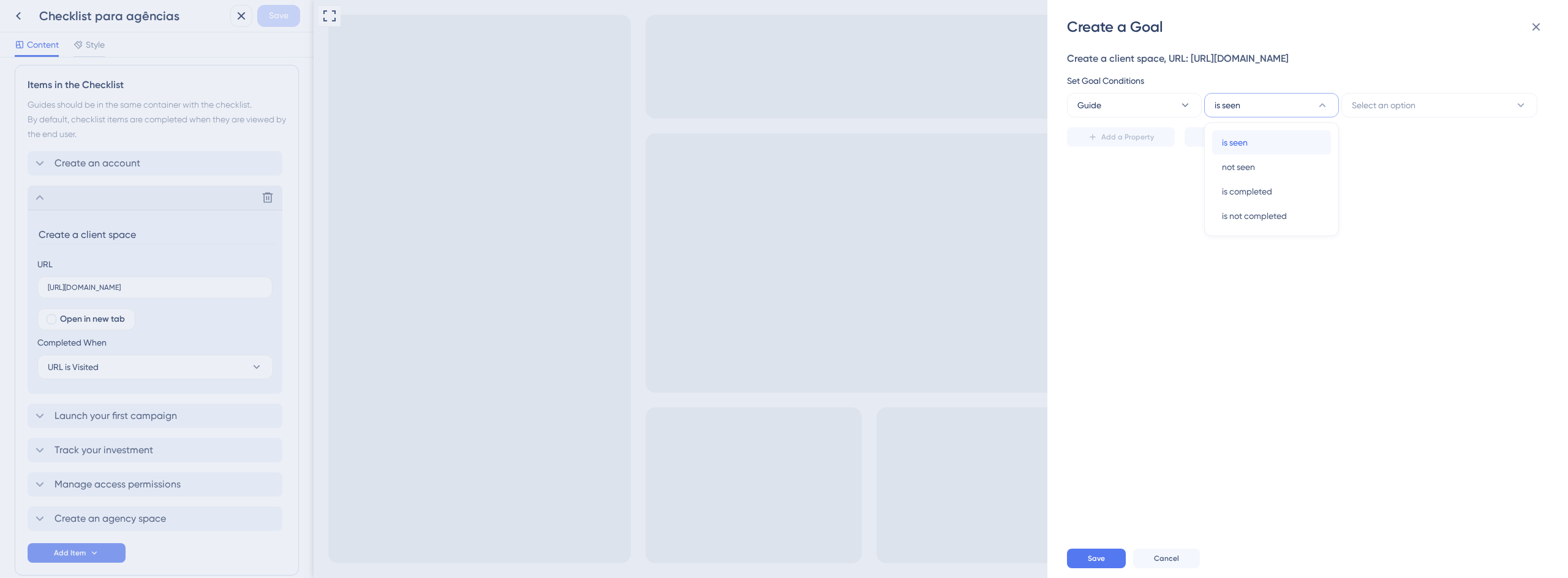
click at [1251, 147] on div "is seen is seen" at bounding box center [1271, 142] width 99 height 24
click at [1386, 109] on span "Select an option" at bounding box center [1384, 105] width 64 height 15
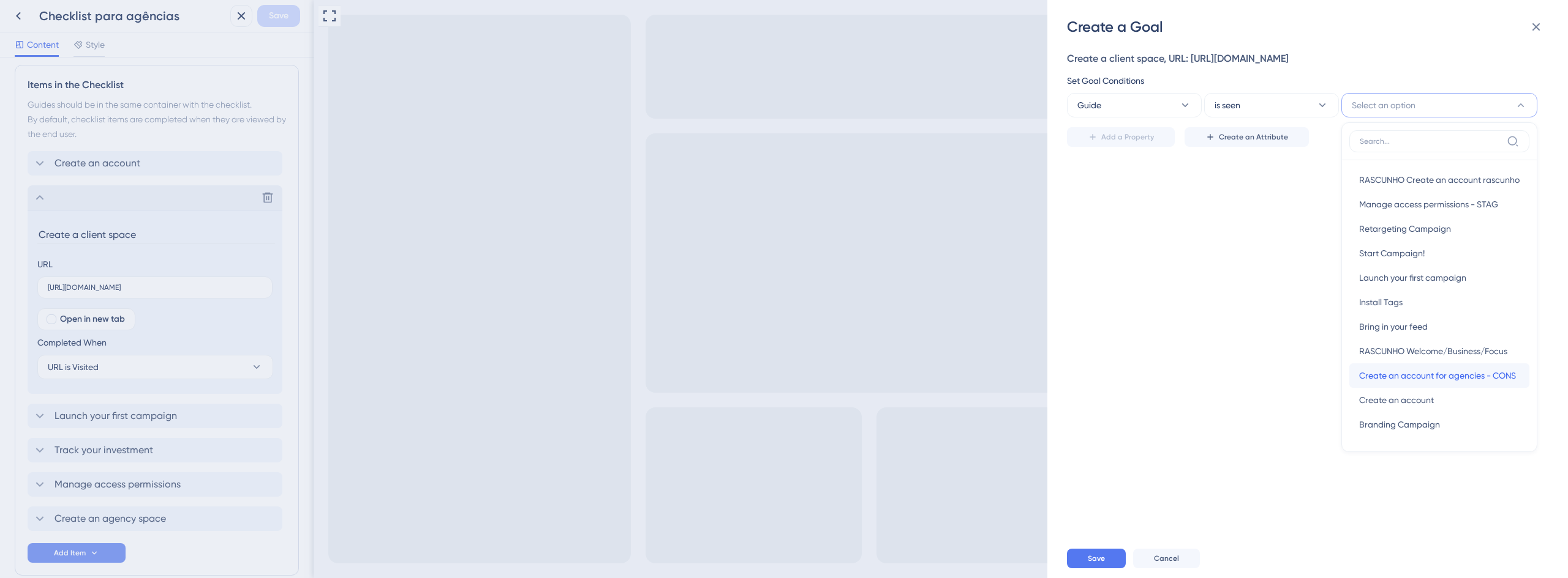
click at [1409, 380] on span "Create an account for agencies - CONS" at bounding box center [1437, 376] width 157 height 15
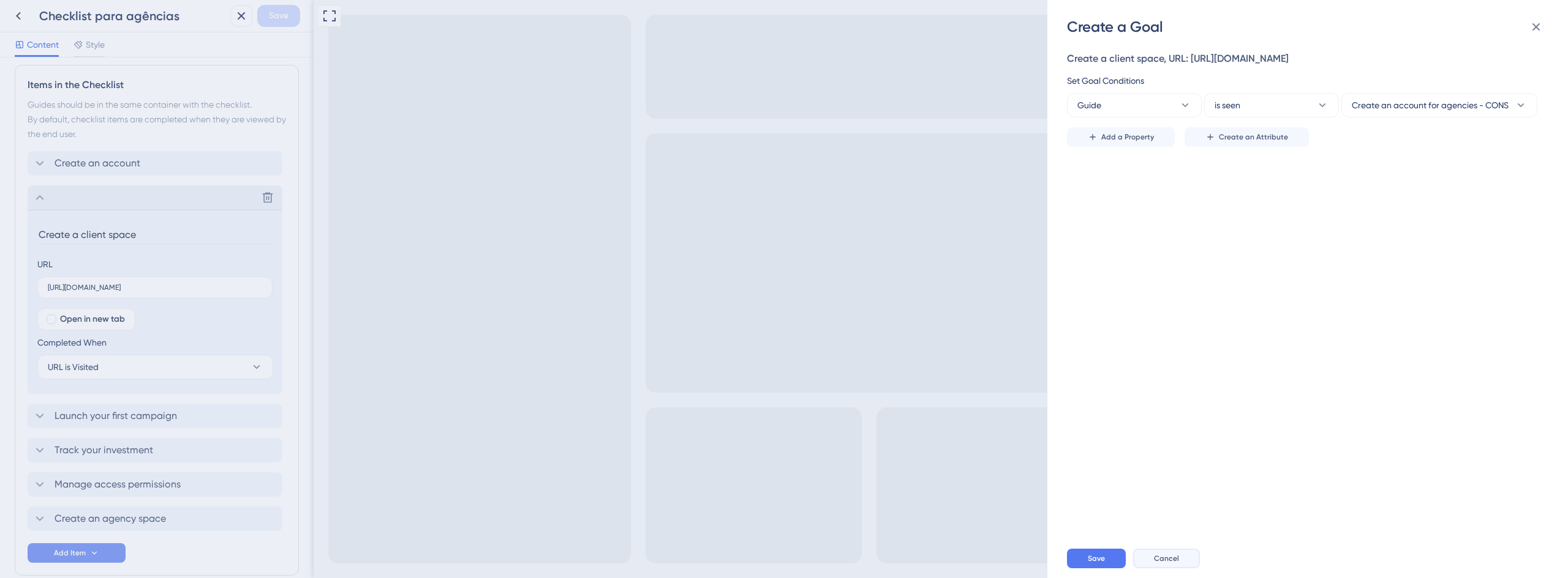
click at [1161, 563] on span "Cancel" at bounding box center [1166, 559] width 25 height 10
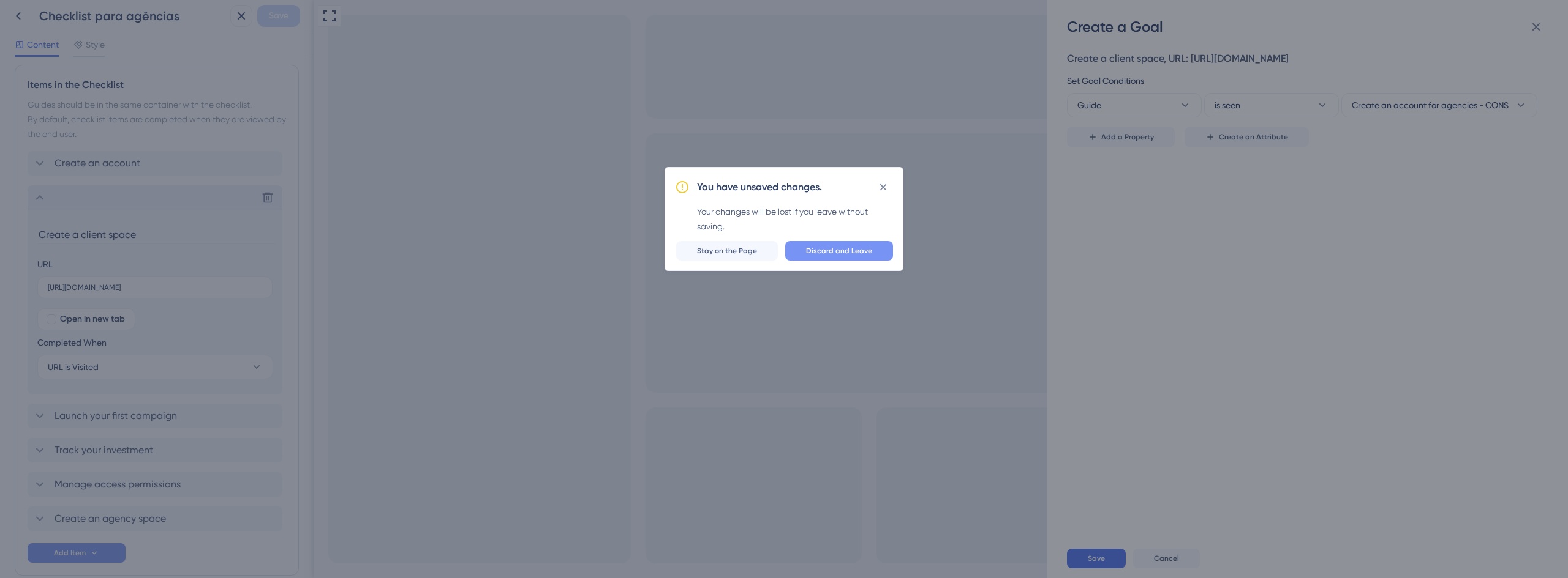
click at [824, 250] on span "Discard and Leave" at bounding box center [839, 251] width 66 height 10
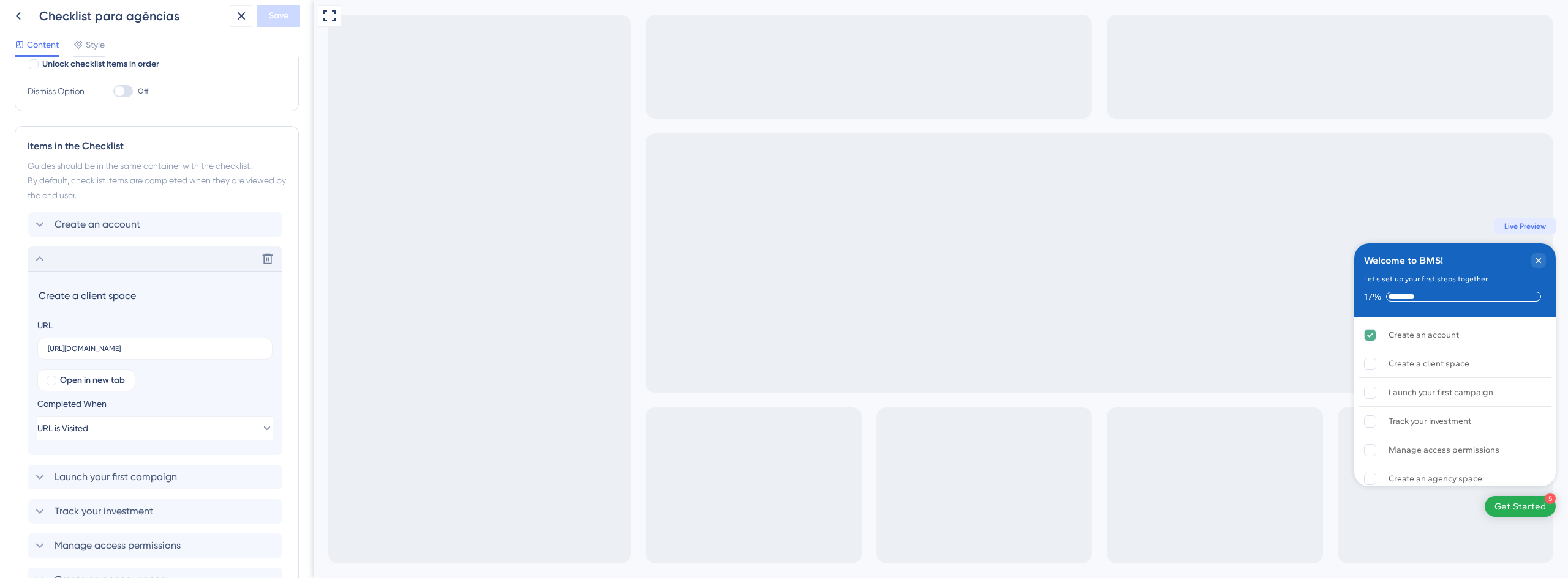
click at [81, 258] on div "Delete" at bounding box center [155, 258] width 255 height 24
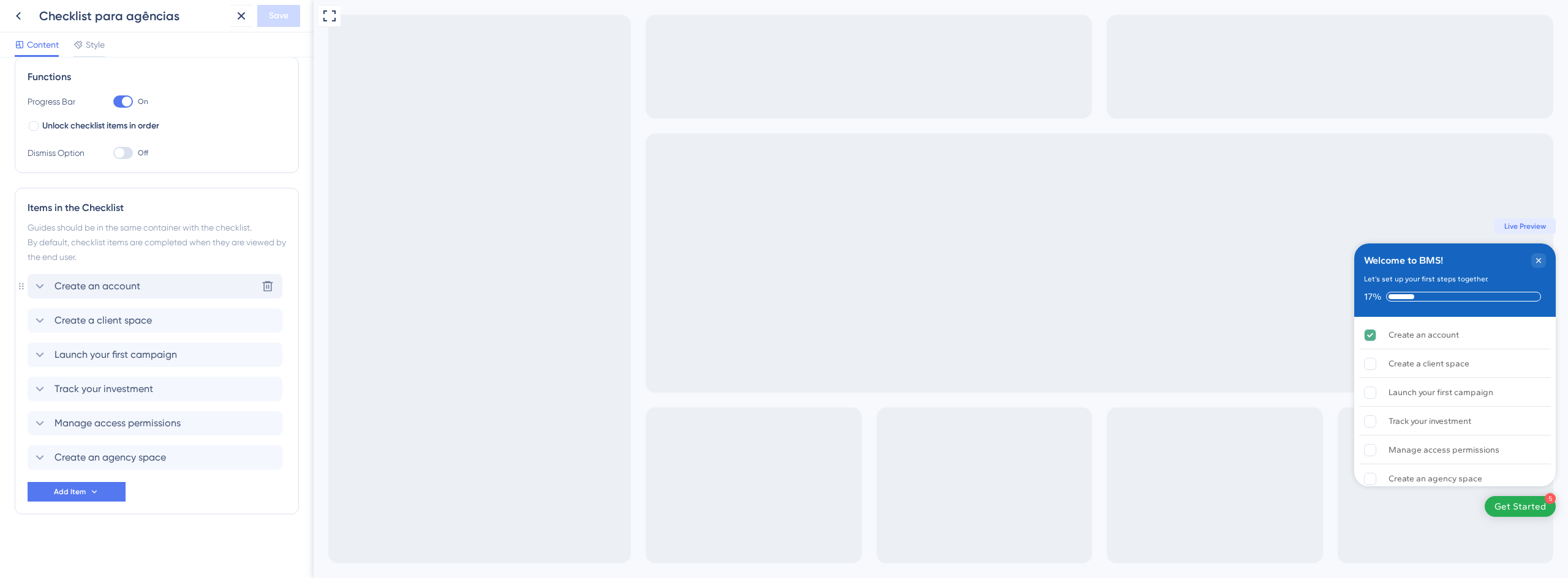
click at [89, 288] on span "Create an account" at bounding box center [97, 287] width 86 height 15
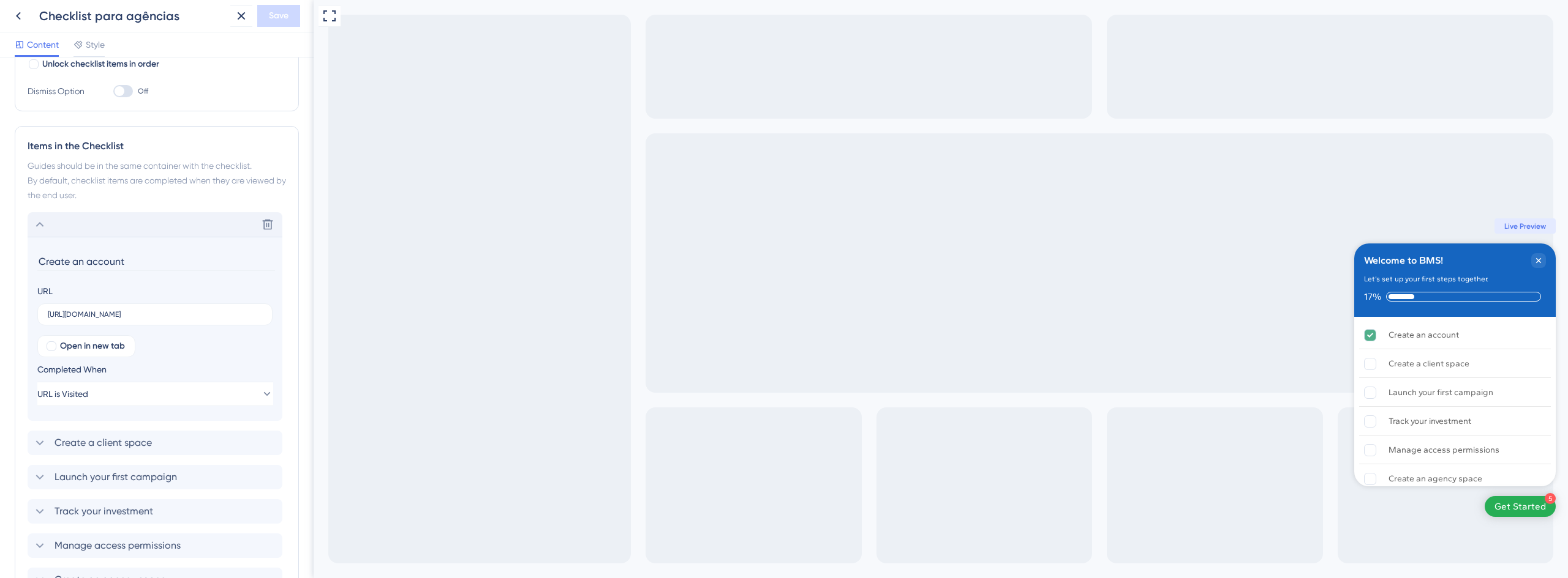
scroll to position [303, 0]
